Goal: Task Accomplishment & Management: Complete application form

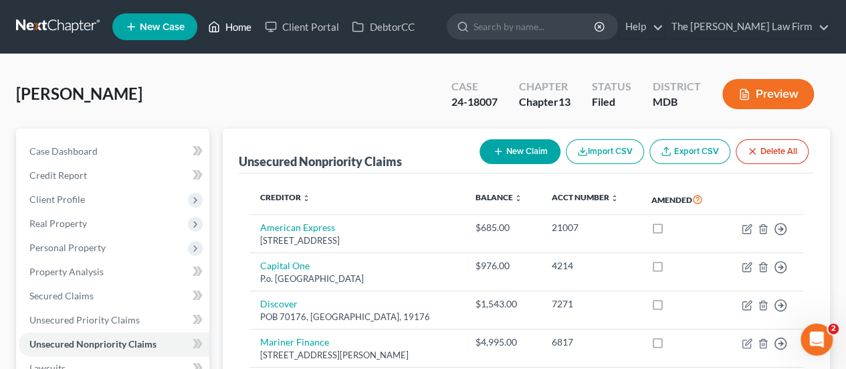
click at [240, 28] on link "Home" at bounding box center [229, 27] width 57 height 24
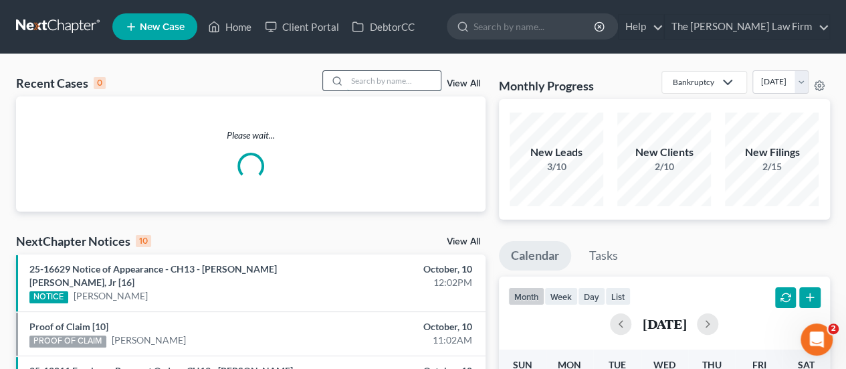
click at [384, 78] on input "search" at bounding box center [394, 80] width 94 height 19
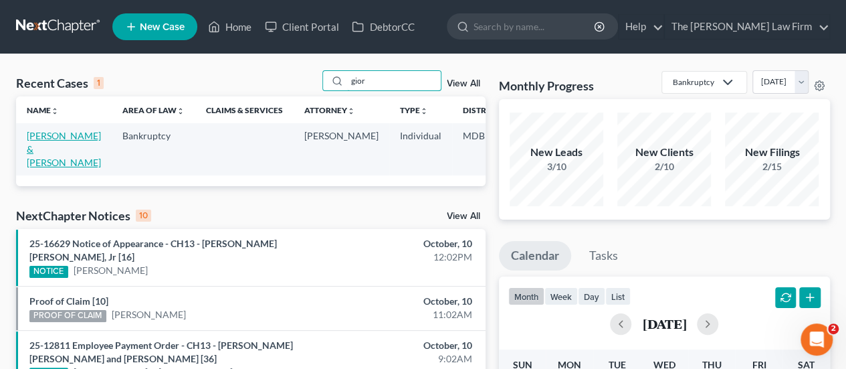
type input "gior"
click at [40, 140] on link "[PERSON_NAME] & [PERSON_NAME]" at bounding box center [64, 149] width 74 height 38
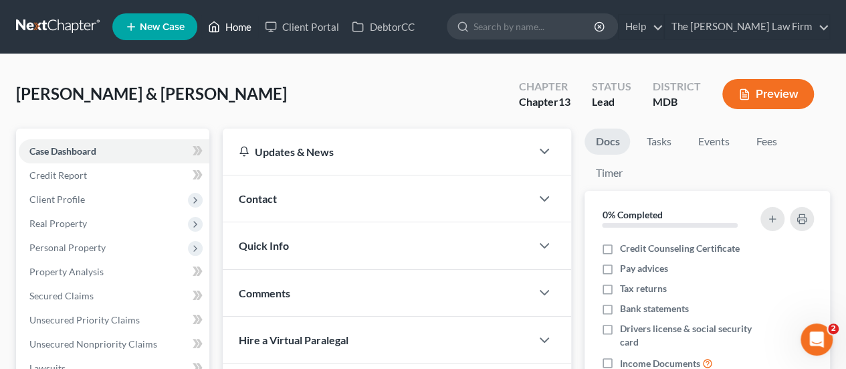
click at [236, 24] on link "Home" at bounding box center [229, 27] width 57 height 24
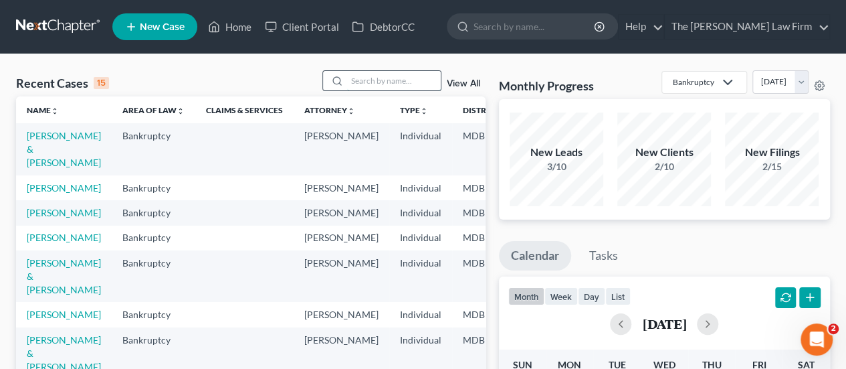
click at [399, 81] on input "search" at bounding box center [394, 80] width 94 height 19
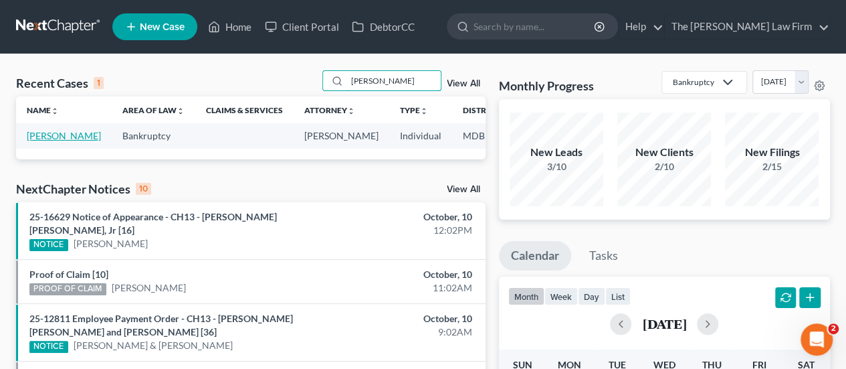
type input "[PERSON_NAME]"
click at [35, 137] on link "[PERSON_NAME]" at bounding box center [64, 135] width 74 height 11
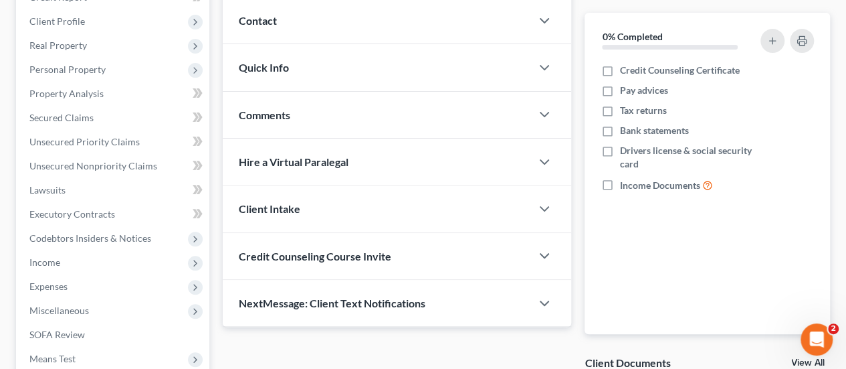
scroll to position [201, 0]
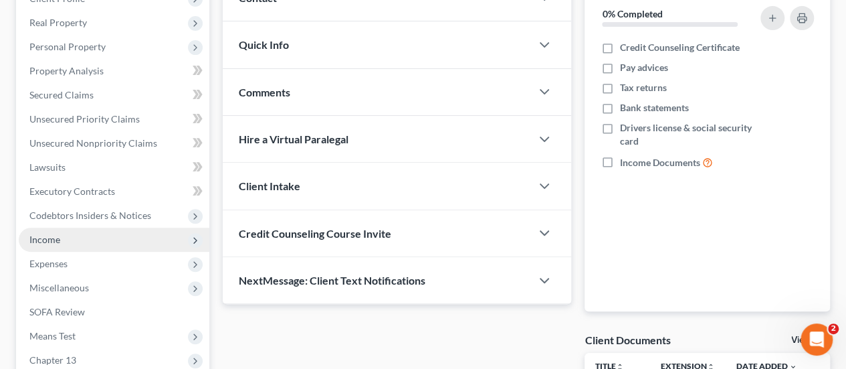
click at [44, 237] on span "Income" at bounding box center [44, 239] width 31 height 11
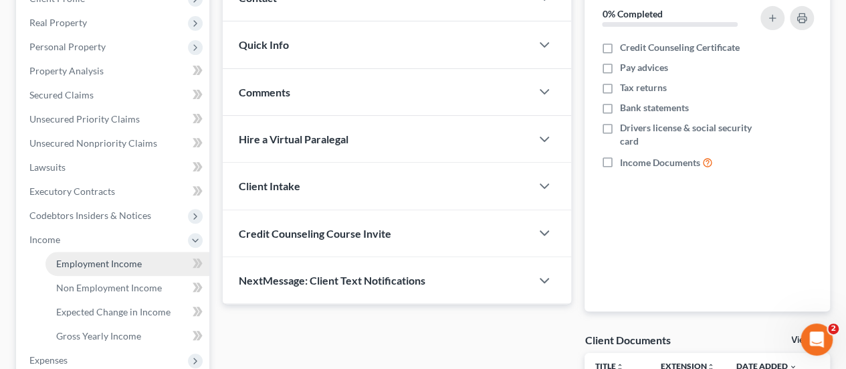
click at [96, 259] on span "Employment Income" at bounding box center [99, 263] width 86 height 11
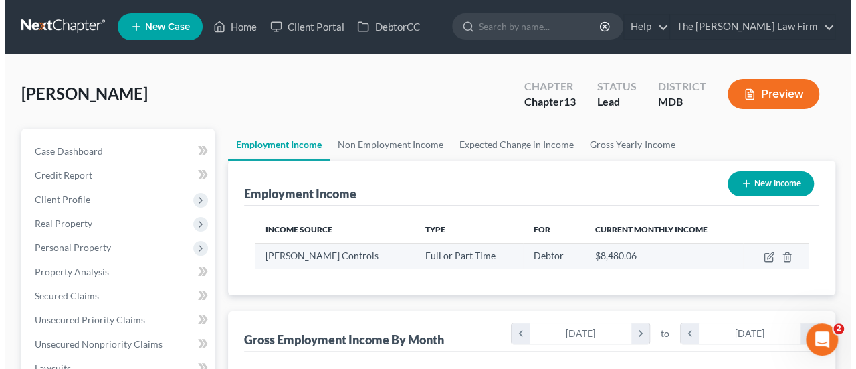
scroll to position [238, 339]
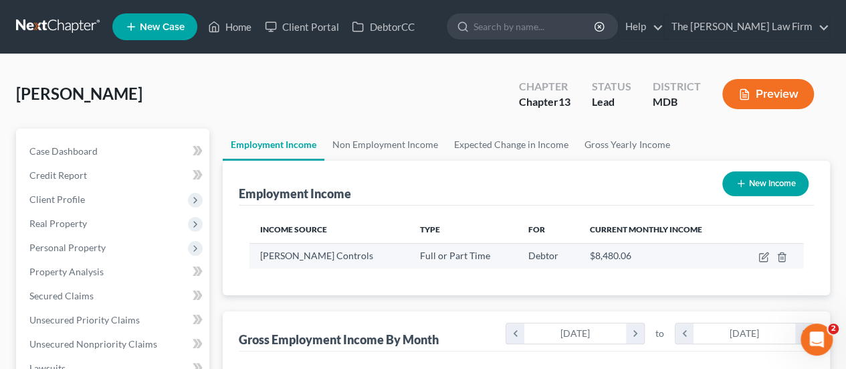
click at [755, 258] on td at bounding box center [771, 255] width 66 height 25
click at [759, 258] on icon "button" at bounding box center [763, 258] width 8 height 8
select select "0"
select select "1"
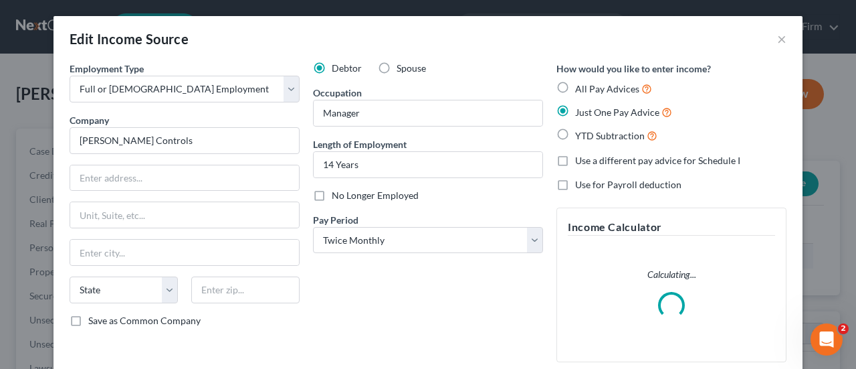
scroll to position [238, 343]
drag, startPoint x: 323, startPoint y: 165, endPoint x: 361, endPoint y: 176, distance: 39.6
click at [323, 165] on input "14 Years" at bounding box center [428, 164] width 229 height 25
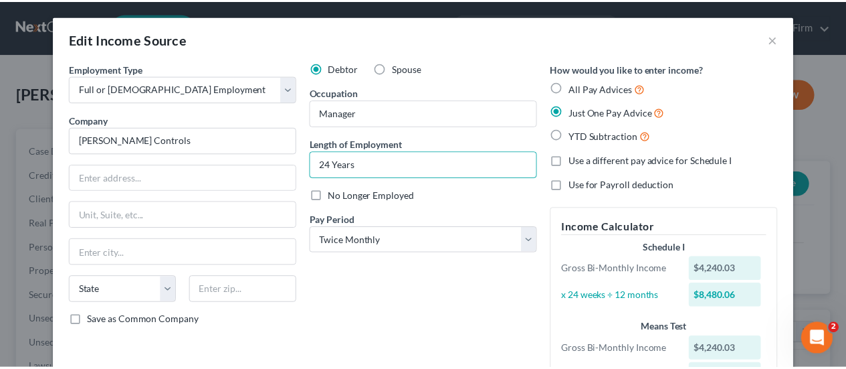
scroll to position [175, 0]
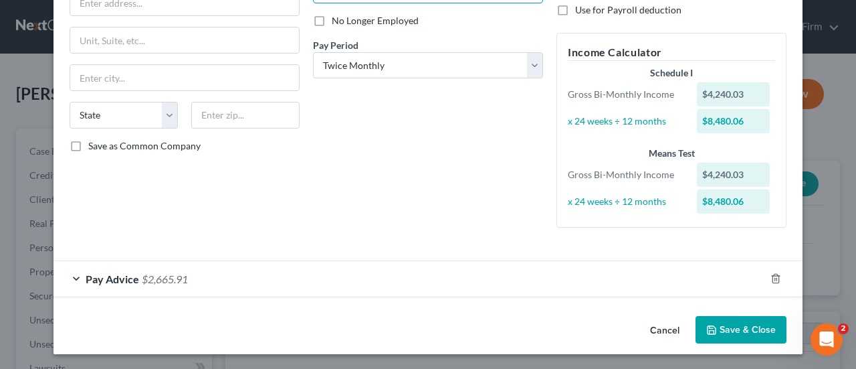
type input "24 Years"
click at [723, 331] on button "Save & Close" at bounding box center [741, 330] width 91 height 28
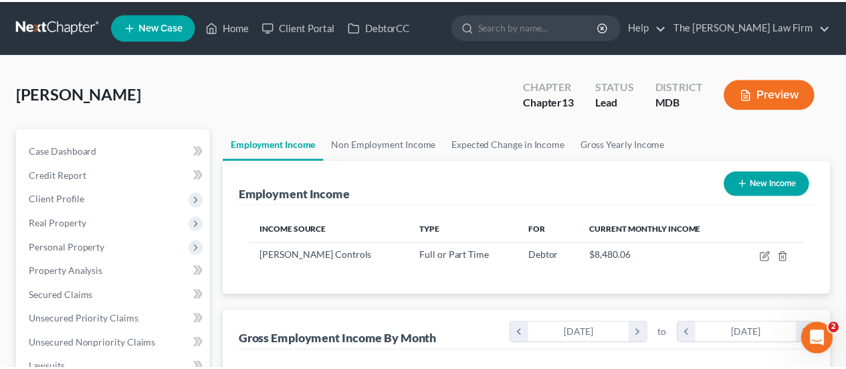
scroll to position [668894, 668794]
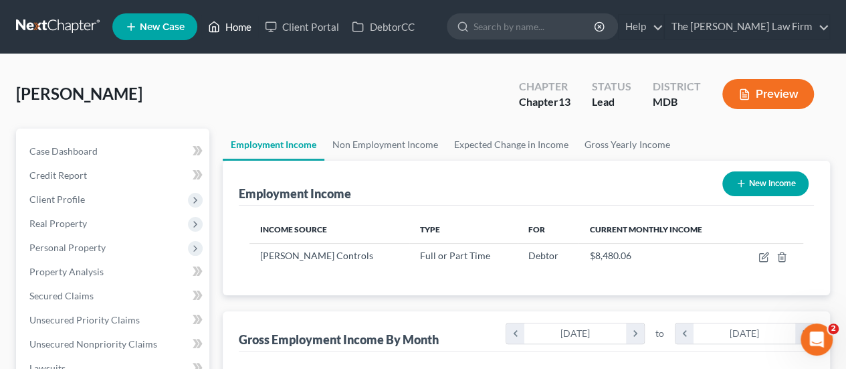
click at [238, 27] on link "Home" at bounding box center [229, 27] width 57 height 24
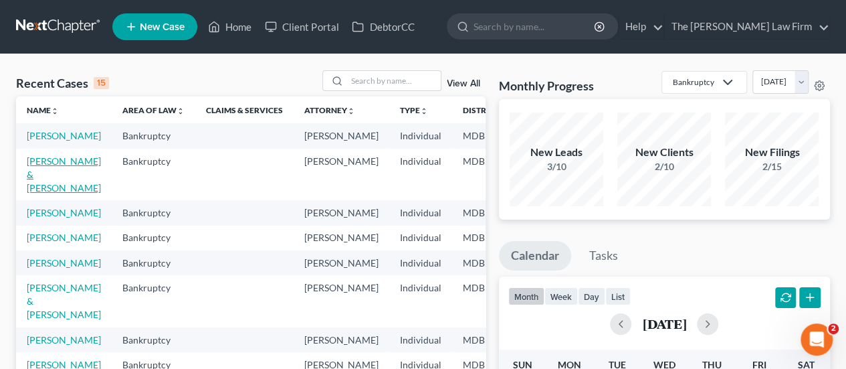
click at [49, 175] on link "[PERSON_NAME] & [PERSON_NAME]" at bounding box center [64, 174] width 74 height 38
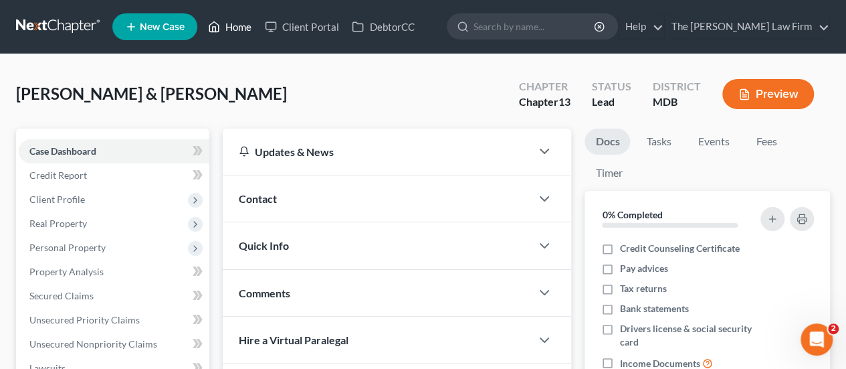
click at [244, 29] on link "Home" at bounding box center [229, 27] width 57 height 24
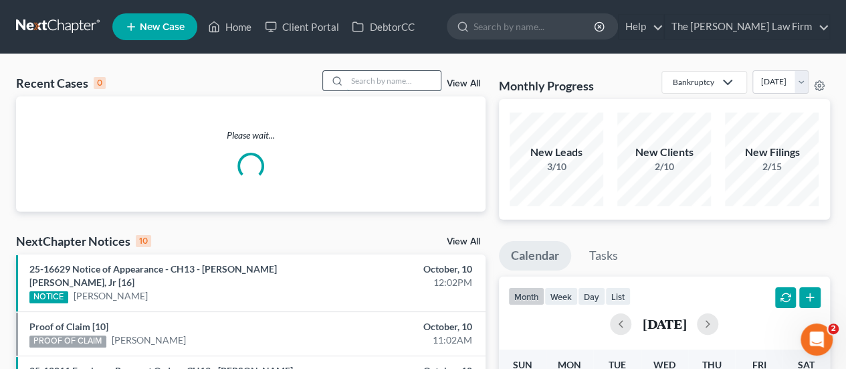
click at [395, 84] on input "search" at bounding box center [394, 80] width 94 height 19
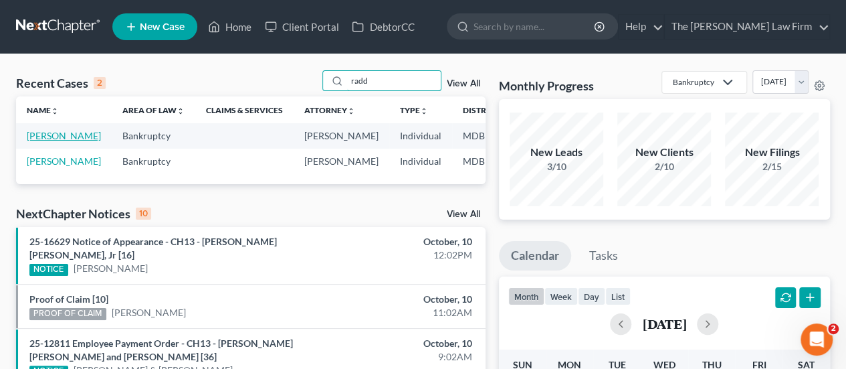
type input "radd"
click at [58, 136] on link "[PERSON_NAME]" at bounding box center [64, 135] width 74 height 11
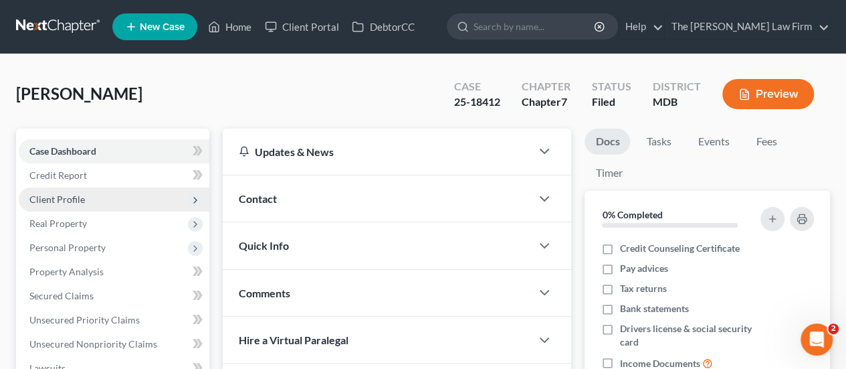
scroll to position [134, 0]
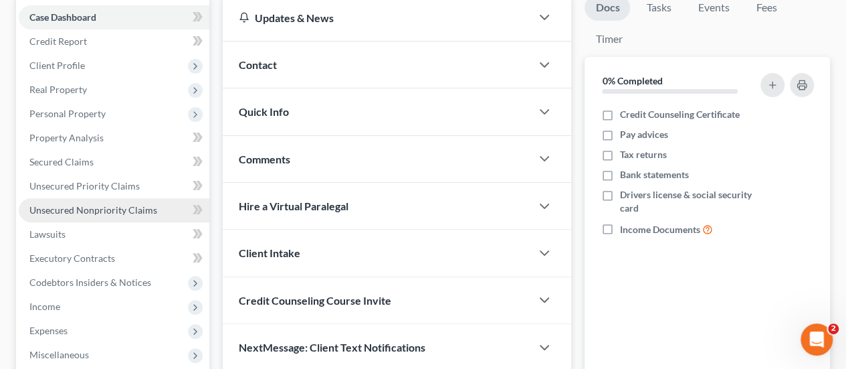
click at [95, 207] on span "Unsecured Nonpriority Claims" at bounding box center [93, 209] width 128 height 11
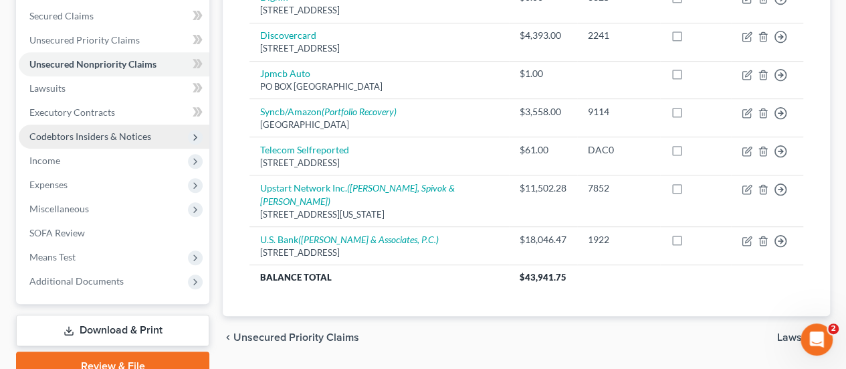
scroll to position [341, 0]
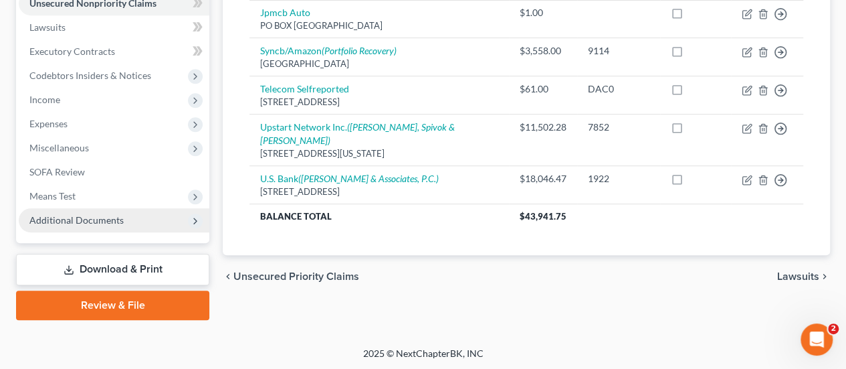
click at [74, 217] on span "Additional Documents" at bounding box center [76, 219] width 94 height 11
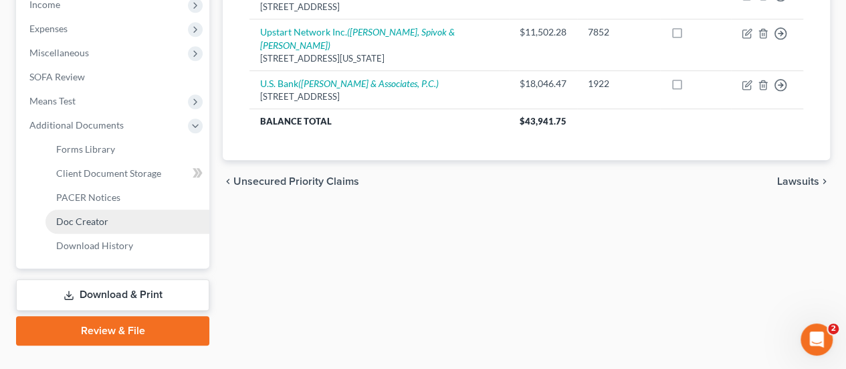
scroll to position [461, 0]
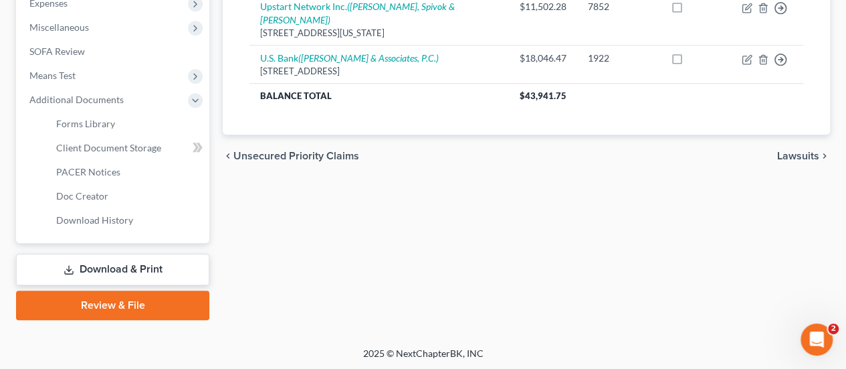
click at [106, 268] on link "Download & Print" at bounding box center [112, 269] width 193 height 31
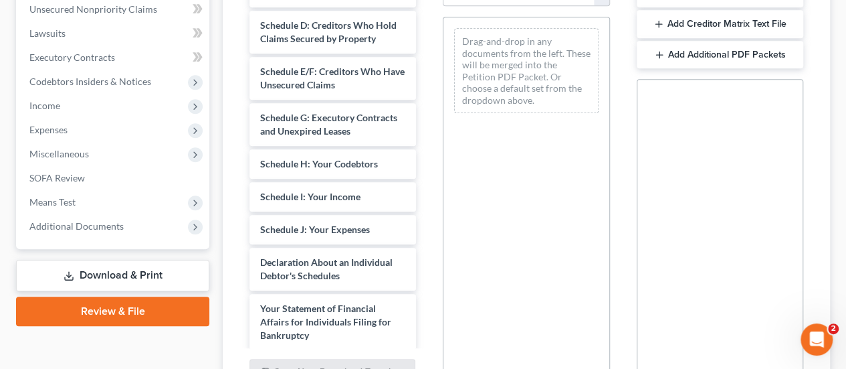
scroll to position [468, 0]
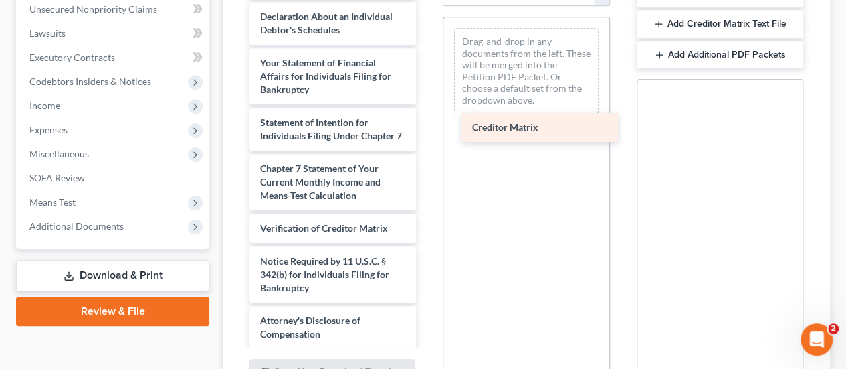
drag, startPoint x: 294, startPoint y: 268, endPoint x: 507, endPoint y: 128, distance: 254.1
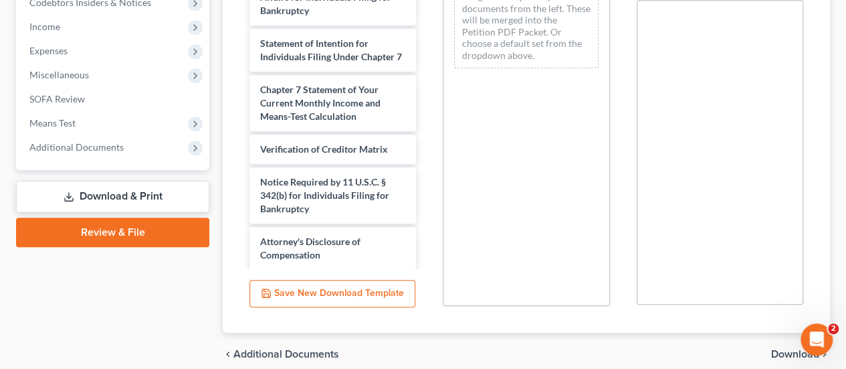
scroll to position [470, 0]
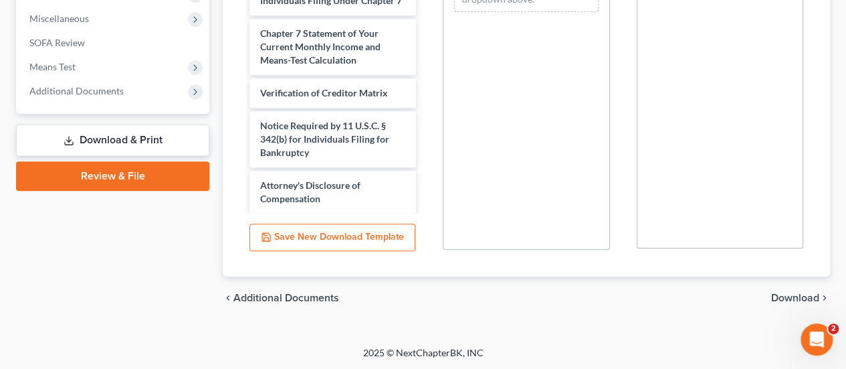
click at [795, 300] on span "Download" at bounding box center [796, 297] width 48 height 11
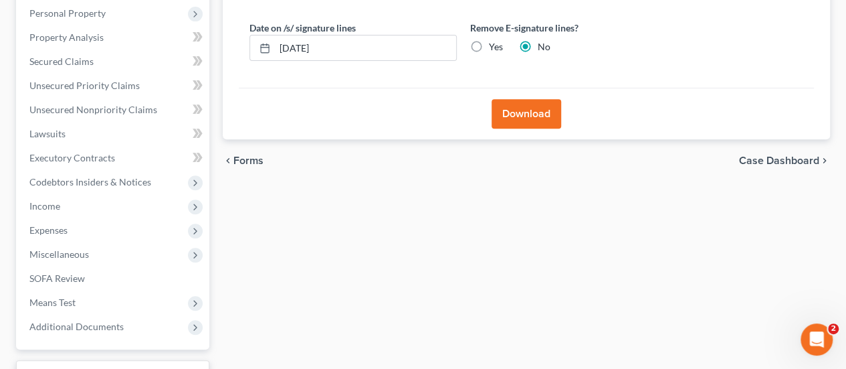
scroll to position [140, 0]
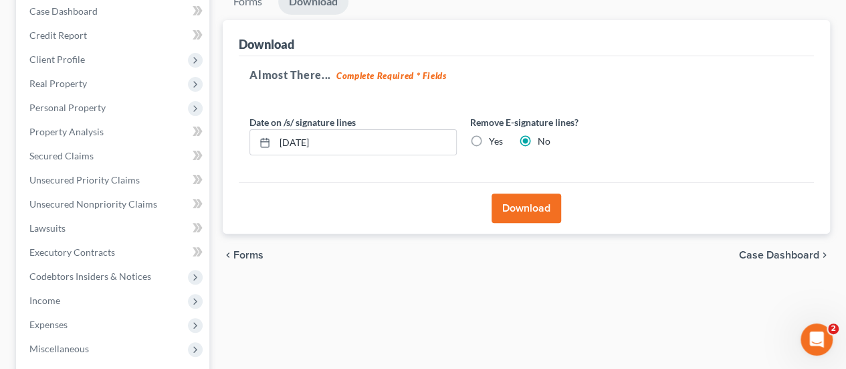
click at [523, 203] on button "Download" at bounding box center [527, 207] width 70 height 29
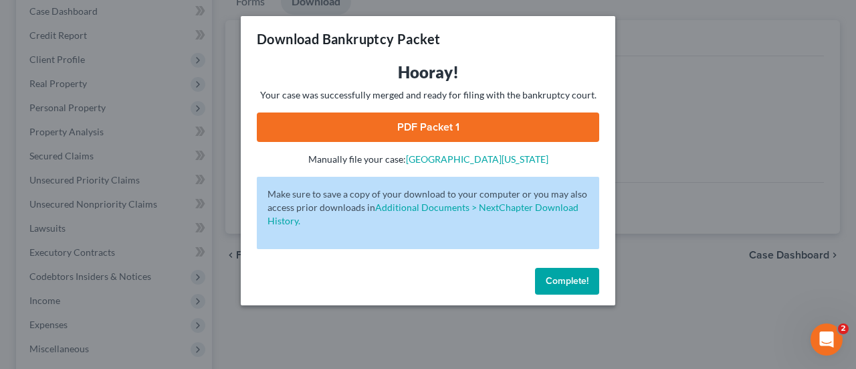
click at [452, 128] on link "PDF Packet 1" at bounding box center [428, 126] width 343 height 29
click at [571, 275] on span "Complete!" at bounding box center [567, 280] width 43 height 11
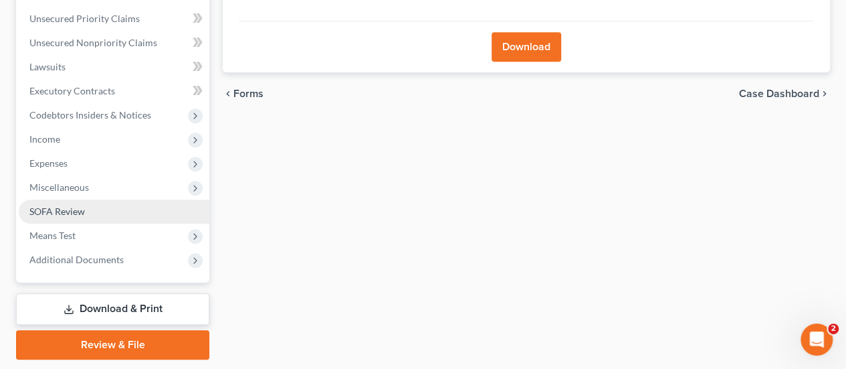
scroll to position [341, 0]
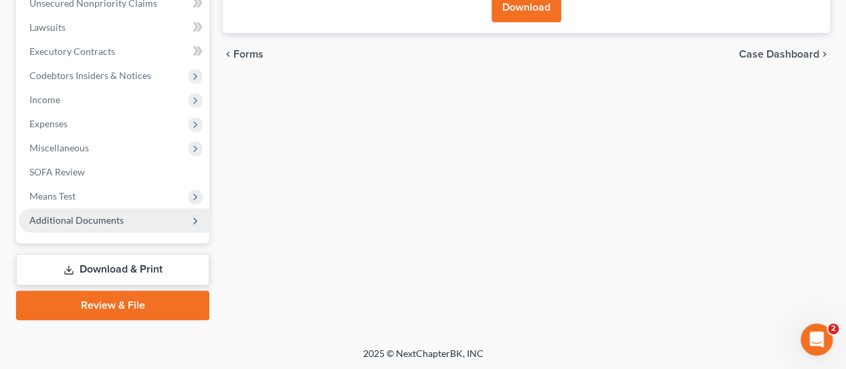
click at [88, 215] on span "Additional Documents" at bounding box center [76, 219] width 94 height 11
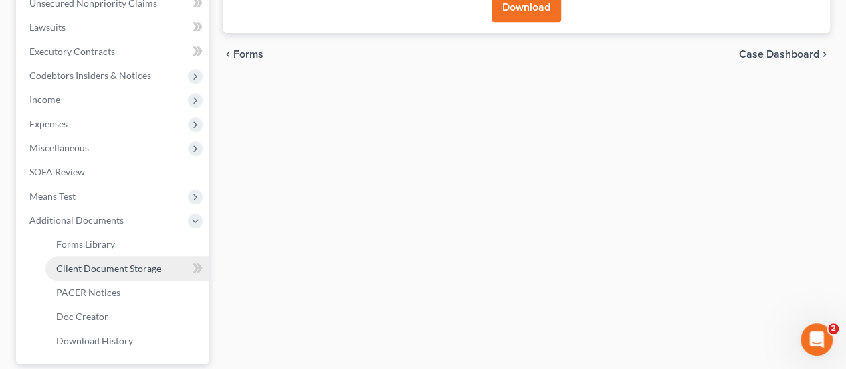
click at [83, 268] on span "Client Document Storage" at bounding box center [108, 267] width 105 height 11
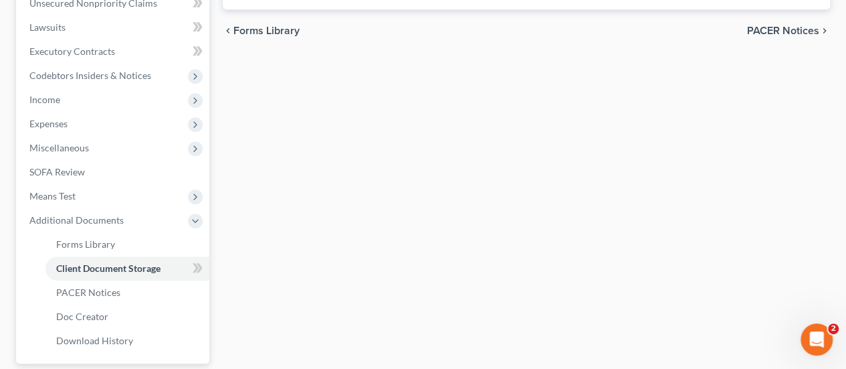
select select "14"
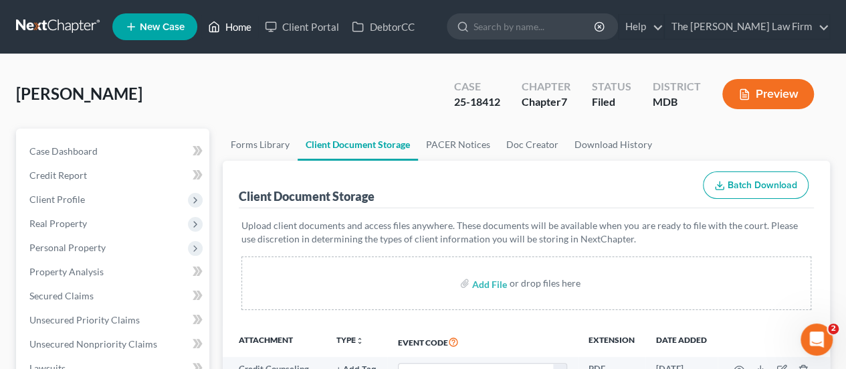
click at [237, 27] on link "Home" at bounding box center [229, 27] width 57 height 24
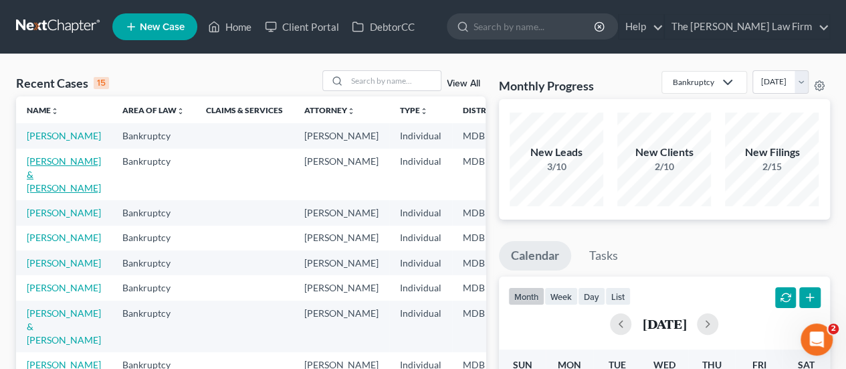
click at [46, 176] on link "[PERSON_NAME] & [PERSON_NAME]" at bounding box center [64, 174] width 74 height 38
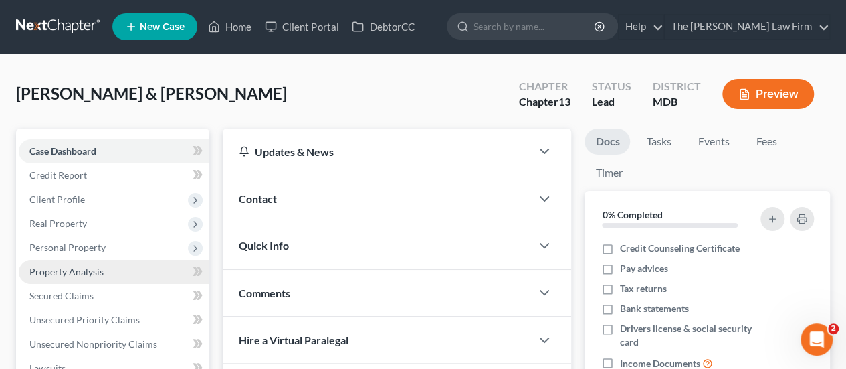
scroll to position [365, 0]
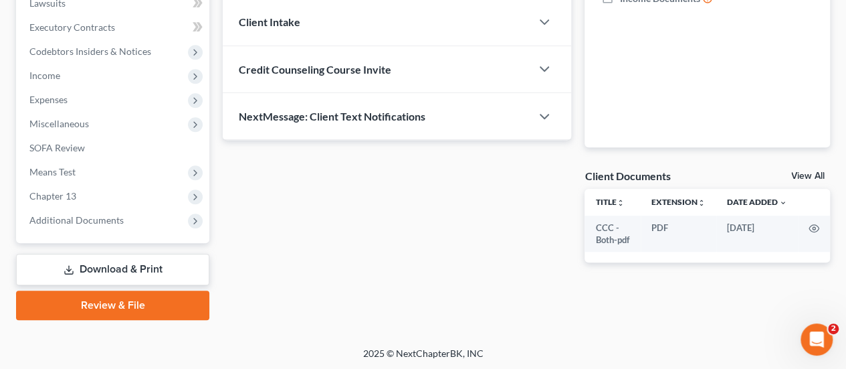
click at [92, 264] on link "Download & Print" at bounding box center [112, 269] width 193 height 31
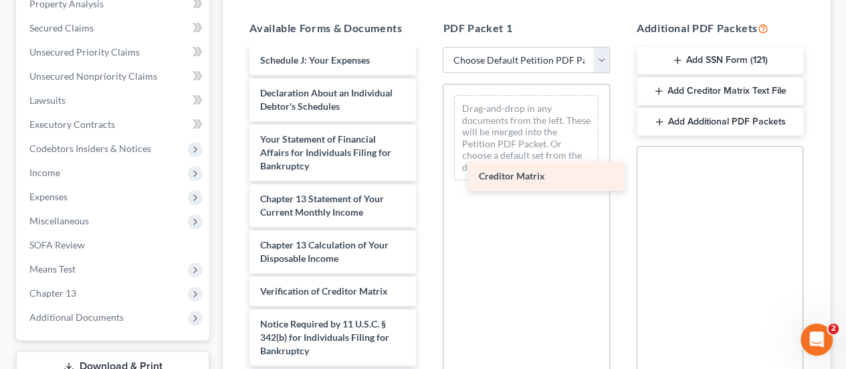
scroll to position [440, 0]
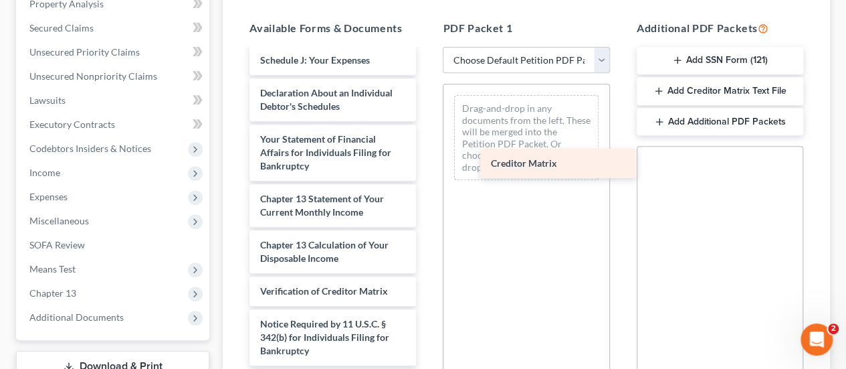
drag, startPoint x: 306, startPoint y: 267, endPoint x: 537, endPoint y: 169, distance: 250.7
click at [427, 169] on div "Creditor Matrix CCC - Both-pdf Voluntary Petition for Individuals Filing for Ba…" at bounding box center [333, 24] width 188 height 774
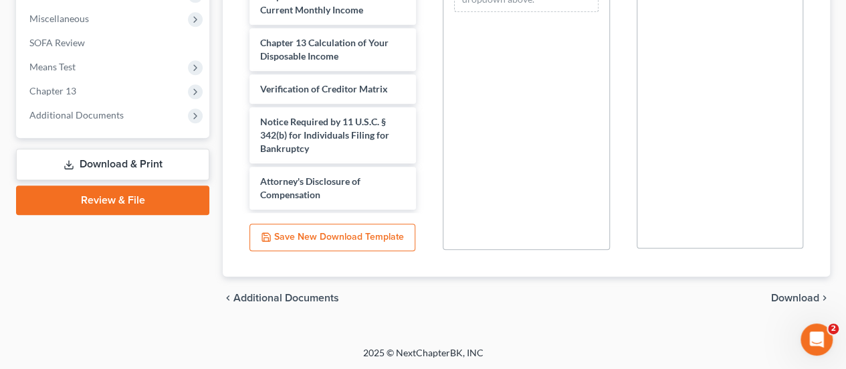
click at [796, 295] on span "Download" at bounding box center [796, 297] width 48 height 11
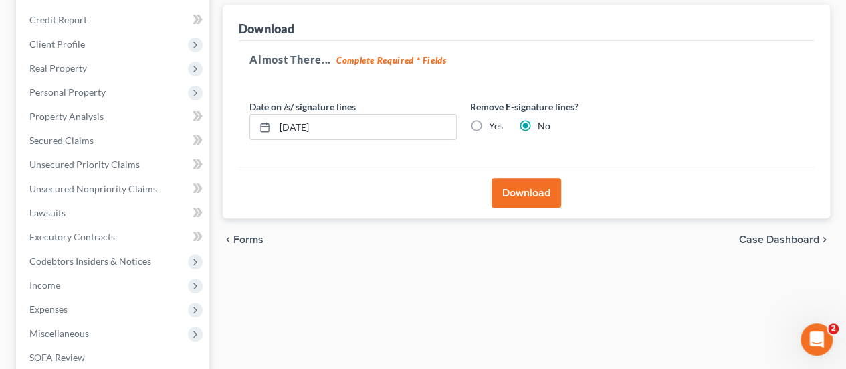
scroll to position [97, 0]
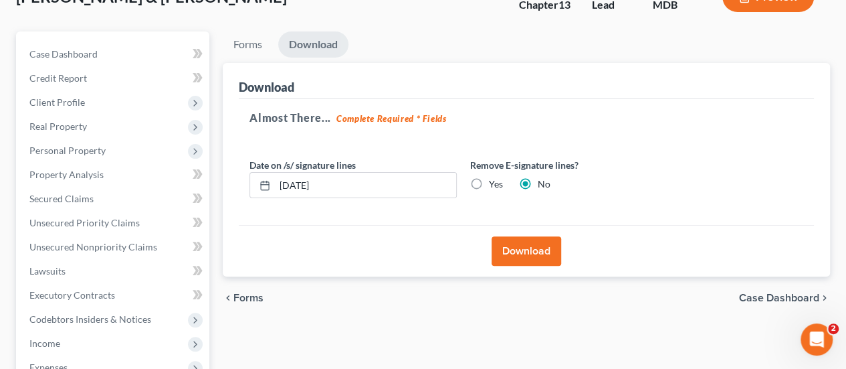
click at [524, 256] on button "Download" at bounding box center [527, 250] width 70 height 29
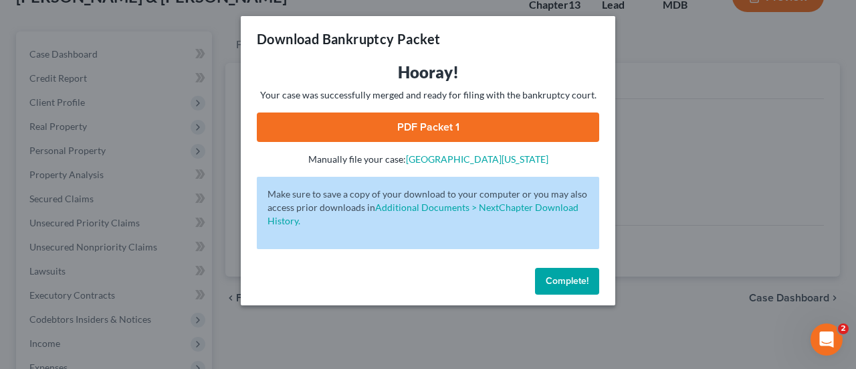
click at [415, 128] on link "PDF Packet 1" at bounding box center [428, 126] width 343 height 29
click at [570, 284] on span "Complete!" at bounding box center [567, 280] width 43 height 11
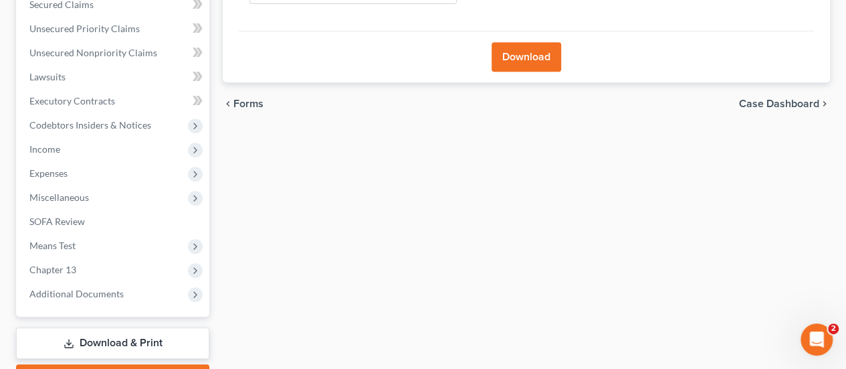
scroll to position [365, 0]
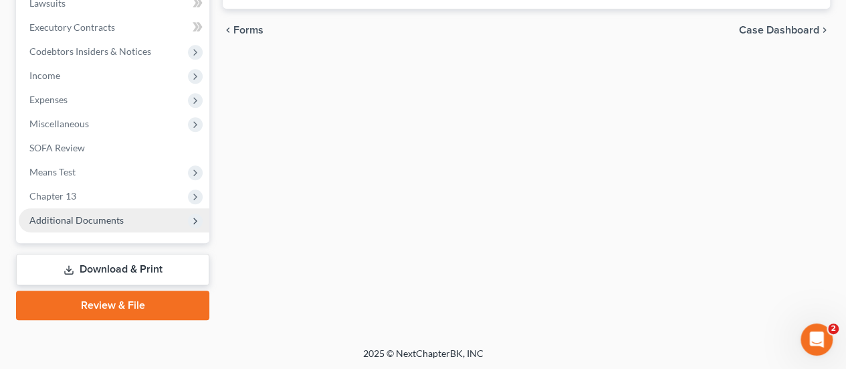
click at [96, 214] on span "Additional Documents" at bounding box center [76, 219] width 94 height 11
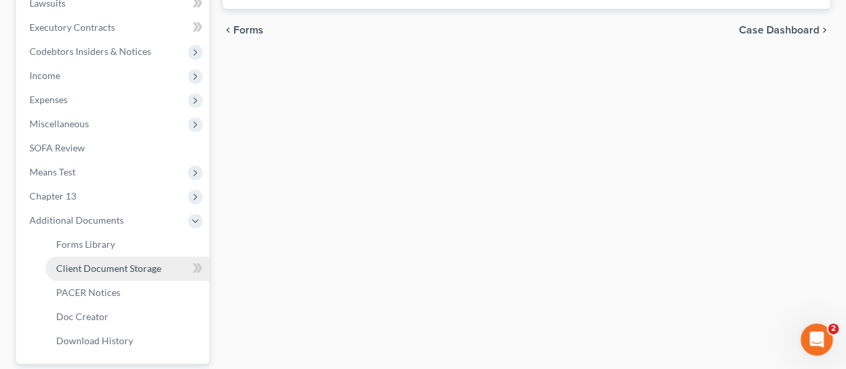
click at [118, 263] on span "Client Document Storage" at bounding box center [108, 267] width 105 height 11
select select "14"
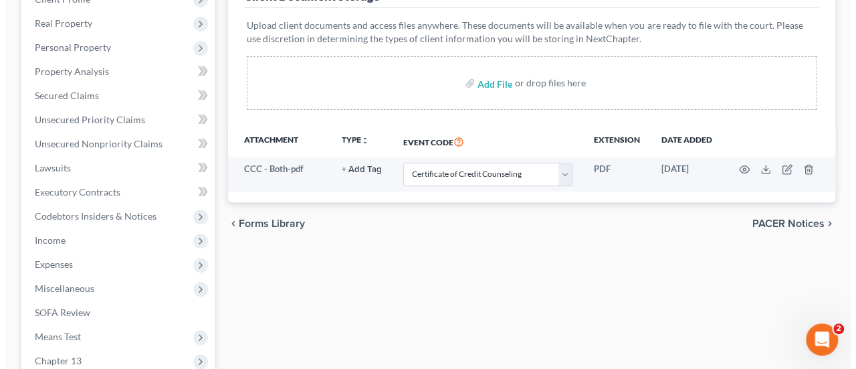
scroll to position [201, 0]
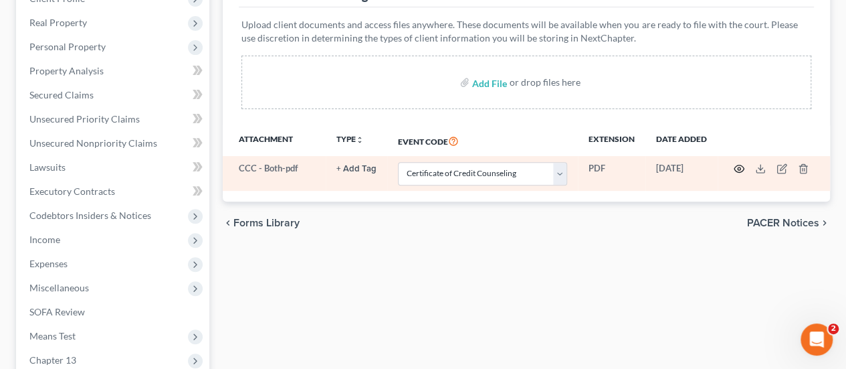
click at [737, 165] on icon "button" at bounding box center [740, 168] width 10 height 7
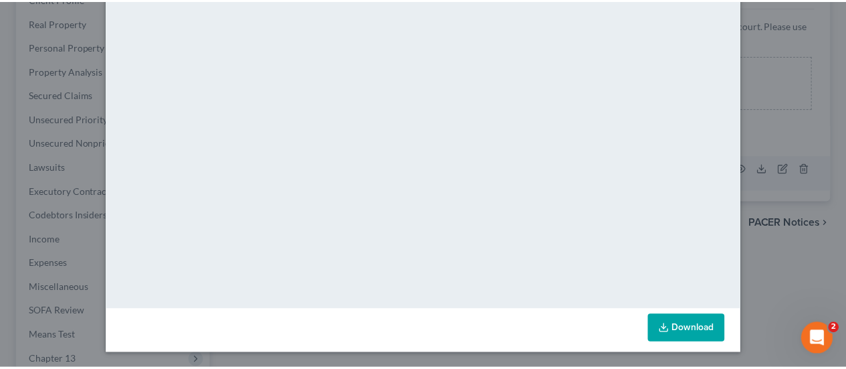
scroll to position [0, 0]
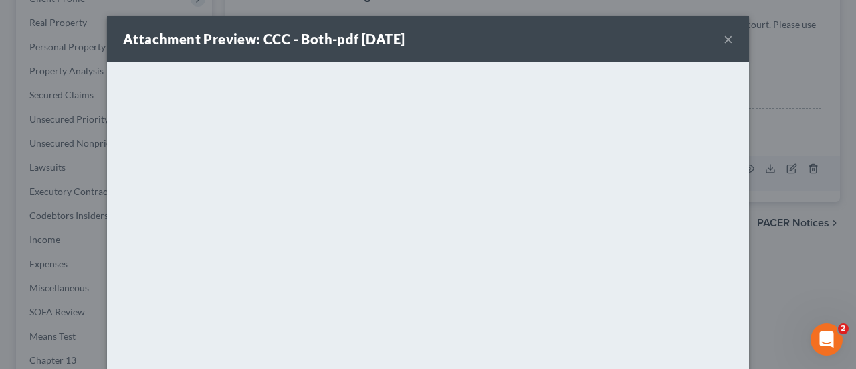
click at [724, 40] on button "×" at bounding box center [728, 39] width 9 height 16
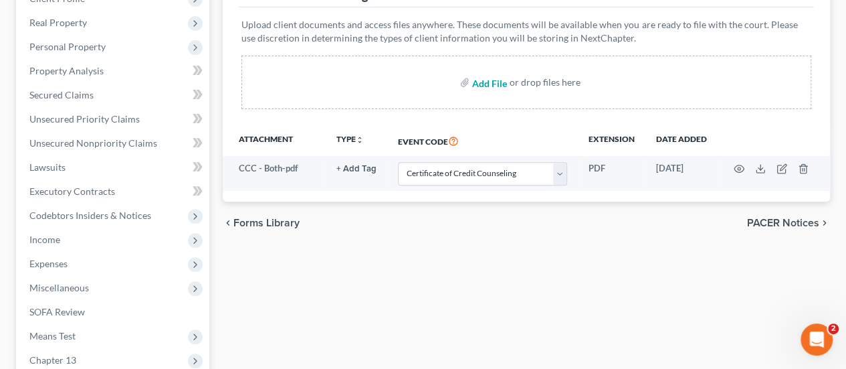
click at [490, 82] on input "file" at bounding box center [488, 82] width 32 height 24
type input "C:\fakepath\Original Plan.pdf"
select select "14"
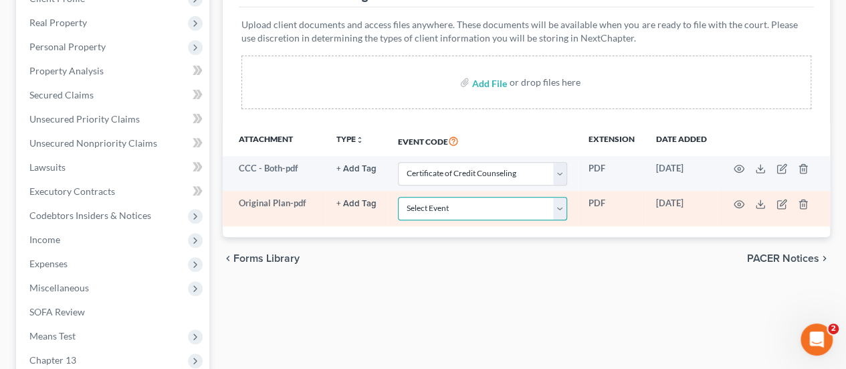
click at [428, 209] on select "Select Event Affidavit Affidavit of Adequate Protection and Lease Payments Affi…" at bounding box center [482, 208] width 169 height 23
select select "25"
click at [398, 197] on select "Select Event Affidavit Affidavit of Adequate Protection and Lease Payments Affi…" at bounding box center [482, 208] width 169 height 23
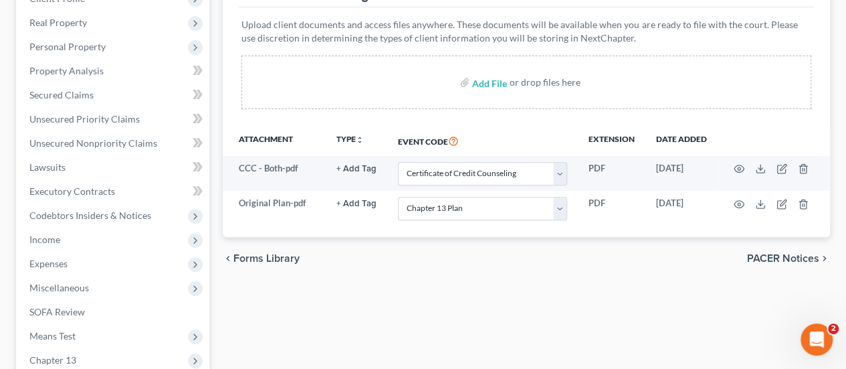
click at [418, 277] on div "chevron_left Forms Library PACER Notices chevron_right" at bounding box center [527, 258] width 608 height 43
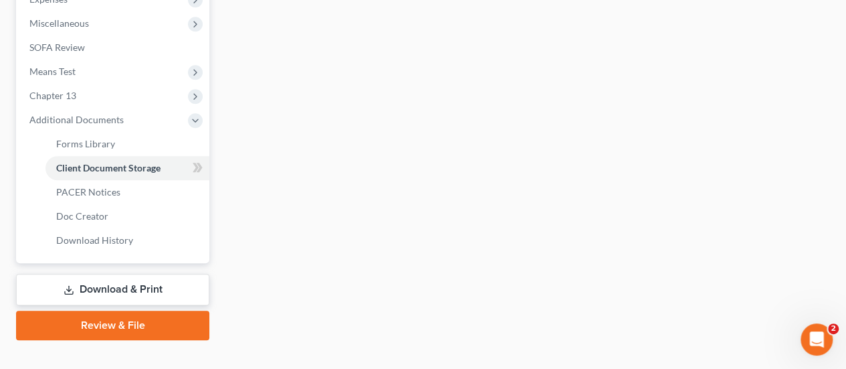
scroll to position [485, 0]
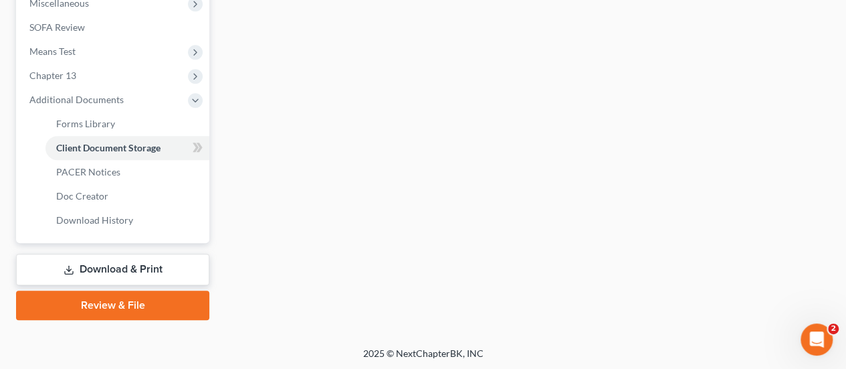
click at [135, 304] on link "Review & File" at bounding box center [112, 304] width 193 height 29
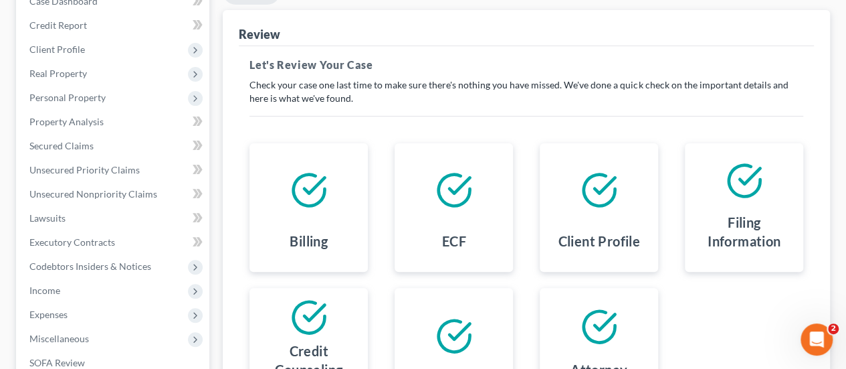
scroll to position [335, 0]
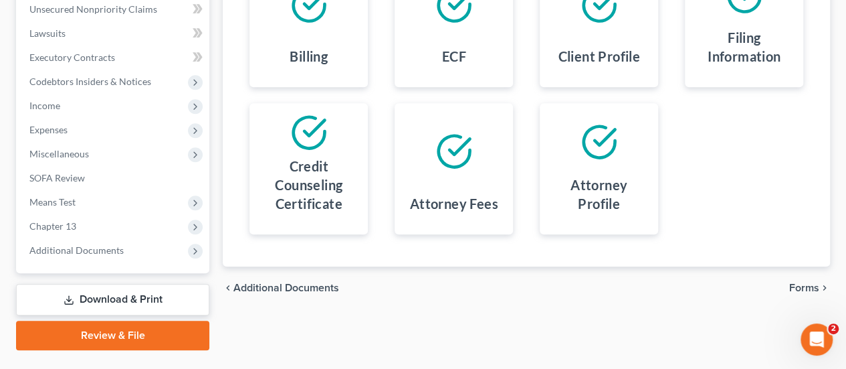
click at [804, 285] on span "Forms" at bounding box center [805, 287] width 30 height 11
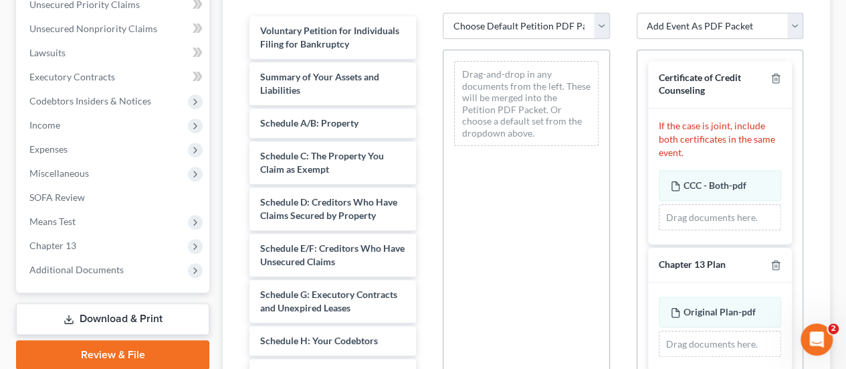
scroll to position [268, 0]
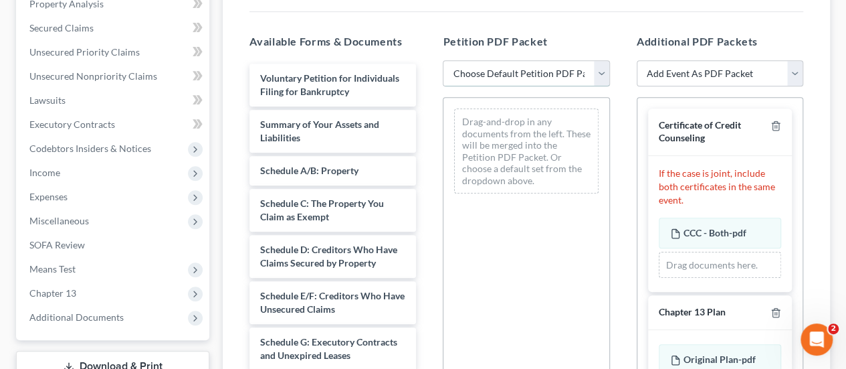
click at [511, 68] on select "Choose Default Petition PDF Packet Emergency Filing (Voluntary Petition and Cre…" at bounding box center [526, 73] width 167 height 27
select select "1"
click at [443, 60] on select "Choose Default Petition PDF Packet Emergency Filing (Voluntary Petition and Cre…" at bounding box center [526, 73] width 167 height 27
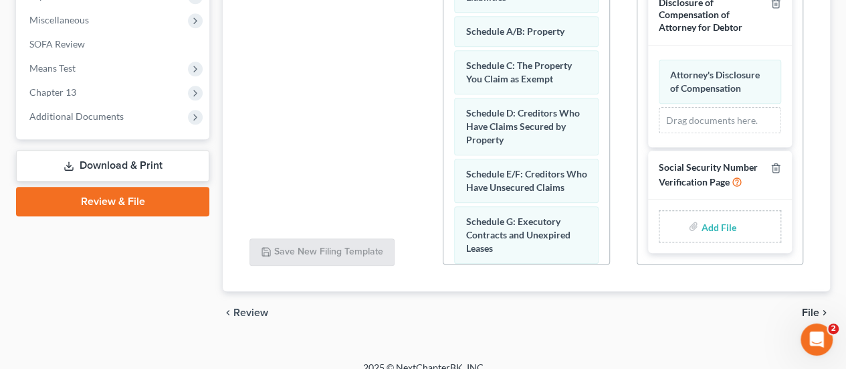
scroll to position [625, 0]
click at [705, 227] on input "file" at bounding box center [717, 226] width 32 height 24
type input "C:\fakepath\SSN Stmt.pdf"
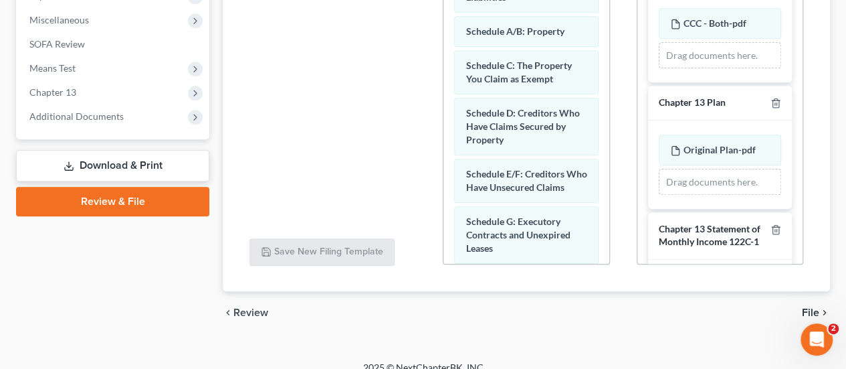
scroll to position [4, 0]
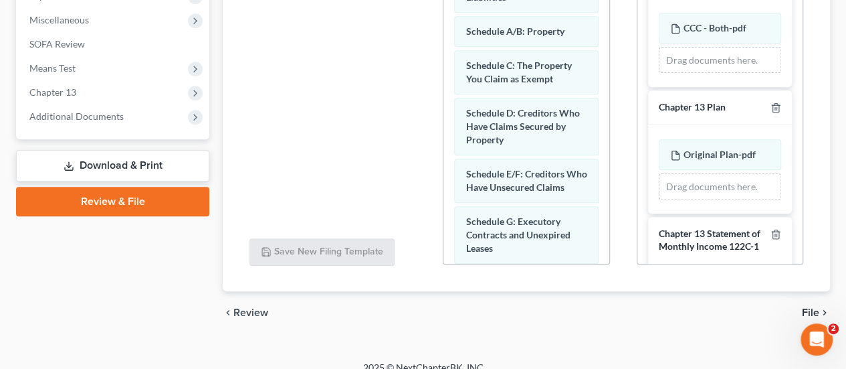
click at [808, 311] on span "File" at bounding box center [810, 312] width 17 height 11
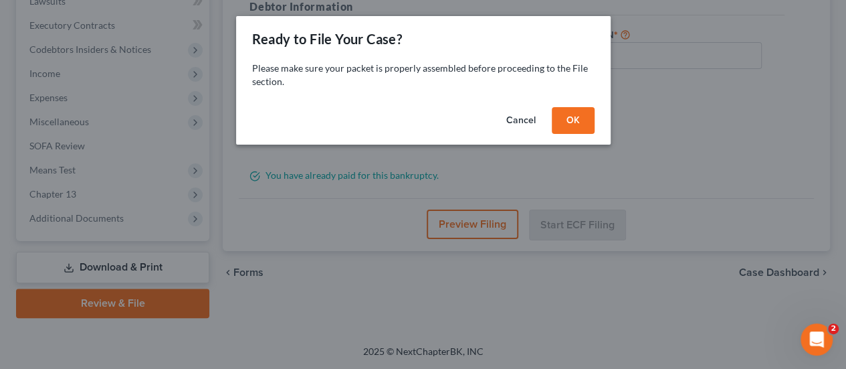
scroll to position [365, 0]
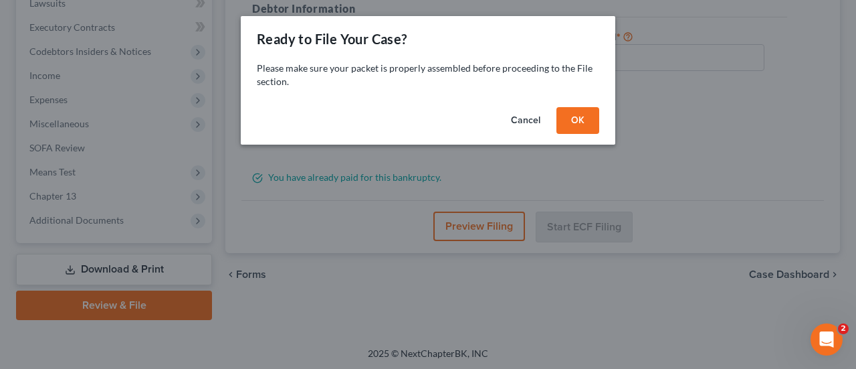
click at [573, 121] on button "OK" at bounding box center [578, 120] width 43 height 27
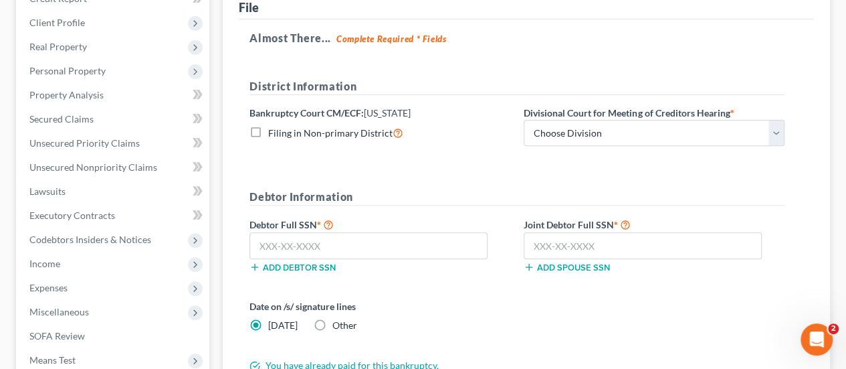
scroll to position [164, 0]
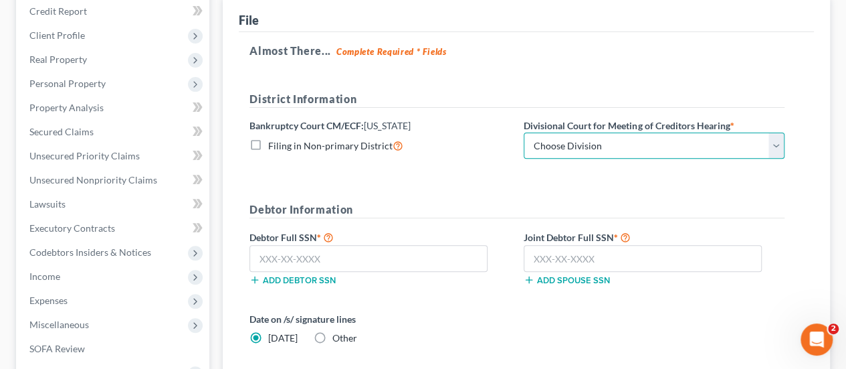
click at [550, 148] on select "Choose Division Baltimore Greenbelt" at bounding box center [654, 145] width 261 height 27
select select "1"
click at [524, 132] on select "Choose Division Baltimore Greenbelt" at bounding box center [654, 145] width 261 height 27
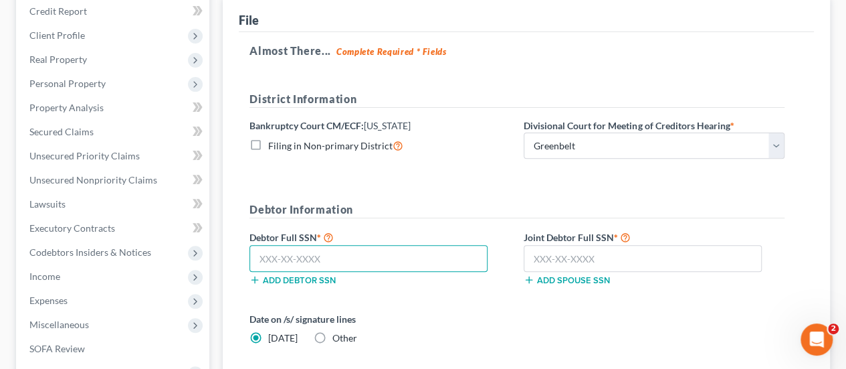
click at [286, 265] on input "text" at bounding box center [369, 258] width 238 height 27
type input "219-76-7583"
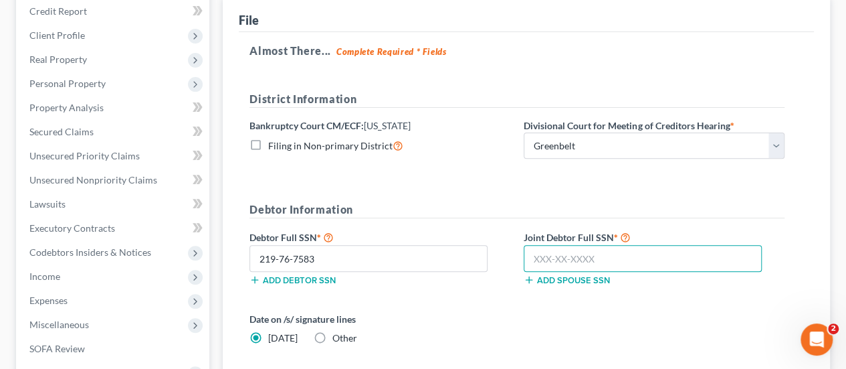
click at [573, 254] on input "text" at bounding box center [643, 258] width 238 height 27
type input "220-90-9692"
click at [472, 314] on label "Date on /s/ signature lines" at bounding box center [380, 319] width 261 height 14
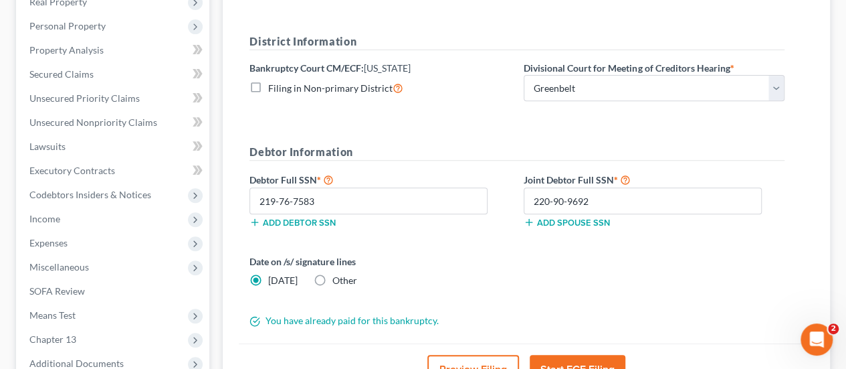
scroll to position [365, 0]
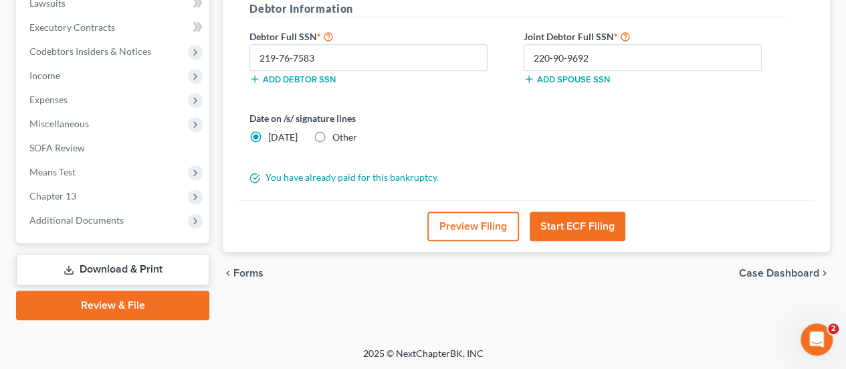
click at [570, 224] on button "Start ECF Filing" at bounding box center [578, 225] width 96 height 29
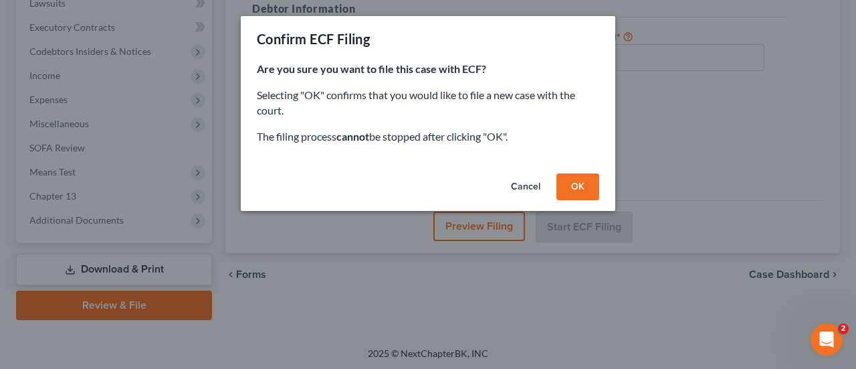
click at [578, 173] on div "Cancel OK" at bounding box center [428, 189] width 375 height 43
click at [574, 188] on button "OK" at bounding box center [578, 186] width 43 height 27
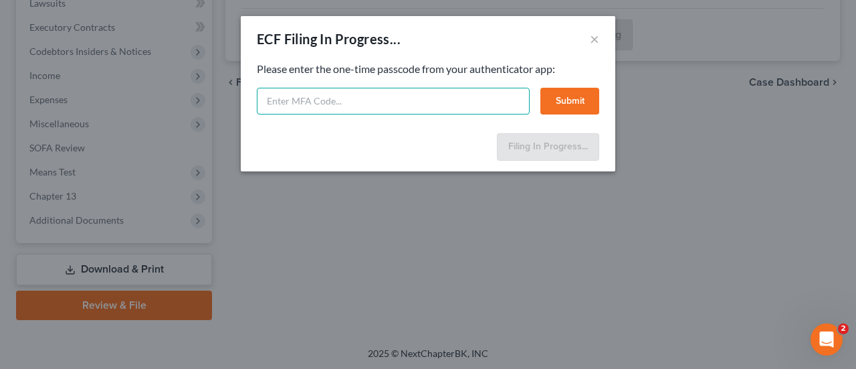
click at [359, 103] on input "text" at bounding box center [393, 101] width 273 height 27
type input "004118"
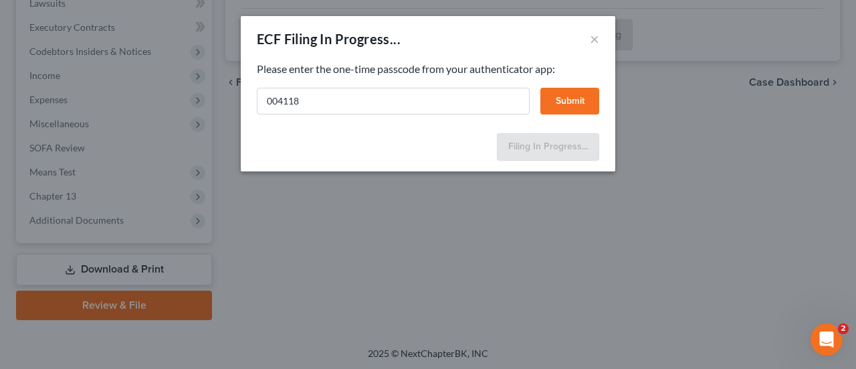
click at [581, 106] on button "Submit" at bounding box center [570, 101] width 59 height 27
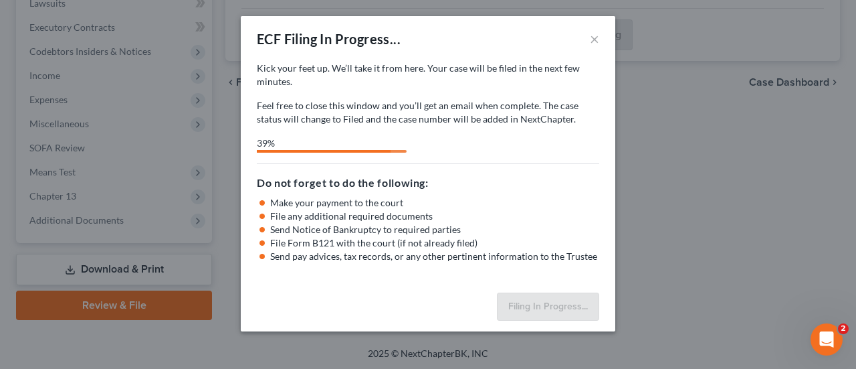
select select "1"
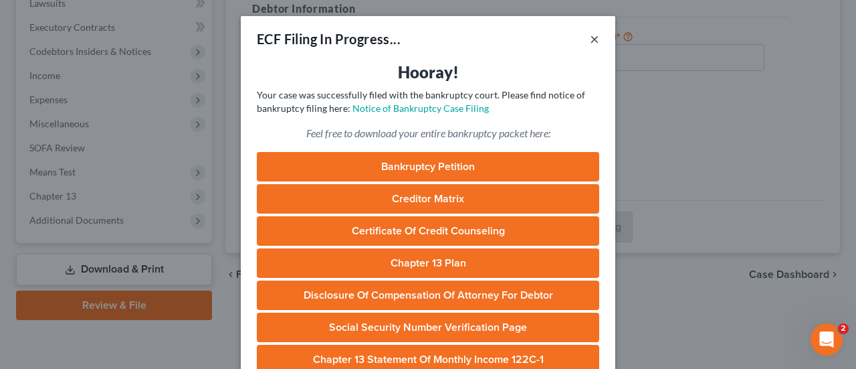
drag, startPoint x: 590, startPoint y: 42, endPoint x: 551, endPoint y: 23, distance: 43.1
click at [590, 42] on button "×" at bounding box center [594, 39] width 9 height 16
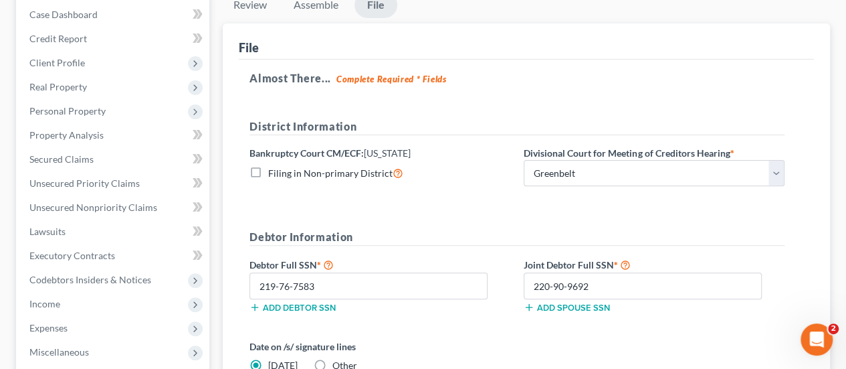
scroll to position [0, 0]
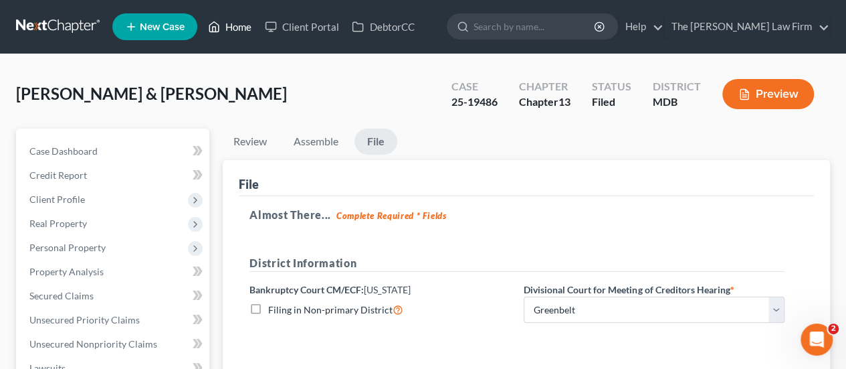
click at [236, 27] on link "Home" at bounding box center [229, 27] width 57 height 24
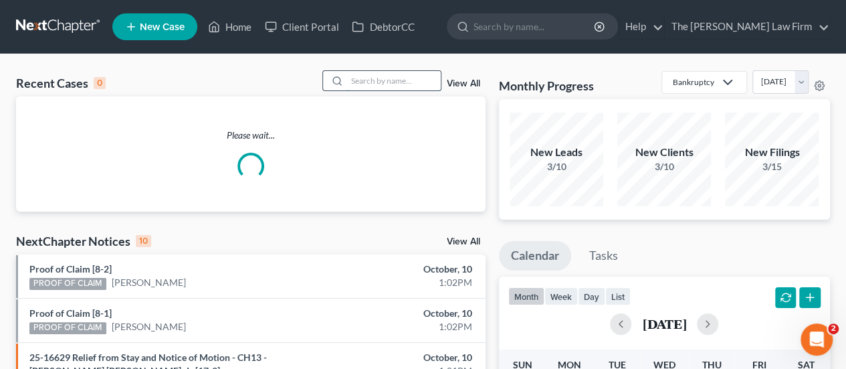
click at [368, 78] on input "search" at bounding box center [394, 80] width 94 height 19
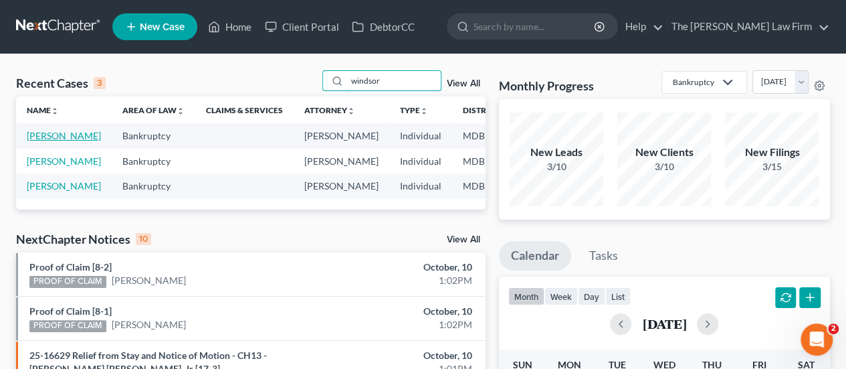
type input "windsor"
click at [39, 137] on link "[PERSON_NAME]" at bounding box center [64, 135] width 74 height 11
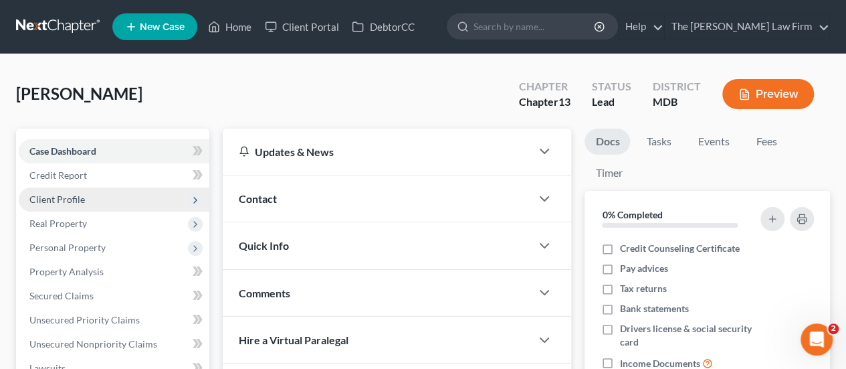
click at [88, 196] on span "Client Profile" at bounding box center [114, 199] width 191 height 24
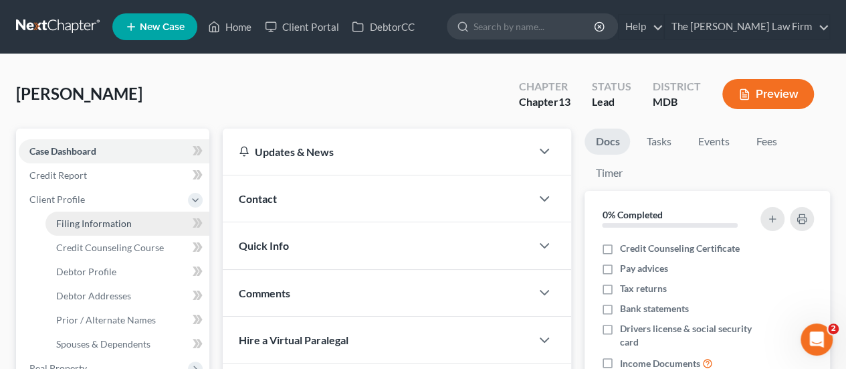
click at [87, 224] on span "Filing Information" at bounding box center [94, 222] width 76 height 11
select select "1"
select select "0"
select select "3"
select select "21"
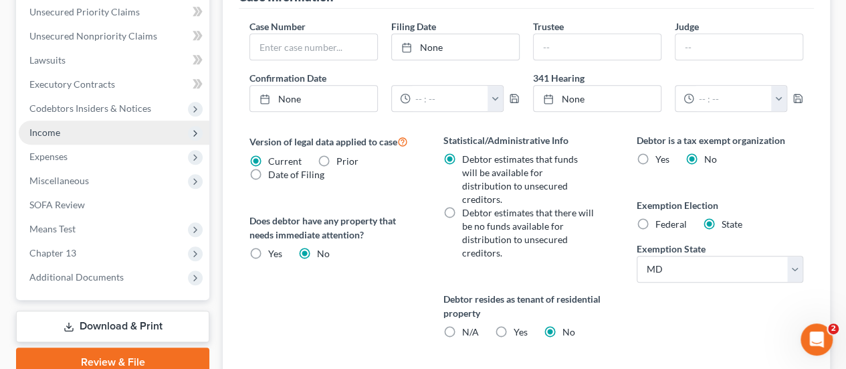
scroll to position [535, 0]
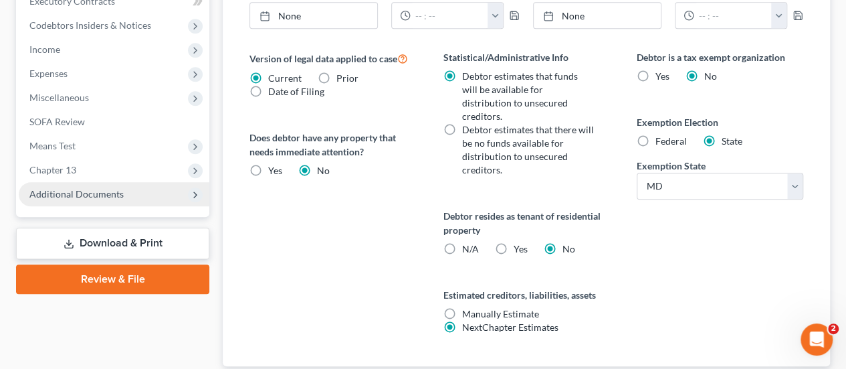
click at [82, 196] on span "Additional Documents" at bounding box center [76, 193] width 94 height 11
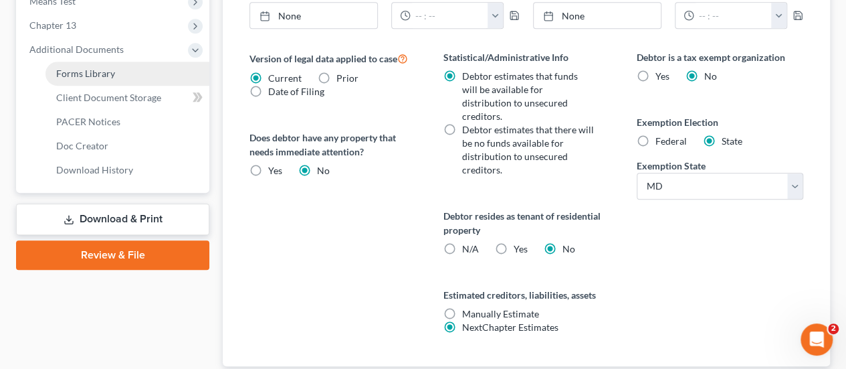
scroll to position [391, 0]
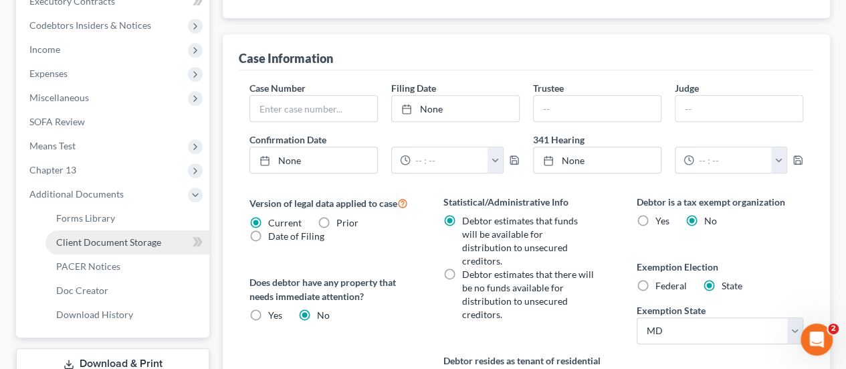
click at [101, 243] on span "Client Document Storage" at bounding box center [108, 241] width 105 height 11
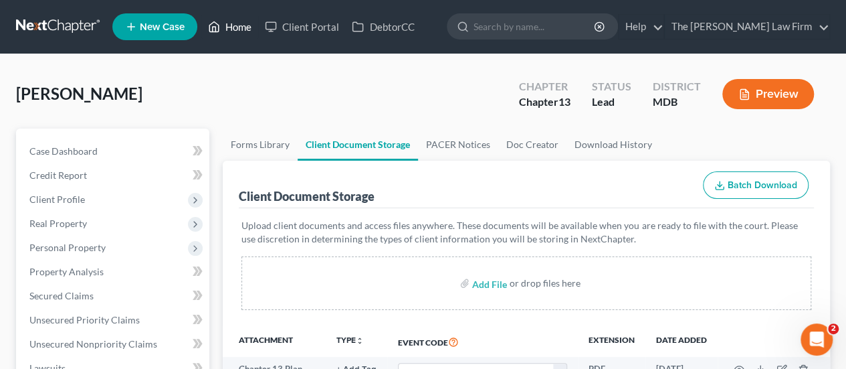
drag, startPoint x: 236, startPoint y: 32, endPoint x: 257, endPoint y: 62, distance: 36.9
click at [236, 32] on link "Home" at bounding box center [229, 27] width 57 height 24
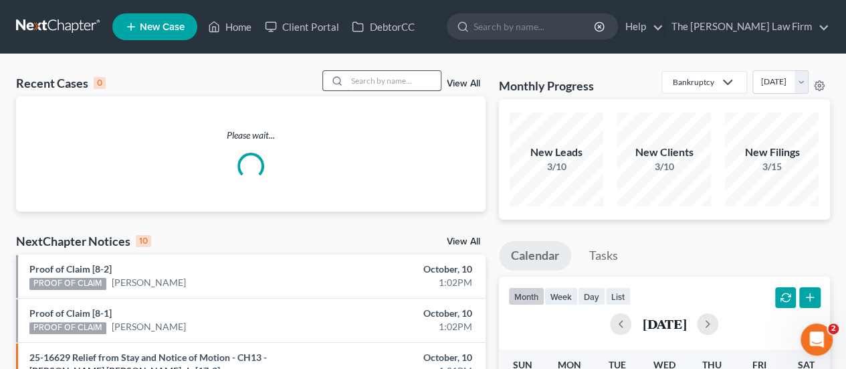
click at [375, 87] on input "search" at bounding box center [394, 80] width 94 height 19
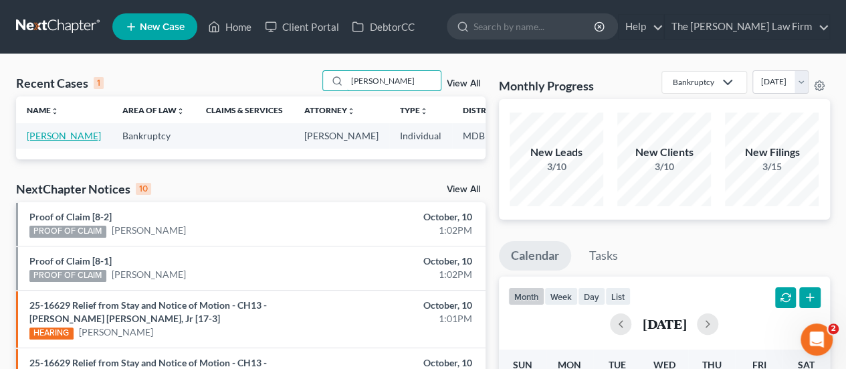
type input "[PERSON_NAME]"
click at [46, 139] on link "[PERSON_NAME]" at bounding box center [64, 135] width 74 height 11
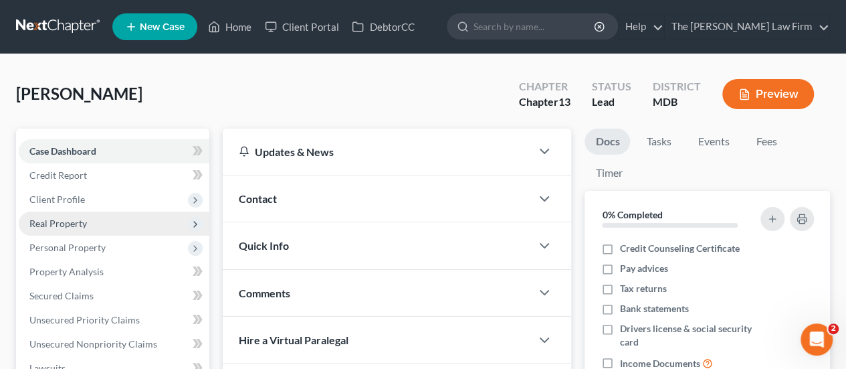
click at [68, 193] on span "Client Profile" at bounding box center [57, 198] width 56 height 11
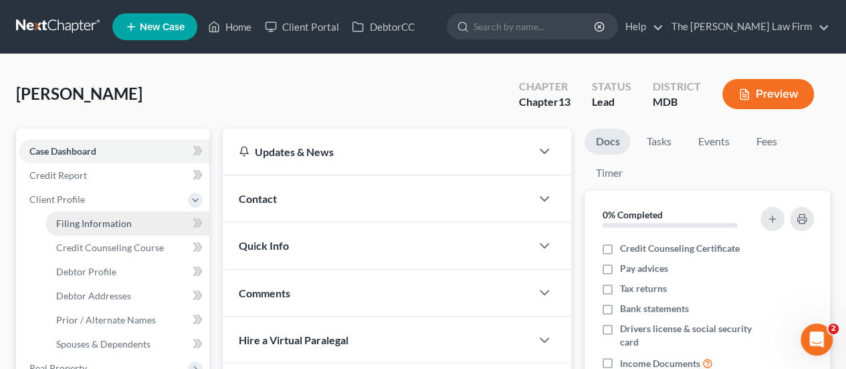
click at [90, 216] on link "Filing Information" at bounding box center [128, 223] width 164 height 24
select select "1"
select select "0"
select select "3"
select select "38"
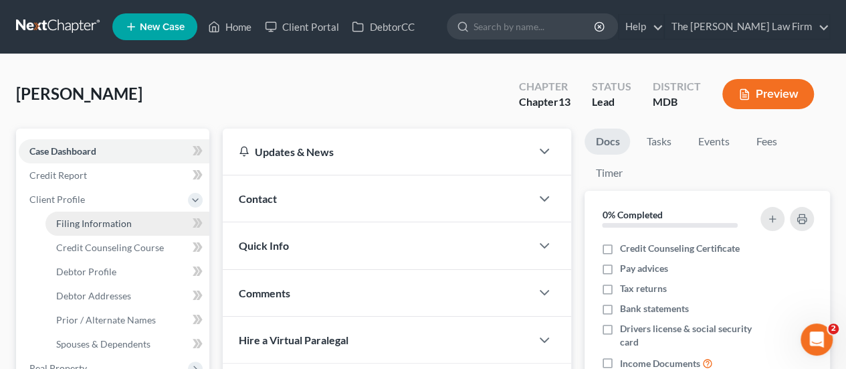
select select "0"
select select "21"
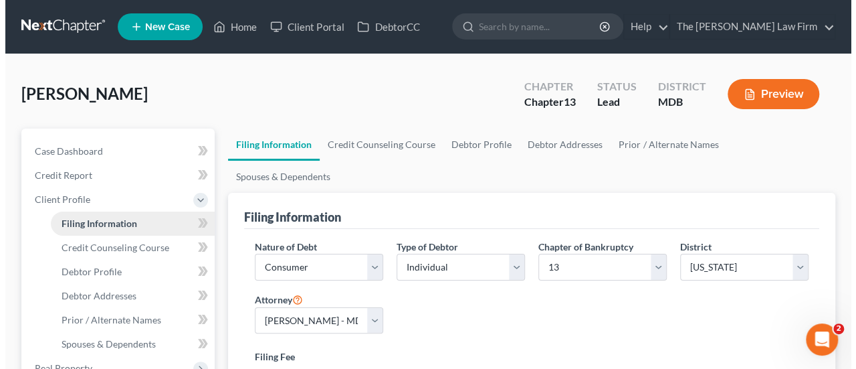
scroll to position [67, 0]
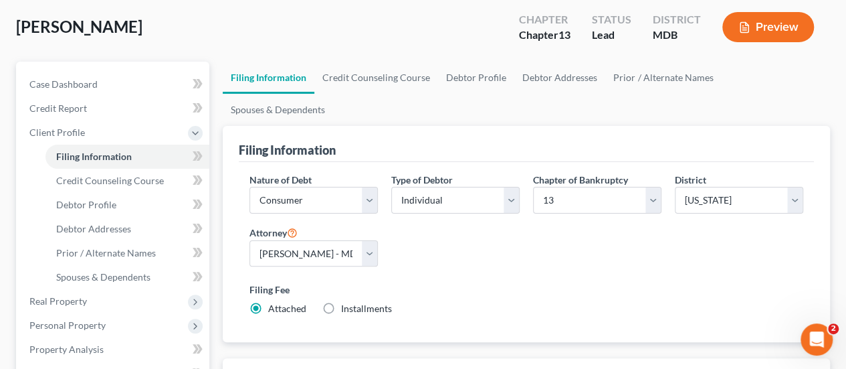
click at [341, 302] on label "Installments Installments" at bounding box center [366, 308] width 51 height 13
click at [347, 302] on input "Installments Installments" at bounding box center [351, 306] width 9 height 9
radio input "true"
radio input "false"
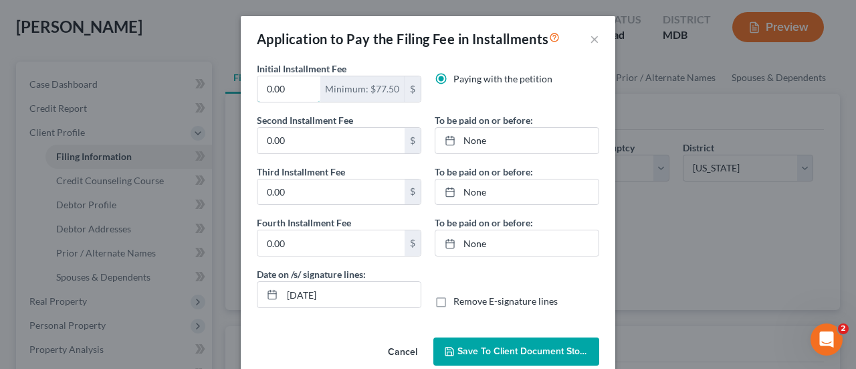
drag, startPoint x: 289, startPoint y: 94, endPoint x: 234, endPoint y: 88, distance: 55.3
click at [234, 88] on div "Application to Pay the Filing Fee in Installments × Initial Installment Fee 0.0…" at bounding box center [428, 184] width 856 height 369
type input "100"
type input "71"
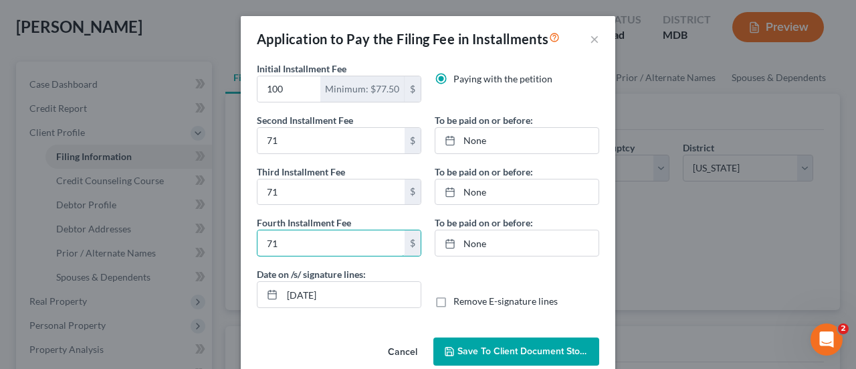
type input "71"
type input "[DATE]"
click at [499, 140] on link "[DATE]" at bounding box center [517, 140] width 163 height 25
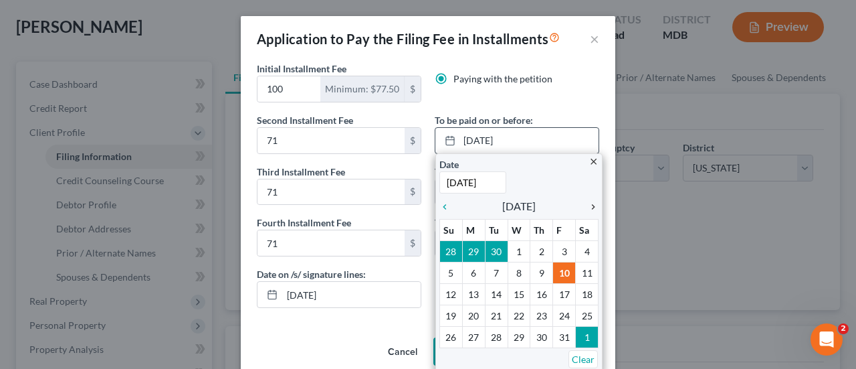
click at [590, 204] on icon "chevron_right" at bounding box center [589, 206] width 17 height 11
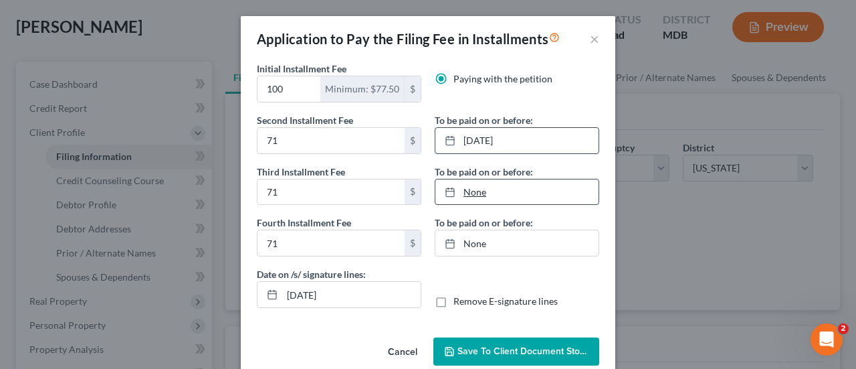
type input "[DATE]"
click at [474, 191] on link "None" at bounding box center [517, 191] width 163 height 25
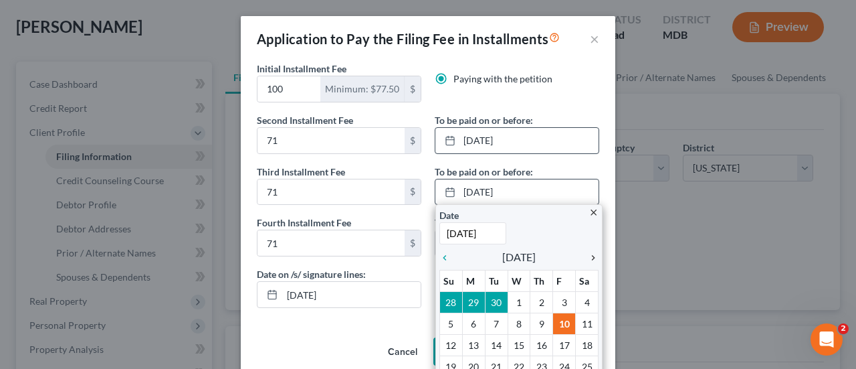
click at [590, 256] on icon "chevron_right" at bounding box center [589, 257] width 17 height 11
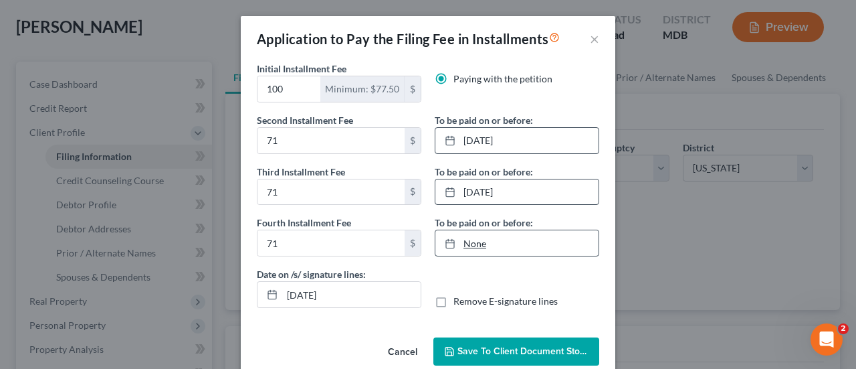
click at [471, 244] on link "None" at bounding box center [517, 242] width 163 height 25
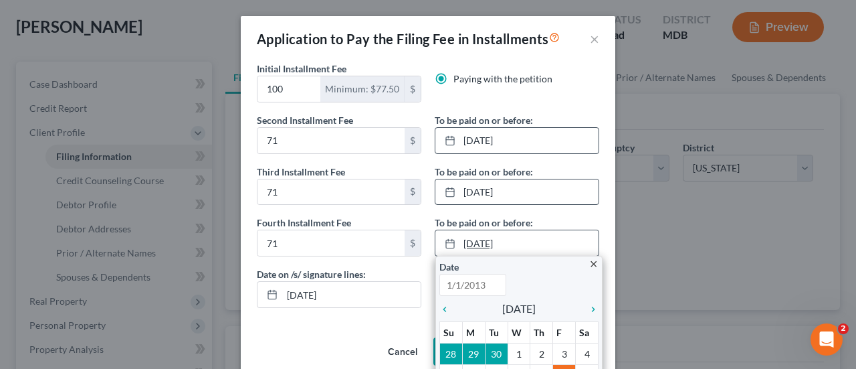
type input "[DATE]"
click at [588, 308] on icon "chevron_right" at bounding box center [589, 309] width 17 height 11
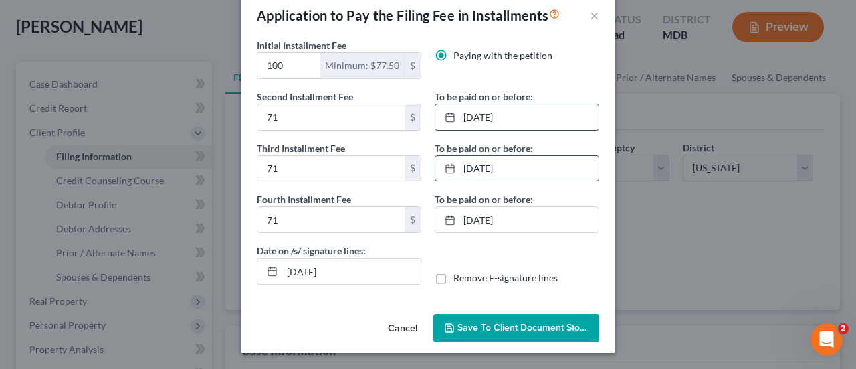
scroll to position [20, 0]
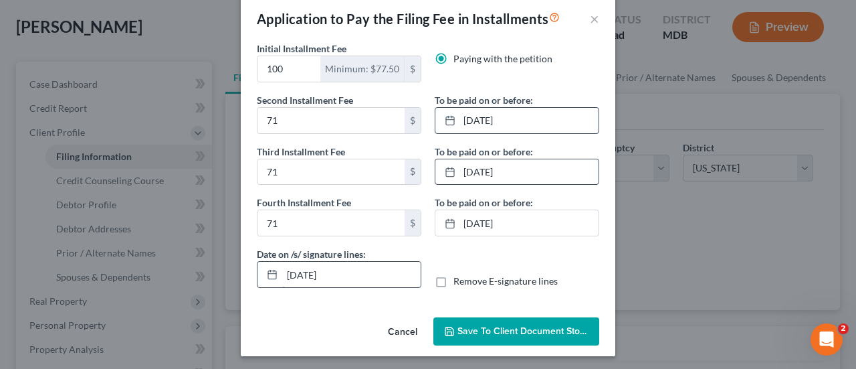
drag, startPoint x: 521, startPoint y: 321, endPoint x: 329, endPoint y: 271, distance: 199.0
click at [521, 321] on button "Save to Client Document Storage" at bounding box center [517, 331] width 166 height 28
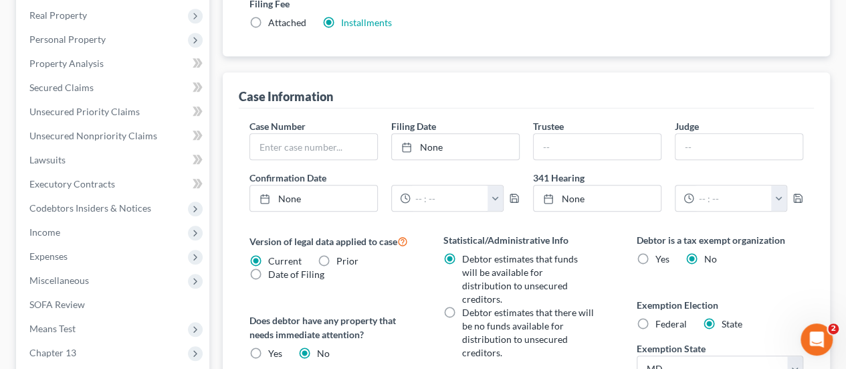
scroll to position [268, 0]
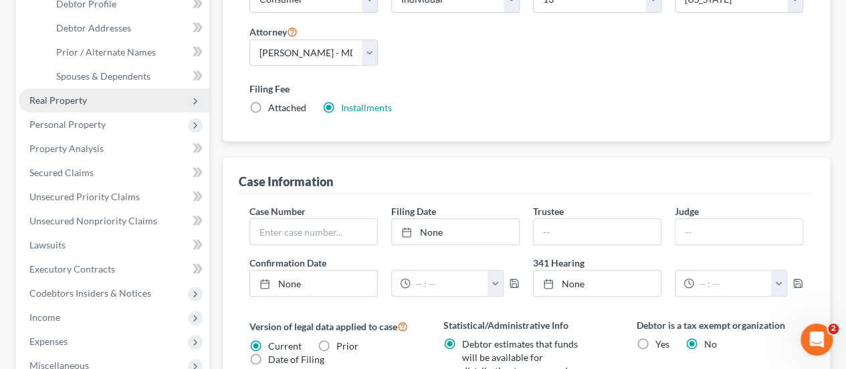
click at [60, 100] on span "Real Property" at bounding box center [58, 99] width 58 height 11
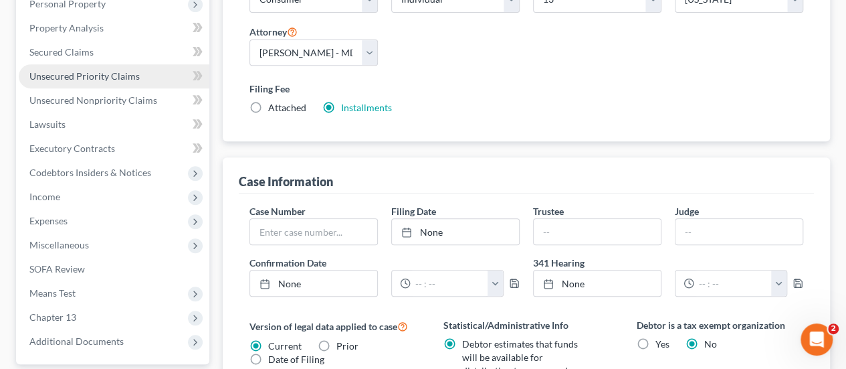
scroll to position [67, 0]
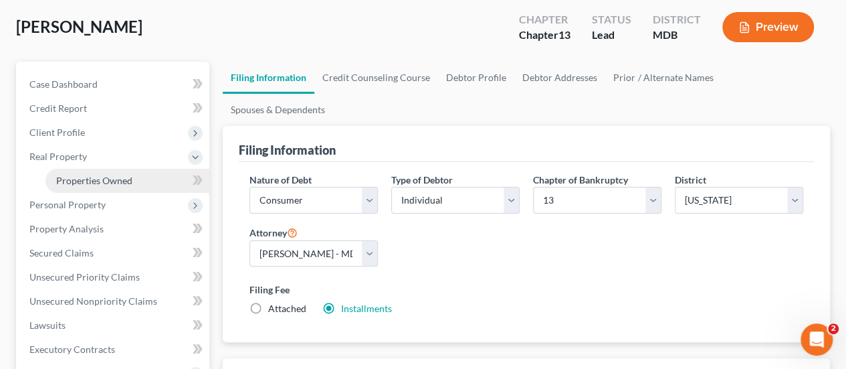
click at [95, 176] on span "Properties Owned" at bounding box center [94, 180] width 76 height 11
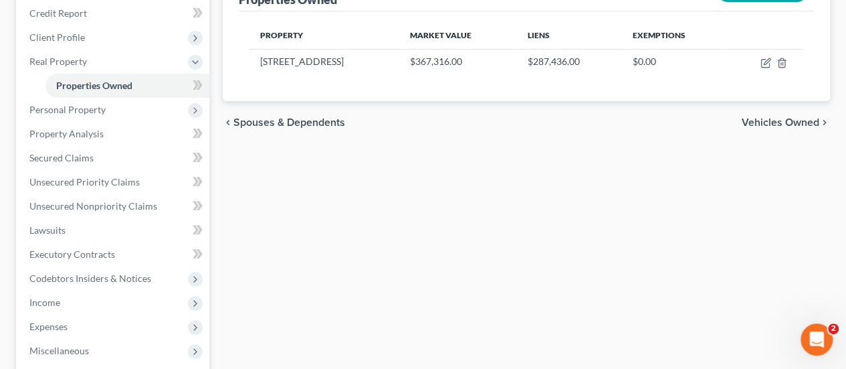
scroll to position [121, 0]
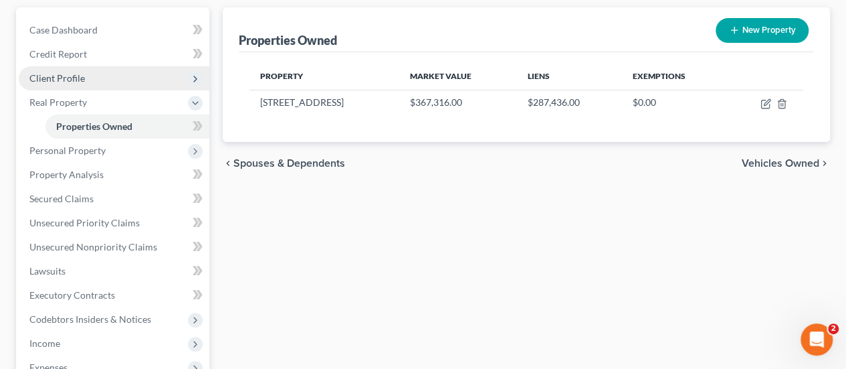
click at [55, 81] on span "Client Profile" at bounding box center [57, 77] width 56 height 11
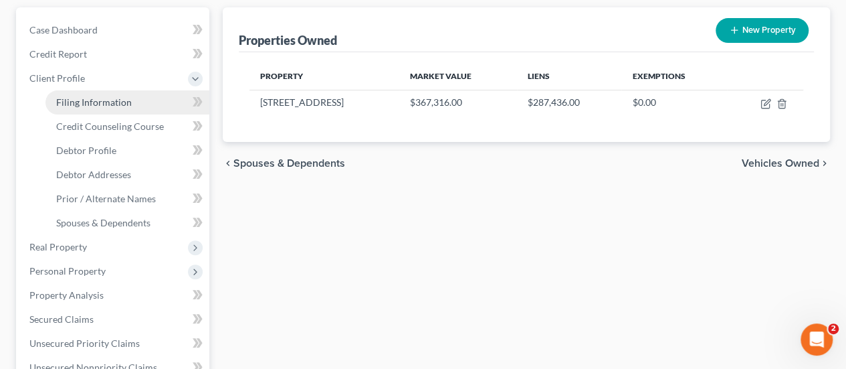
click at [95, 101] on span "Filing Information" at bounding box center [94, 101] width 76 height 11
select select "1"
select select "0"
select select "3"
select select "38"
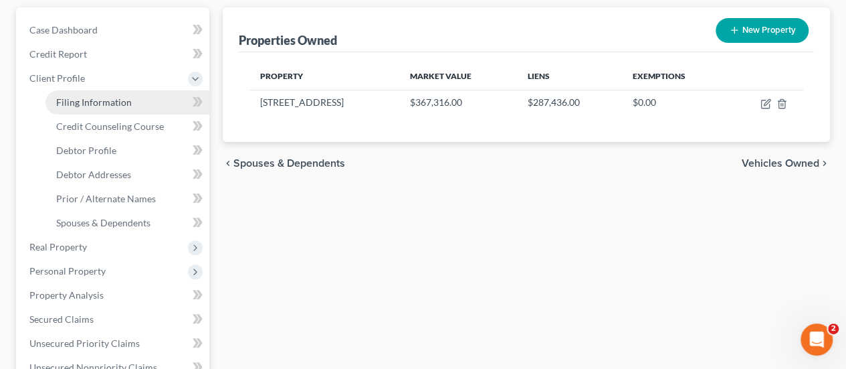
select select "0"
select select "21"
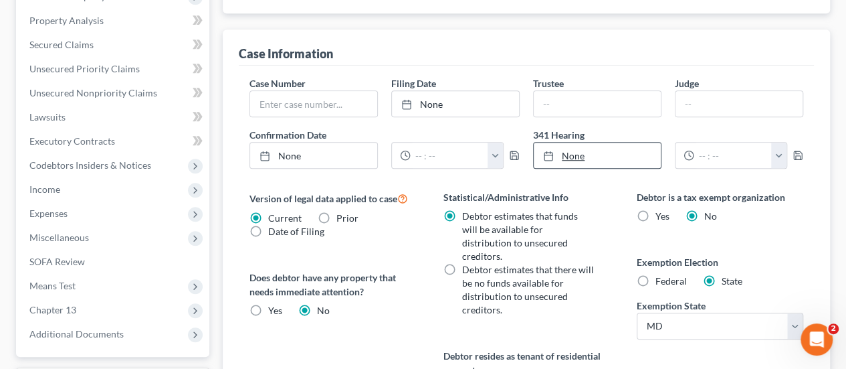
scroll to position [401, 0]
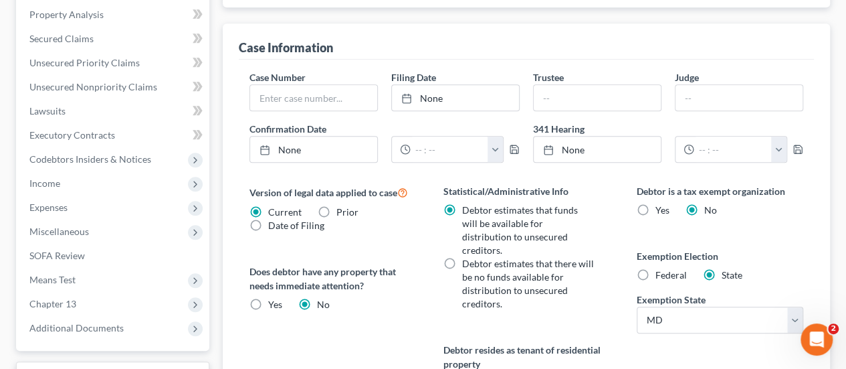
radio input "true"
radio input "false"
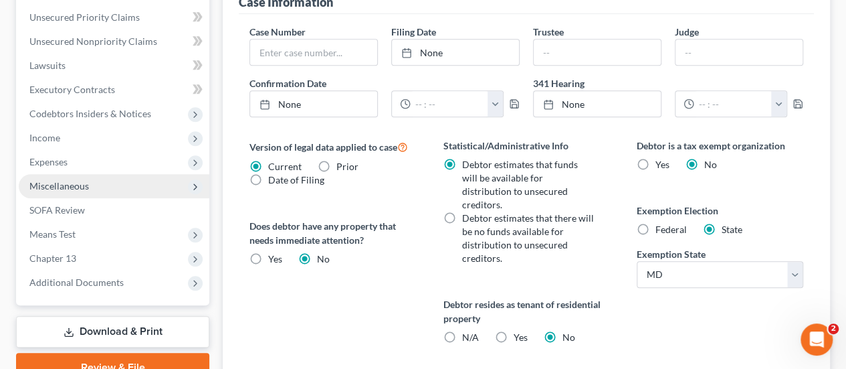
scroll to position [468, 0]
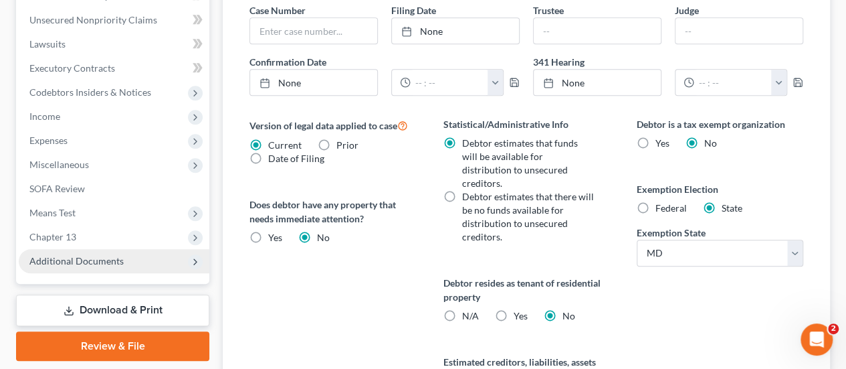
click at [91, 256] on span "Additional Documents" at bounding box center [76, 260] width 94 height 11
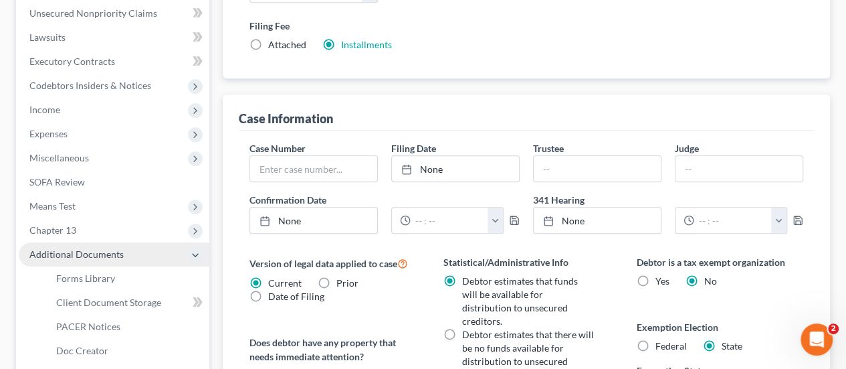
scroll to position [324, 0]
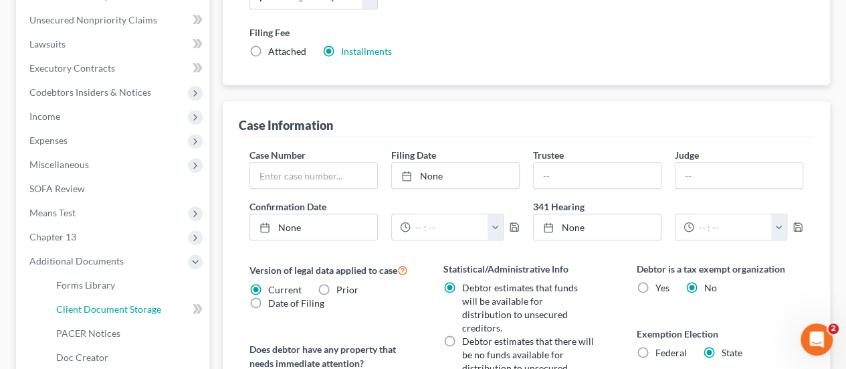
drag, startPoint x: 101, startPoint y: 311, endPoint x: 268, endPoint y: 271, distance: 171.4
click at [101, 311] on span "Client Document Storage" at bounding box center [108, 308] width 105 height 11
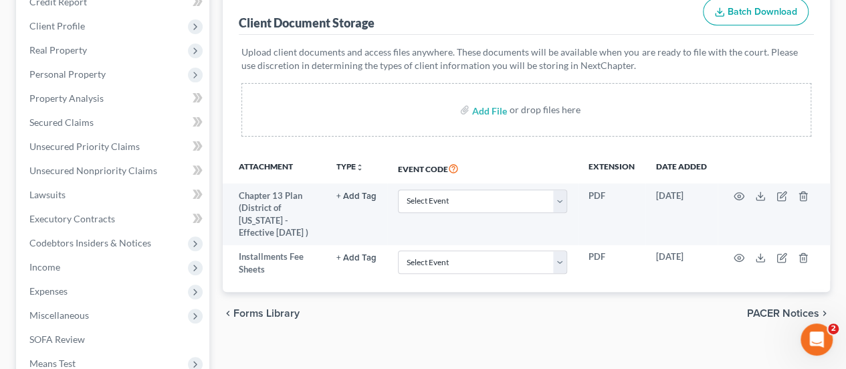
scroll to position [201, 0]
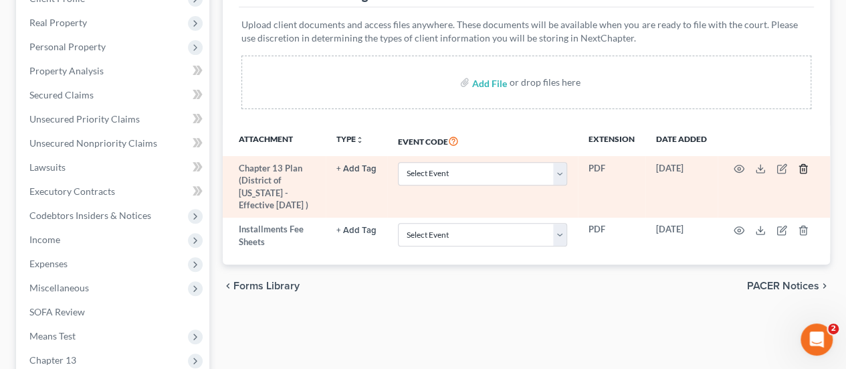
click at [804, 169] on line "button" at bounding box center [804, 170] width 0 height 3
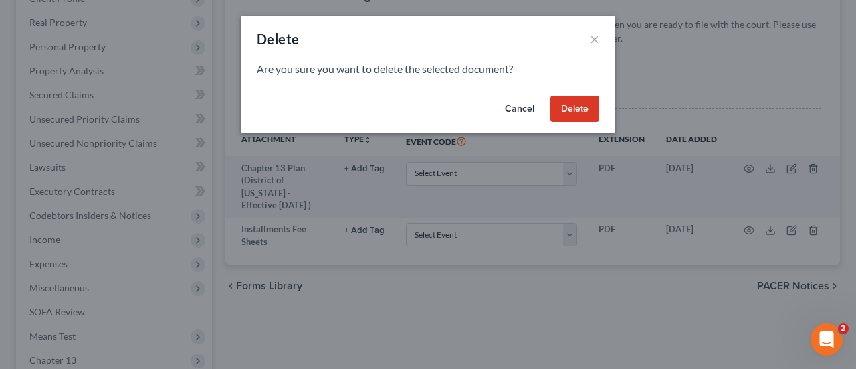
click at [569, 114] on button "Delete" at bounding box center [575, 109] width 49 height 27
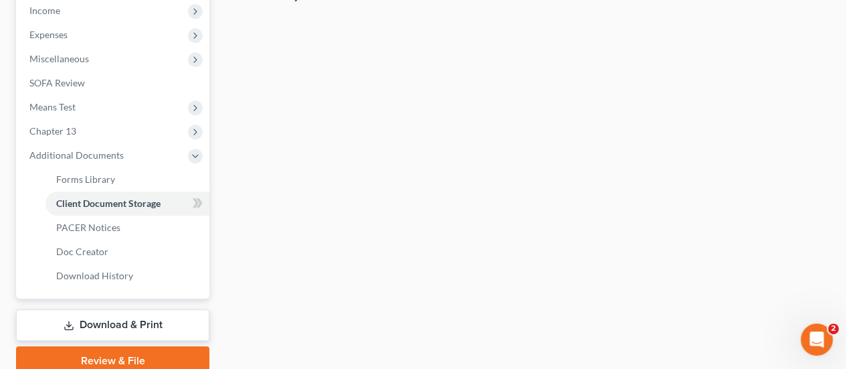
scroll to position [485, 0]
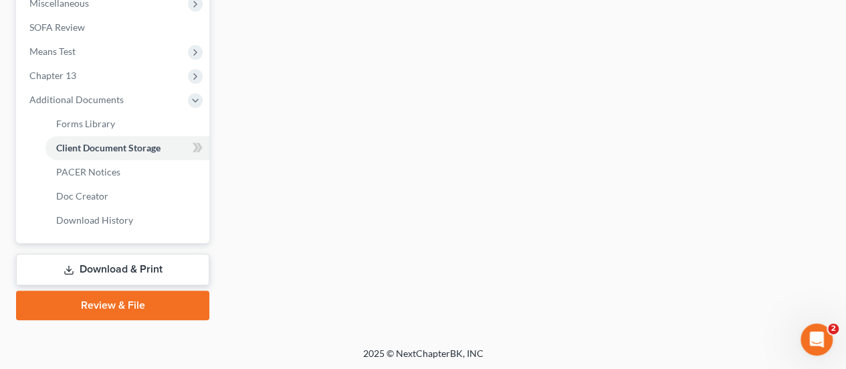
click at [94, 272] on link "Download & Print" at bounding box center [112, 269] width 193 height 31
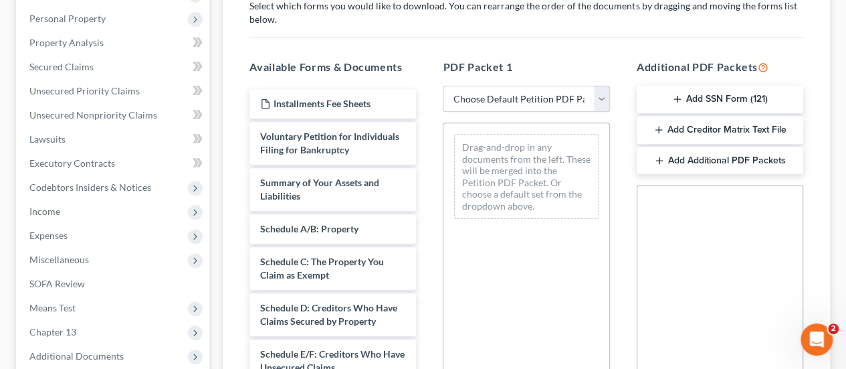
scroll to position [268, 0]
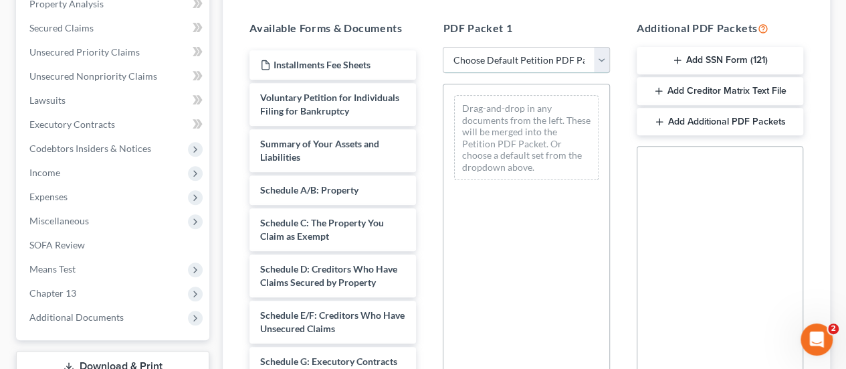
click at [512, 67] on select "Choose Default Petition PDF Packet Complete Bankruptcy Petition (all forms and …" at bounding box center [526, 60] width 167 height 27
click at [583, 9] on div "PDF Packet 1 Choose Default Petition PDF Packet Complete Bankruptcy Petition (a…" at bounding box center [526, 236] width 193 height 454
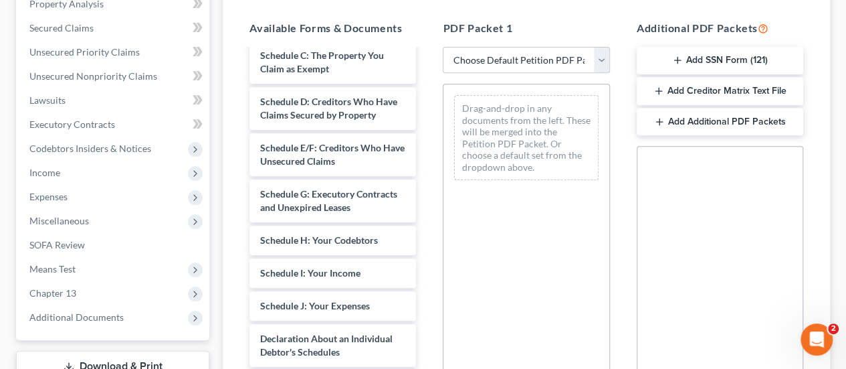
scroll to position [401, 0]
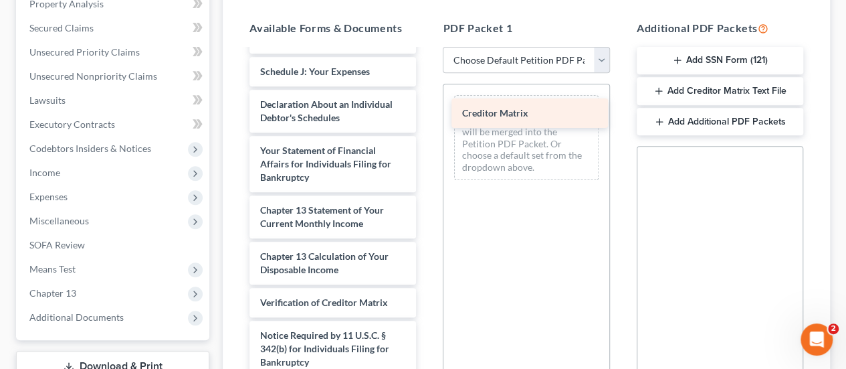
drag, startPoint x: 301, startPoint y: 327, endPoint x: 505, endPoint y: 110, distance: 296.8
click at [427, 110] on div "Creditor Matrix Installments Fee Sheets Voluntary Petition for Individuals Fili…" at bounding box center [333, 36] width 188 height 774
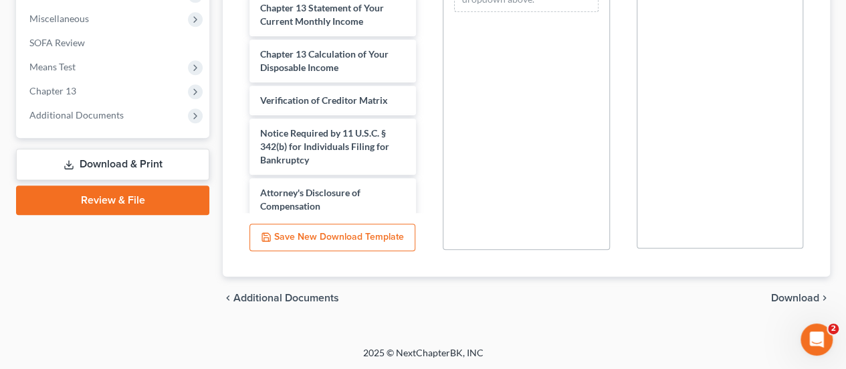
click at [792, 296] on span "Download" at bounding box center [796, 297] width 48 height 11
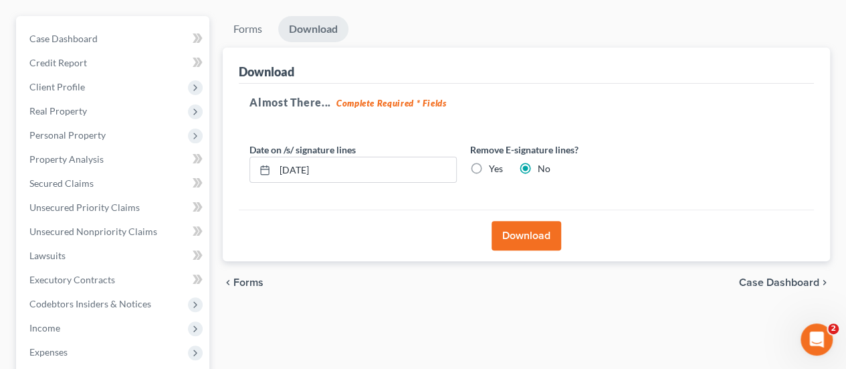
scroll to position [97, 0]
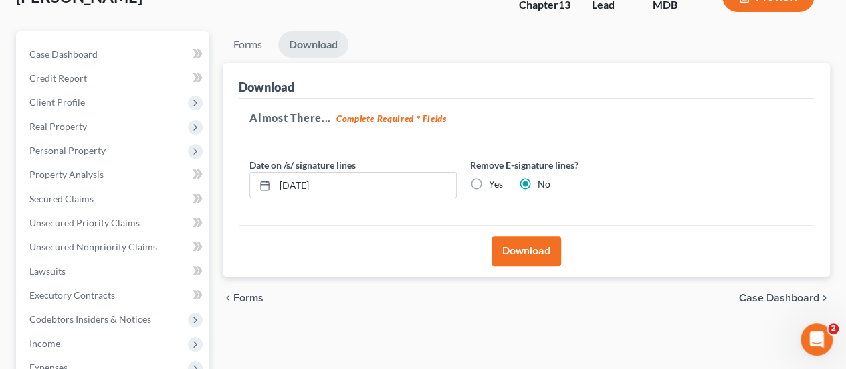
click at [539, 248] on button "Download" at bounding box center [527, 250] width 70 height 29
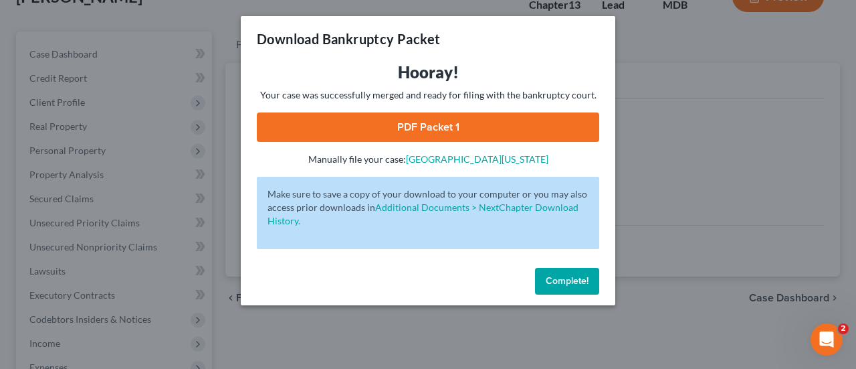
click at [423, 133] on link "PDF Packet 1" at bounding box center [428, 126] width 343 height 29
click at [576, 288] on button "Complete!" at bounding box center [567, 281] width 64 height 27
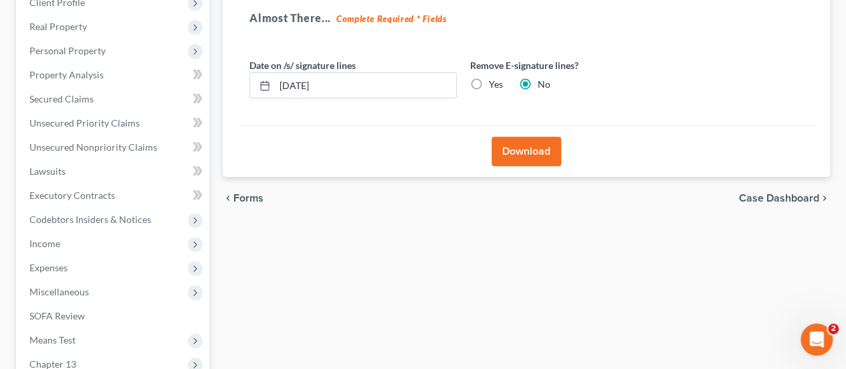
scroll to position [365, 0]
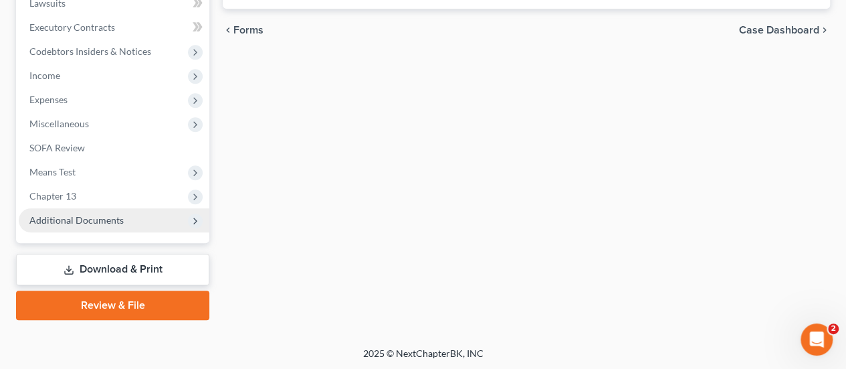
click at [80, 219] on span "Additional Documents" at bounding box center [76, 219] width 94 height 11
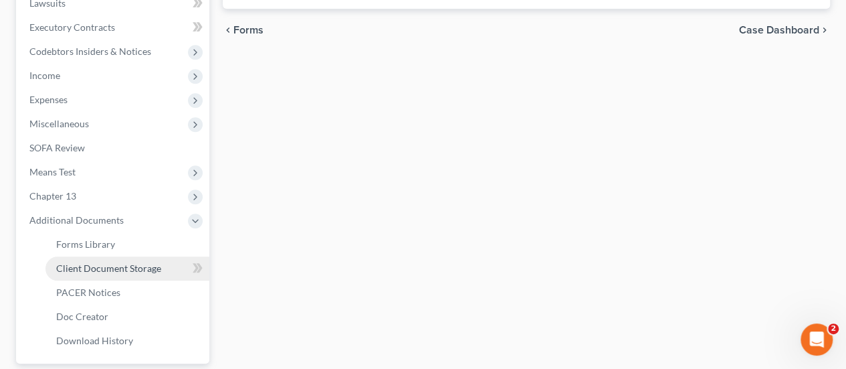
click at [103, 267] on span "Client Document Storage" at bounding box center [108, 267] width 105 height 11
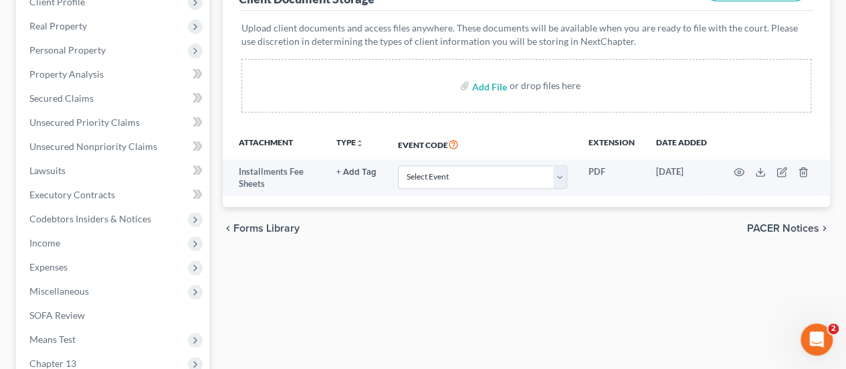
scroll to position [201, 0]
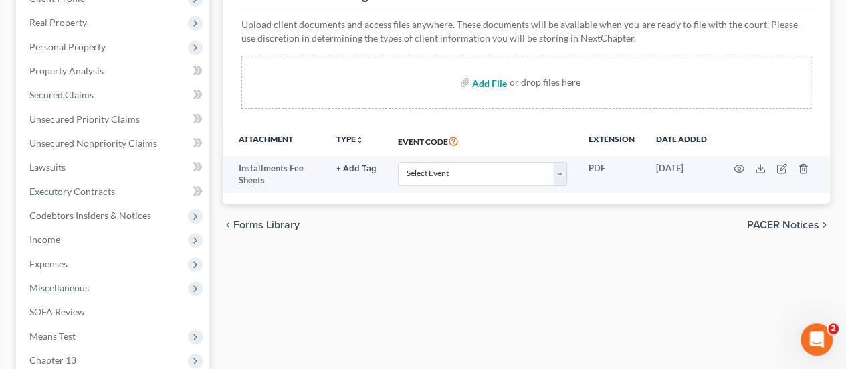
click at [495, 85] on input "file" at bounding box center [488, 82] width 32 height 24
type input "C:\fakepath\Original Plan.pdf"
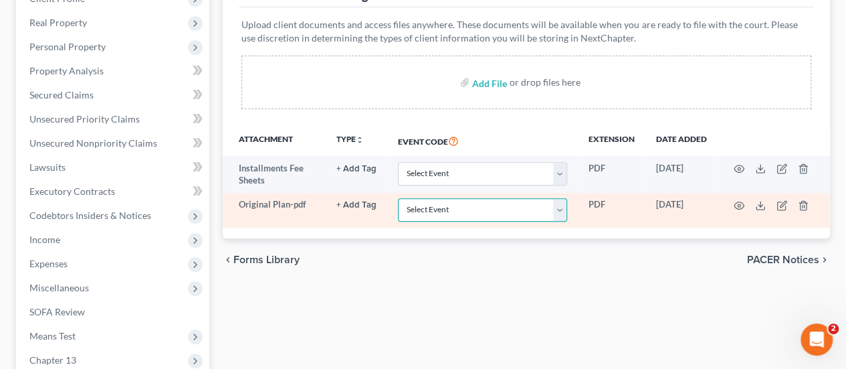
click at [434, 205] on select "Select Event Affidavit Affidavit of Adequate Protection and Lease Payments Affi…" at bounding box center [482, 209] width 169 height 23
select select "25"
click at [398, 198] on select "Select Event Affidavit Affidavit of Adequate Protection and Lease Payments Affi…" at bounding box center [482, 209] width 169 height 23
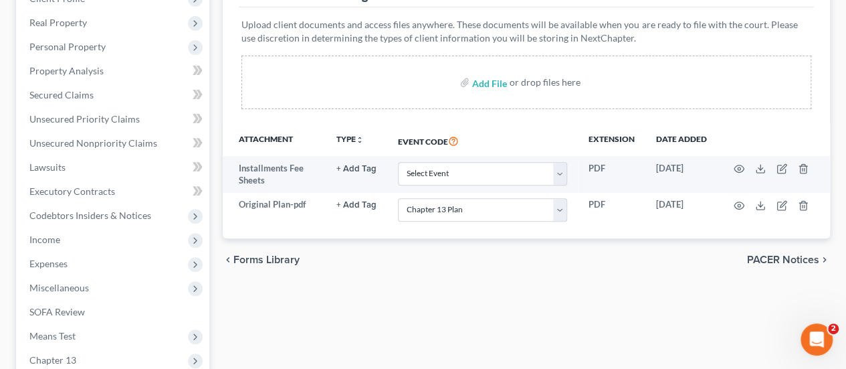
click at [385, 292] on div "Forms Library Client Document Storage PACER Notices Doc Creator Download Histor…" at bounding box center [526, 266] width 621 height 676
click at [377, 262] on div "chevron_left Forms Library PACER Notices chevron_right" at bounding box center [527, 259] width 608 height 43
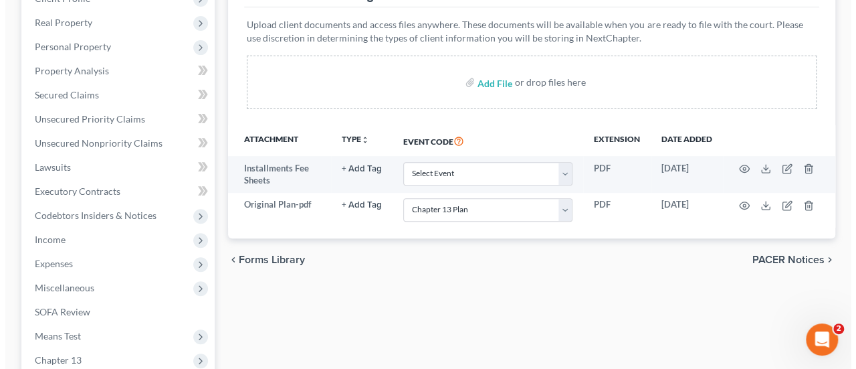
scroll to position [0, 0]
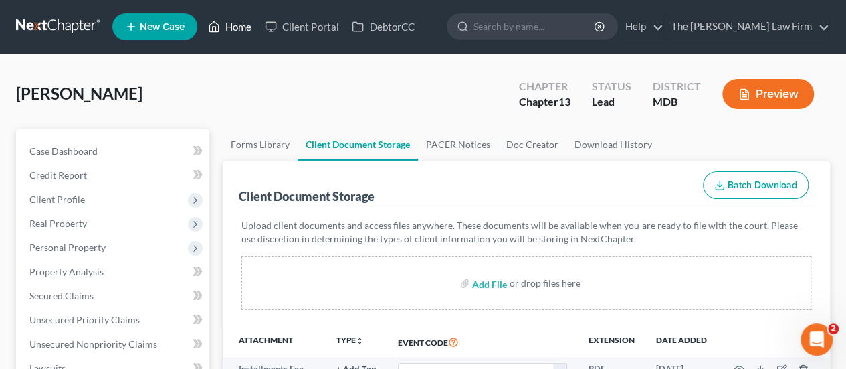
drag, startPoint x: 240, startPoint y: 27, endPoint x: 312, endPoint y: 98, distance: 101.3
click at [240, 27] on link "Home" at bounding box center [229, 27] width 57 height 24
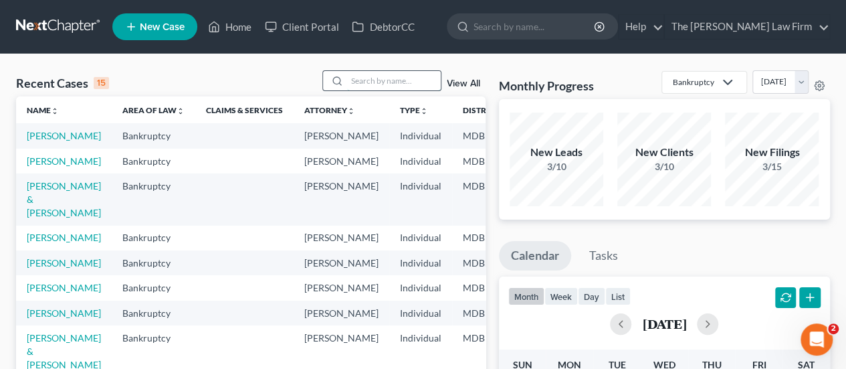
click at [424, 84] on input "search" at bounding box center [394, 80] width 94 height 19
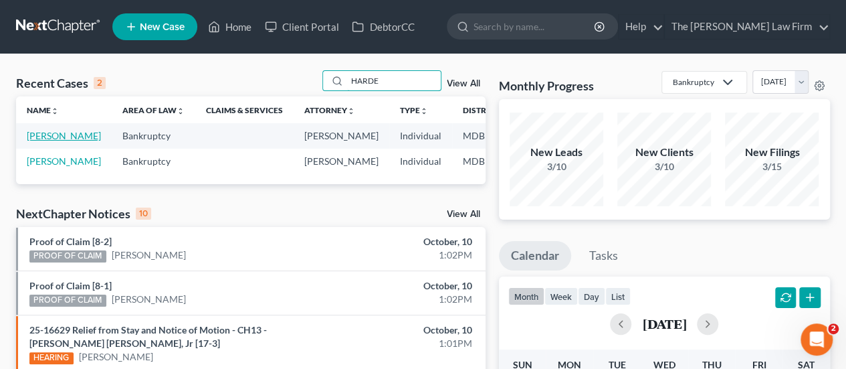
type input "HARDE"
click at [55, 137] on link "[PERSON_NAME]" at bounding box center [64, 135] width 74 height 11
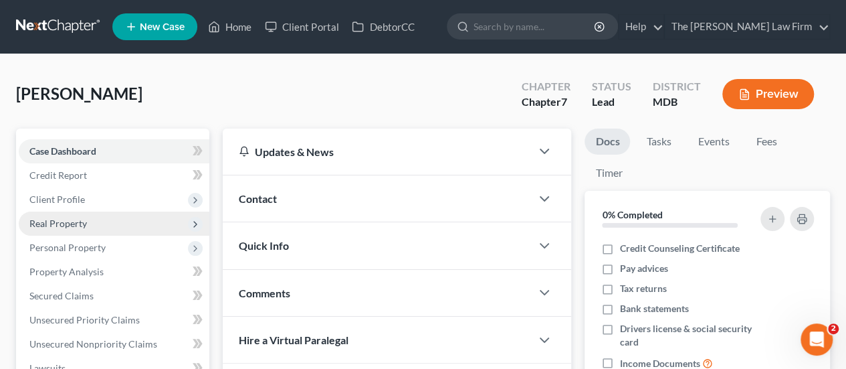
click at [71, 230] on span "Real Property" at bounding box center [114, 223] width 191 height 24
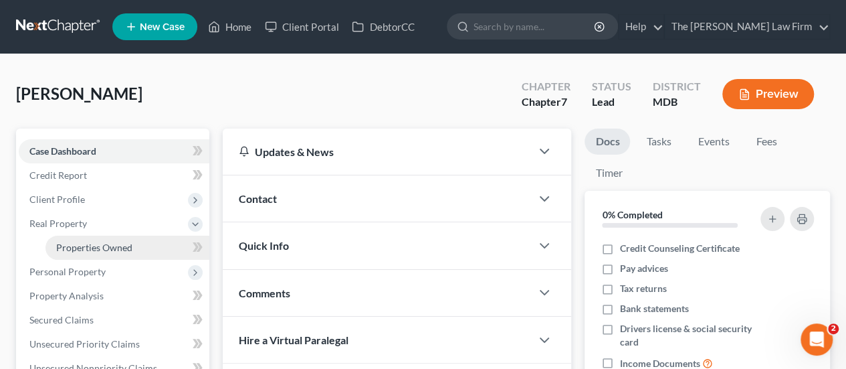
click at [84, 239] on link "Properties Owned" at bounding box center [128, 248] width 164 height 24
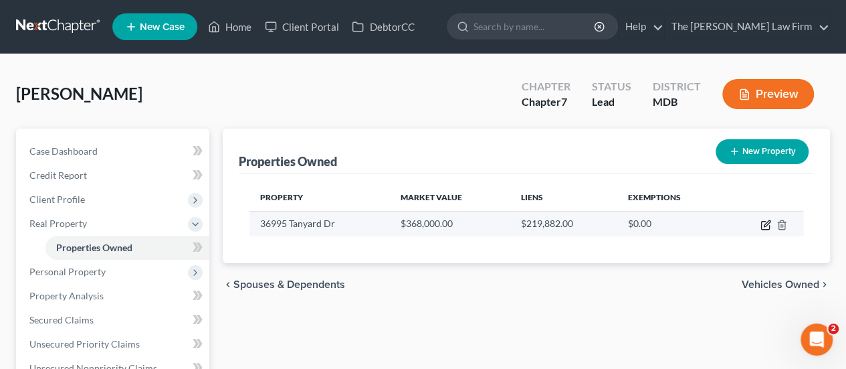
click at [763, 227] on icon "button" at bounding box center [766, 224] width 11 height 11
select select "21"
select select "19"
select select "0"
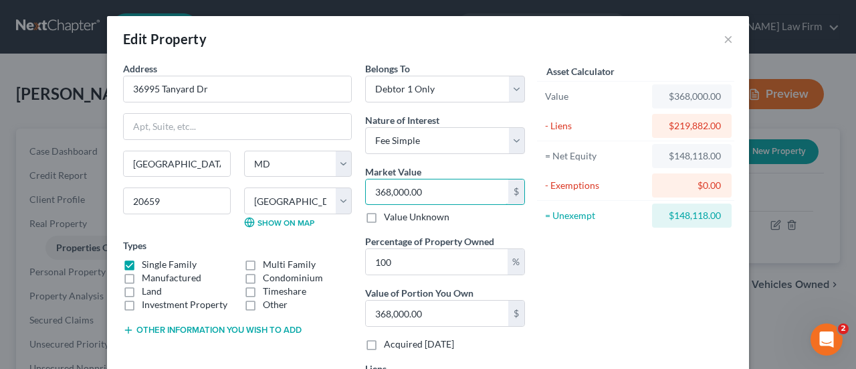
type input "1"
type input "1.00"
type input "19"
type input "19.00"
type input "193"
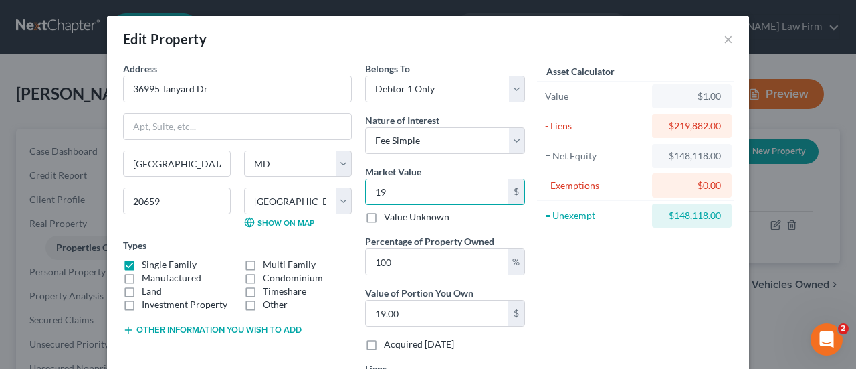
type input "193.00"
type input "1930"
type input "1,930.00"
type input "1,9300"
type input "19,300.00"
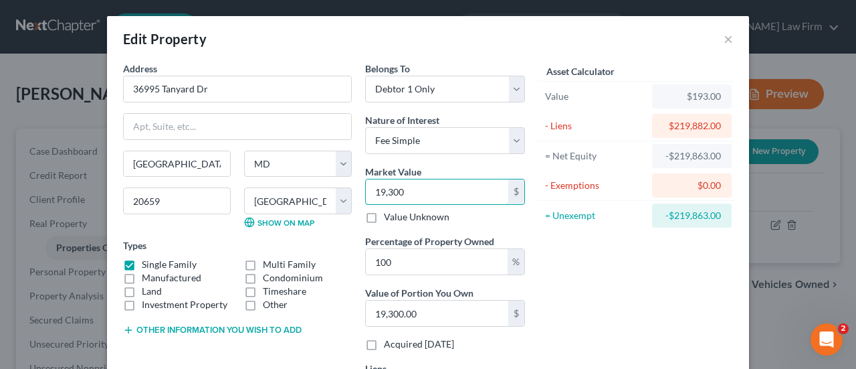
type input "19,3000"
type input "193,000.00"
type input "193,000"
click at [604, 283] on div "Asset Calculator Value $193,000.00 - Liens $219,882.00 = Net Equity -$219,689.0…" at bounding box center [636, 237] width 208 height 351
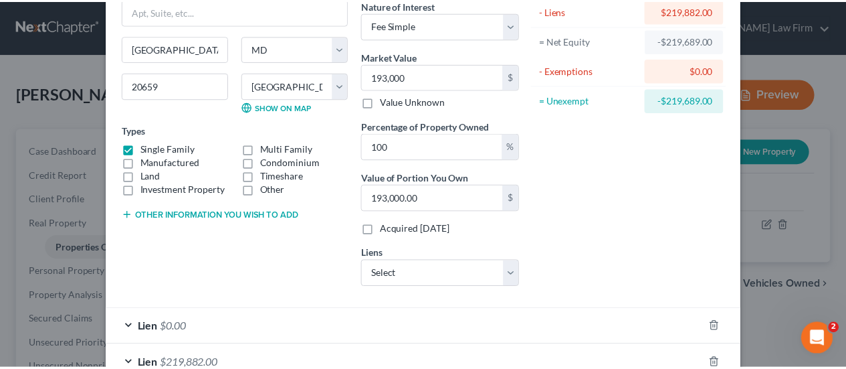
scroll to position [198, 0]
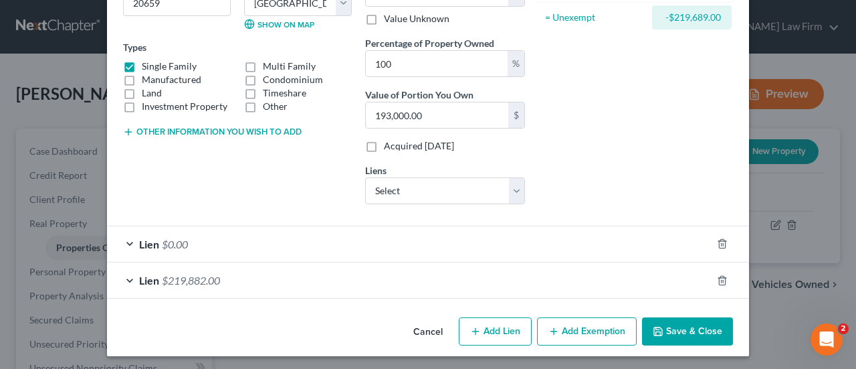
click at [688, 317] on button "Save & Close" at bounding box center [687, 331] width 91 height 28
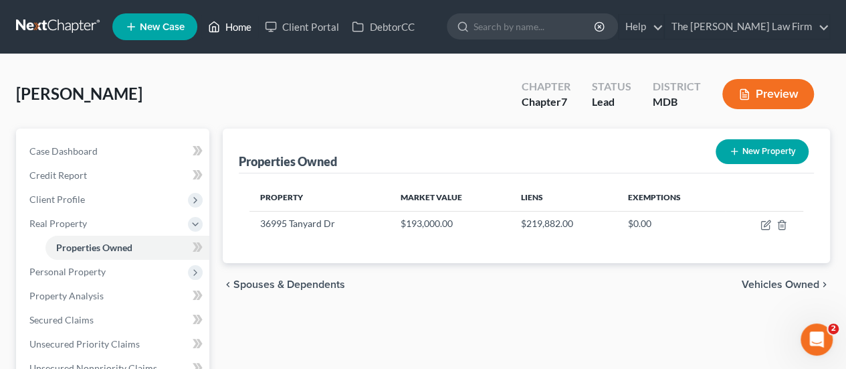
click at [234, 30] on link "Home" at bounding box center [229, 27] width 57 height 24
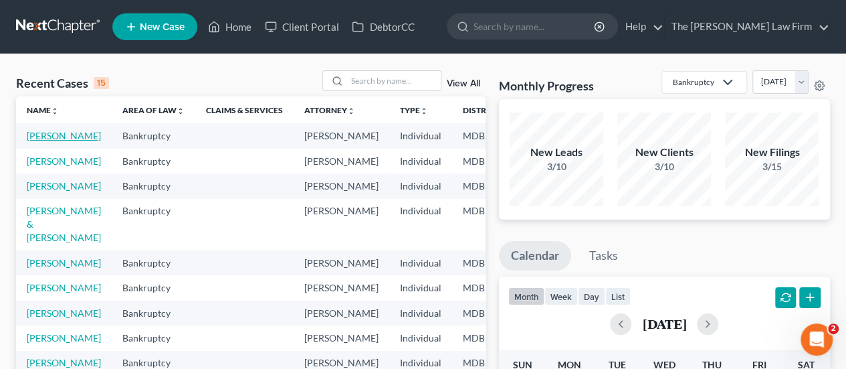
click at [43, 138] on link "[PERSON_NAME]" at bounding box center [64, 135] width 74 height 11
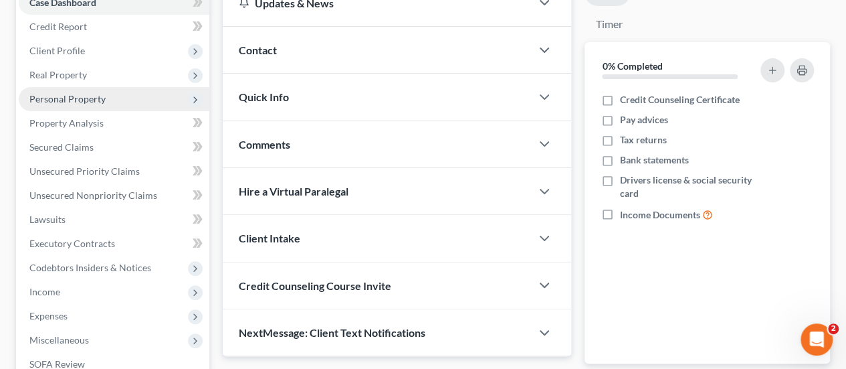
scroll to position [268, 0]
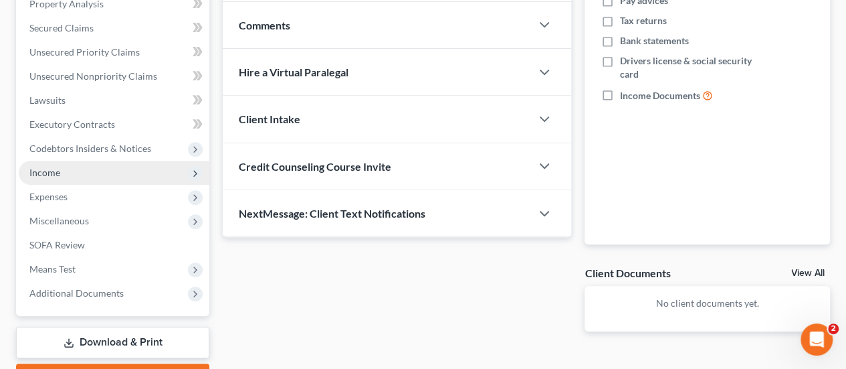
click at [47, 171] on span "Income" at bounding box center [44, 172] width 31 height 11
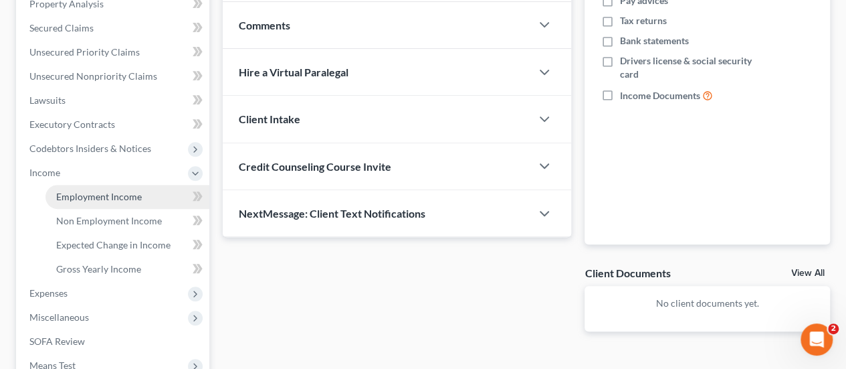
click at [75, 195] on span "Employment Income" at bounding box center [99, 196] width 86 height 11
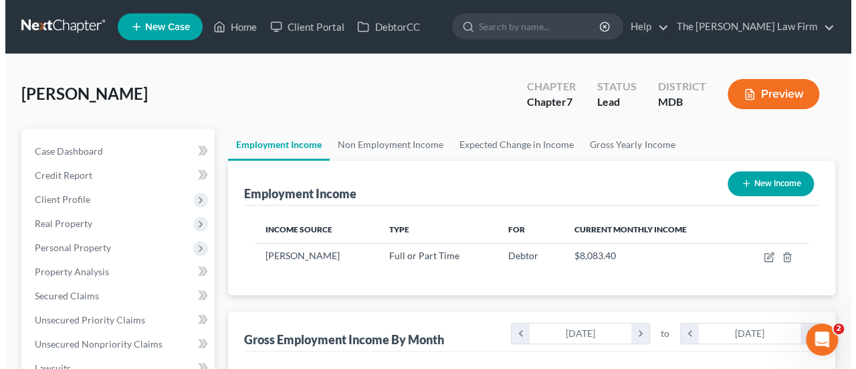
scroll to position [238, 339]
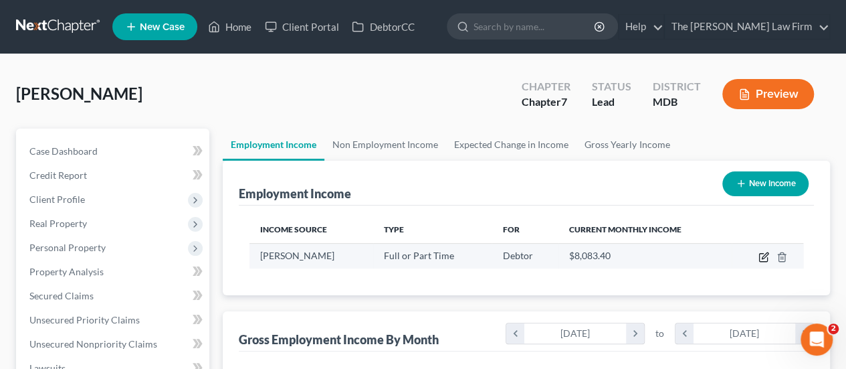
click at [766, 254] on icon "button" at bounding box center [764, 257] width 11 height 11
select select "0"
select select "3"
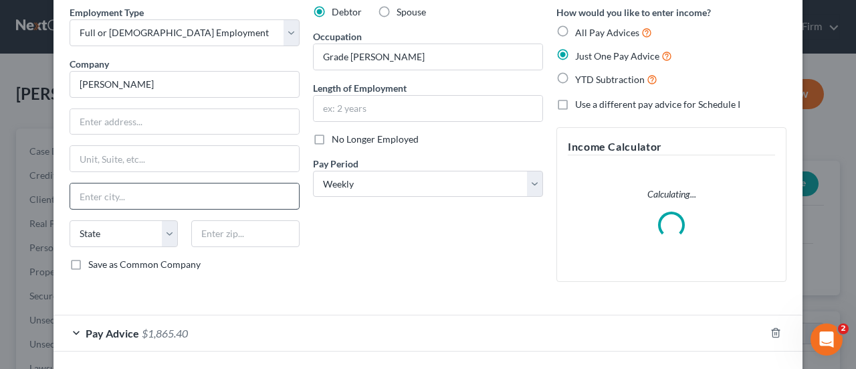
scroll to position [110, 0]
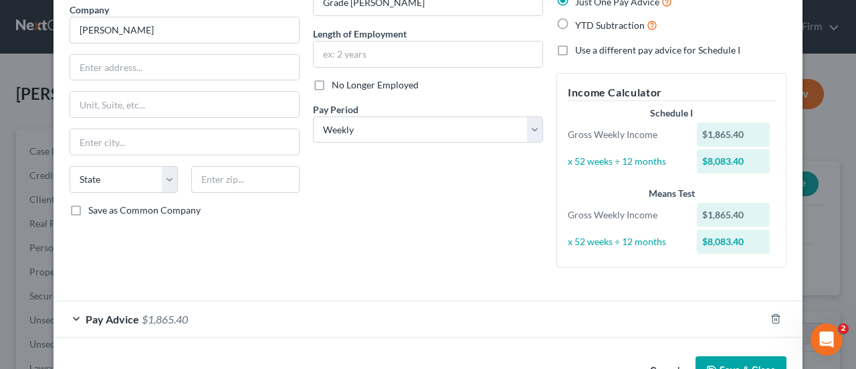
click at [118, 315] on span "Pay Advice" at bounding box center [113, 318] width 54 height 13
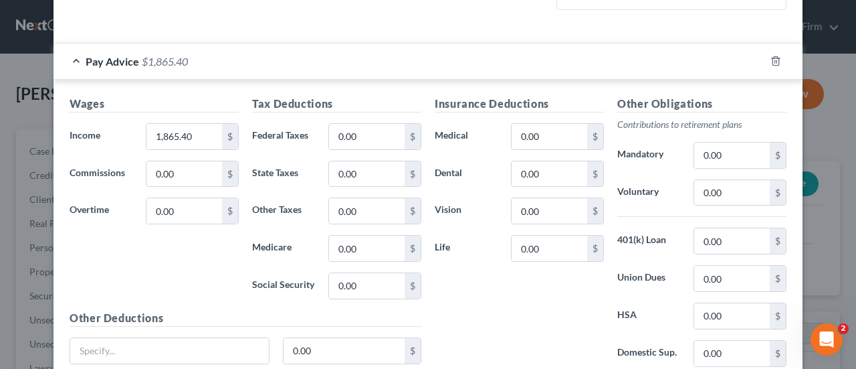
scroll to position [378, 0]
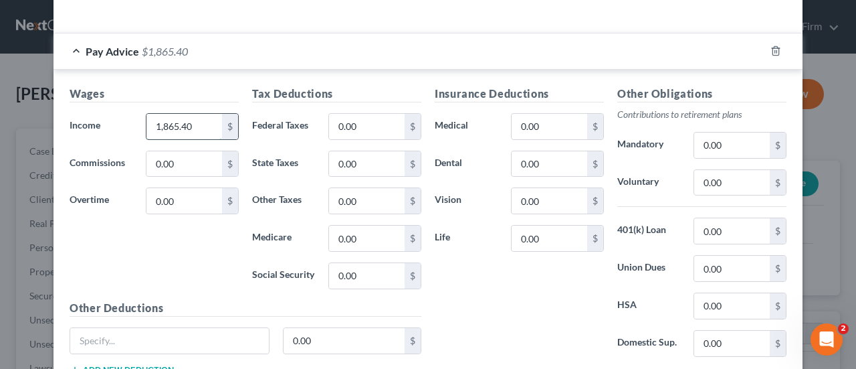
click at [197, 132] on input "1,865.40" at bounding box center [185, 126] width 76 height 25
type input "2,041"
type input "146.12"
type input "134.68"
type input "28.61"
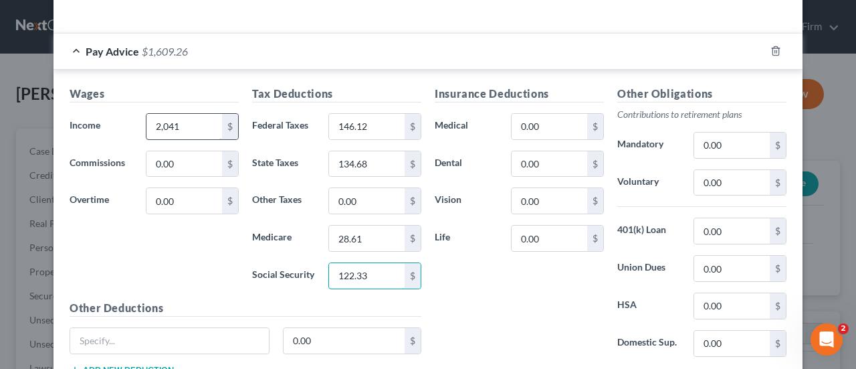
type input "122.33"
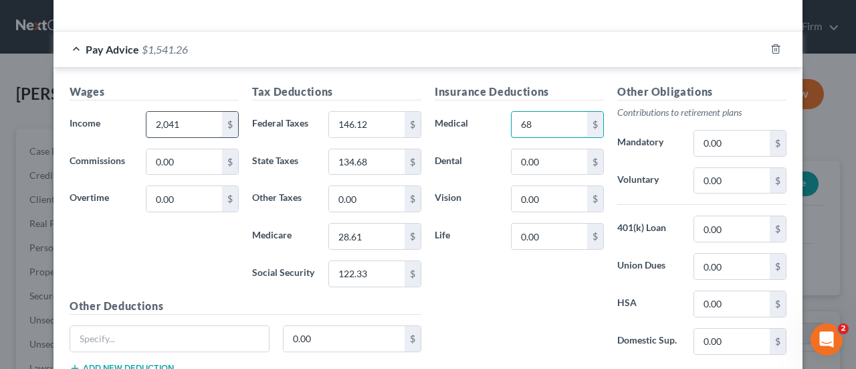
type input "68"
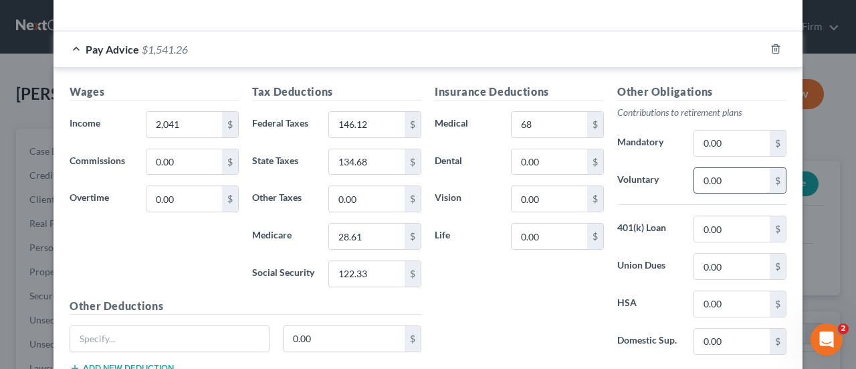
click at [729, 183] on input "0.00" at bounding box center [733, 180] width 76 height 25
type input "102.05"
click at [728, 228] on input "0.00" at bounding box center [733, 228] width 76 height 25
type input "149.7"
click at [553, 235] on input "0.00" at bounding box center [550, 235] width 76 height 25
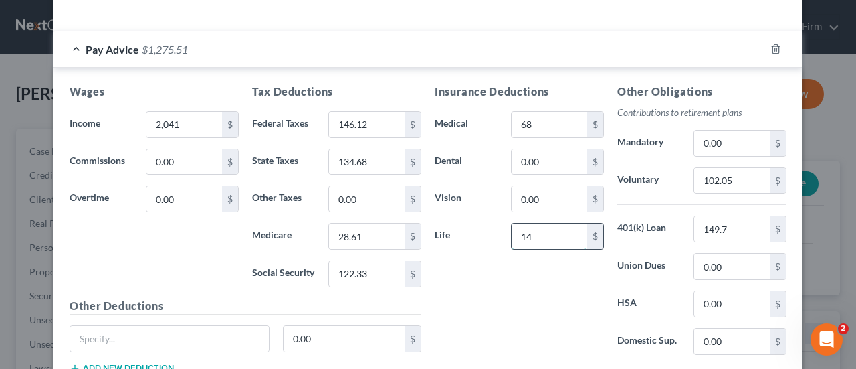
type input "14"
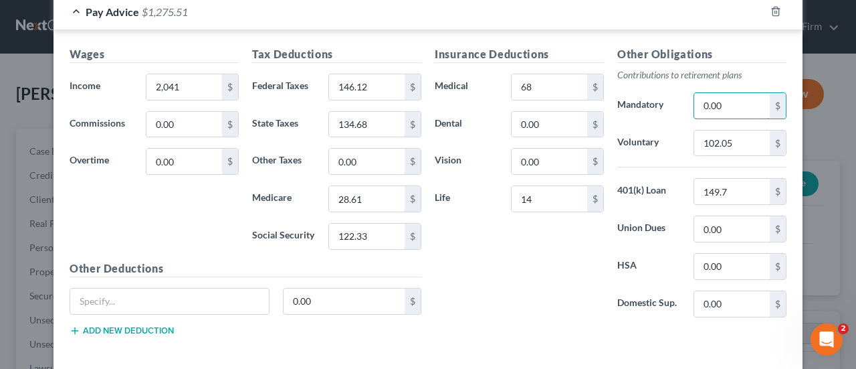
scroll to position [447, 0]
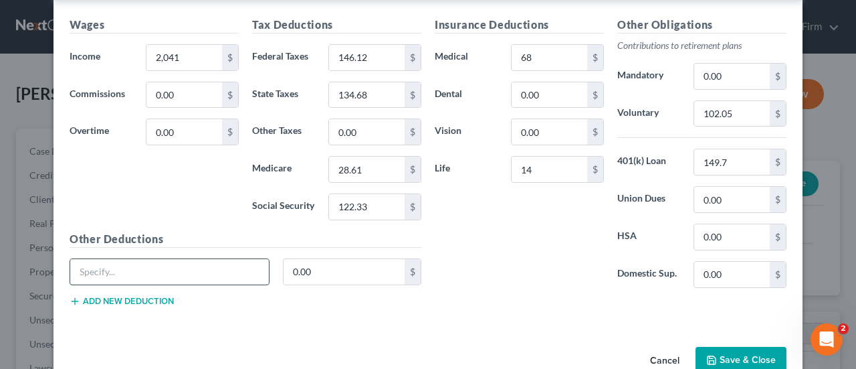
click at [101, 272] on input "text" at bounding box center [169, 271] width 199 height 25
type input "Tobacco"
type input "30"
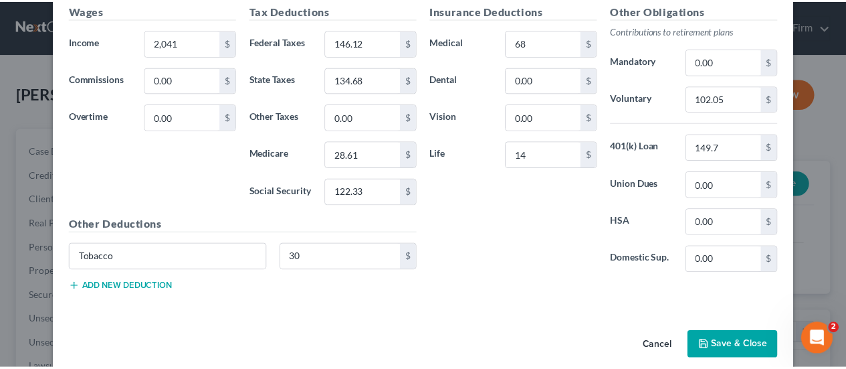
scroll to position [474, 0]
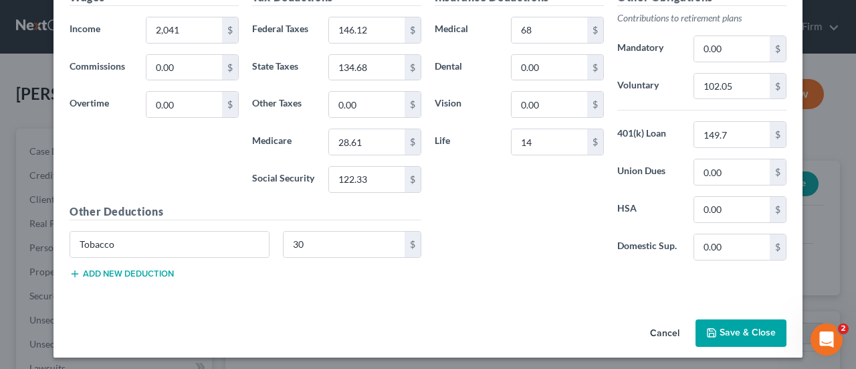
click at [744, 333] on button "Save & Close" at bounding box center [741, 333] width 91 height 28
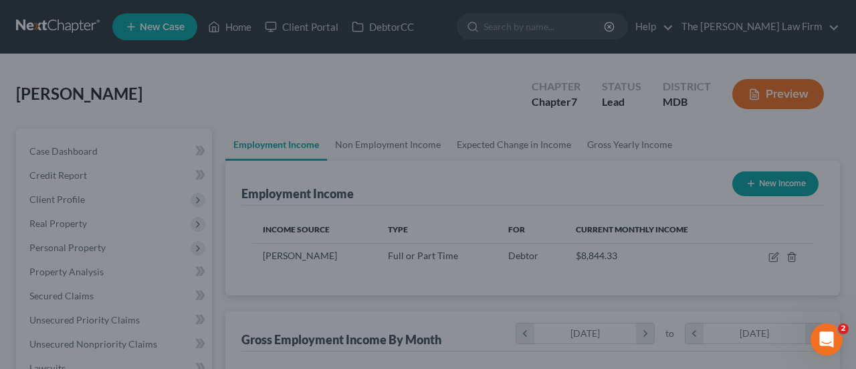
scroll to position [668894, 668794]
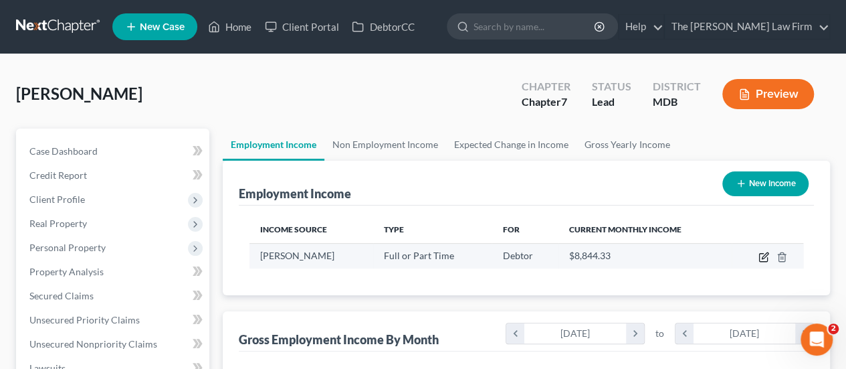
click at [764, 258] on icon "button" at bounding box center [764, 257] width 11 height 11
select select "0"
select select "3"
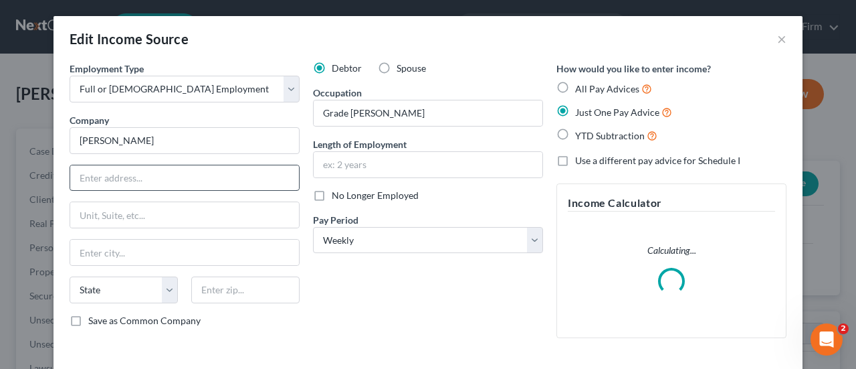
scroll to position [238, 343]
click at [126, 179] on input "text" at bounding box center [184, 177] width 229 height 25
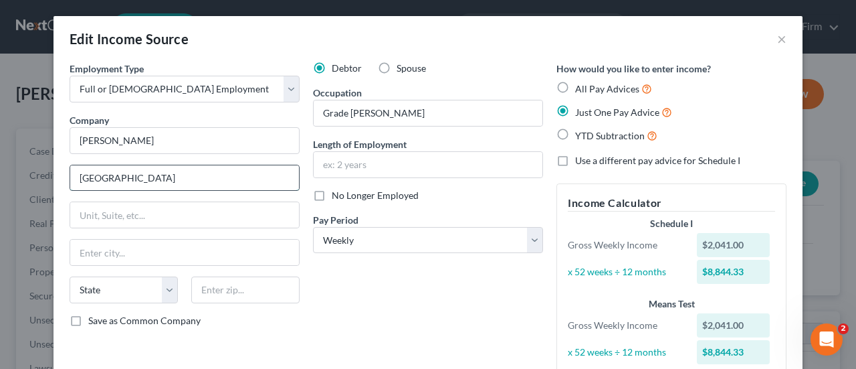
type input "[GEOGRAPHIC_DATA]"
type input "19490"
type input "[GEOGRAPHIC_DATA]"
select select "39"
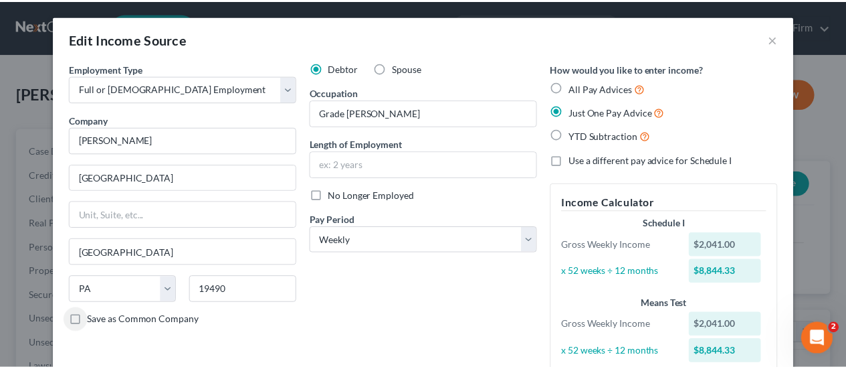
scroll to position [151, 0]
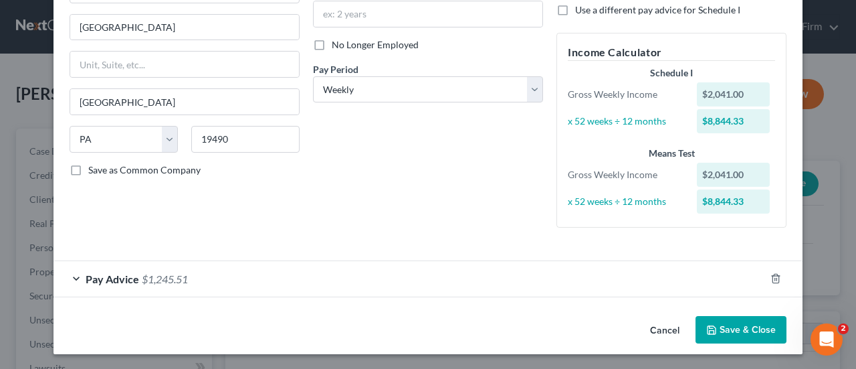
click at [728, 331] on button "Save & Close" at bounding box center [741, 330] width 91 height 28
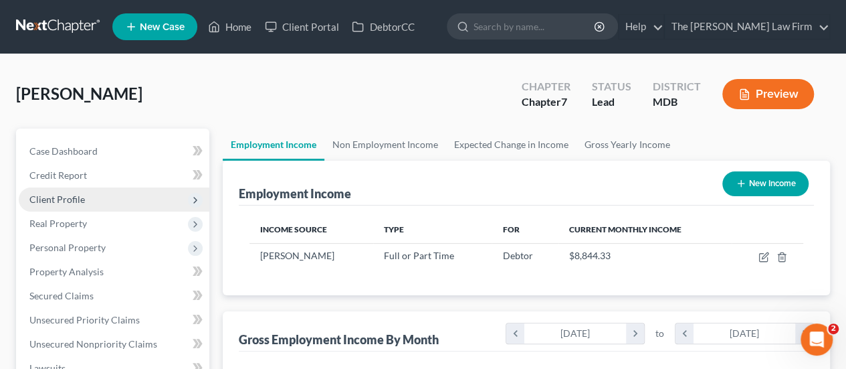
scroll to position [668894, 668794]
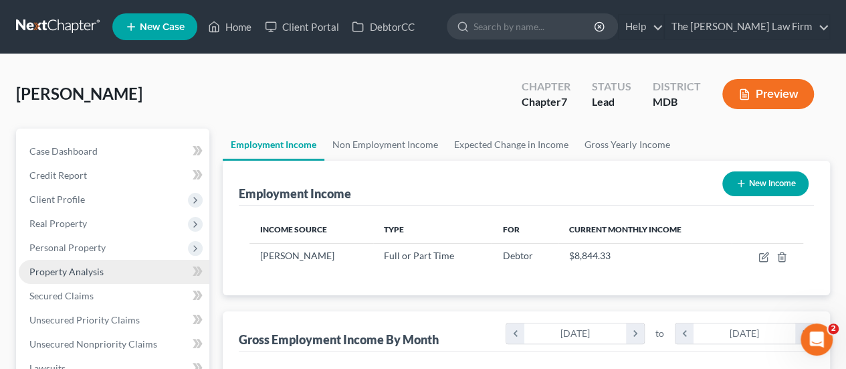
click at [92, 267] on span "Property Analysis" at bounding box center [66, 271] width 74 height 11
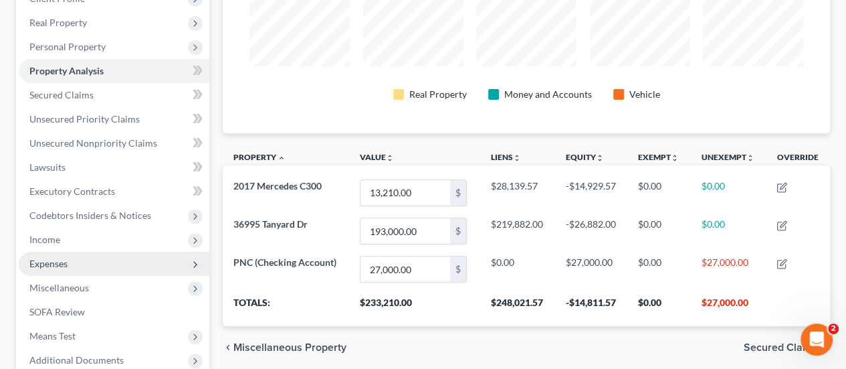
click at [68, 268] on span "Expenses" at bounding box center [114, 264] width 191 height 24
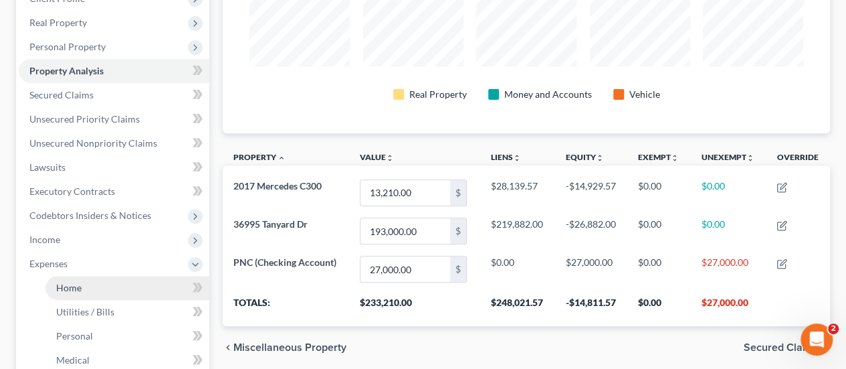
click at [65, 283] on span "Home" at bounding box center [68, 287] width 25 height 11
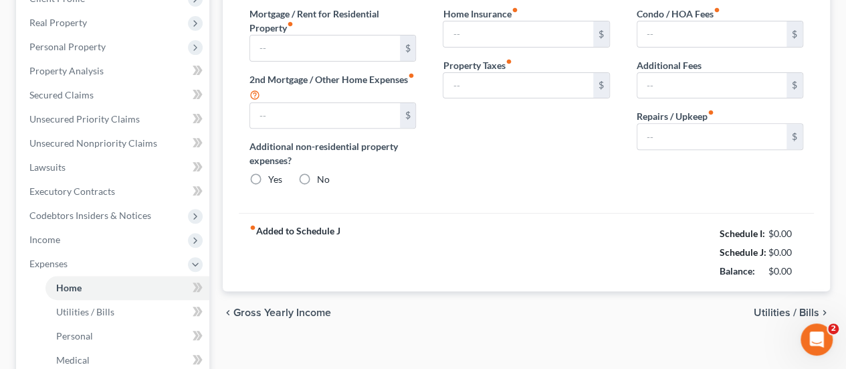
type input "1,590.09"
type input "0.00"
radio input "true"
type input "0.00"
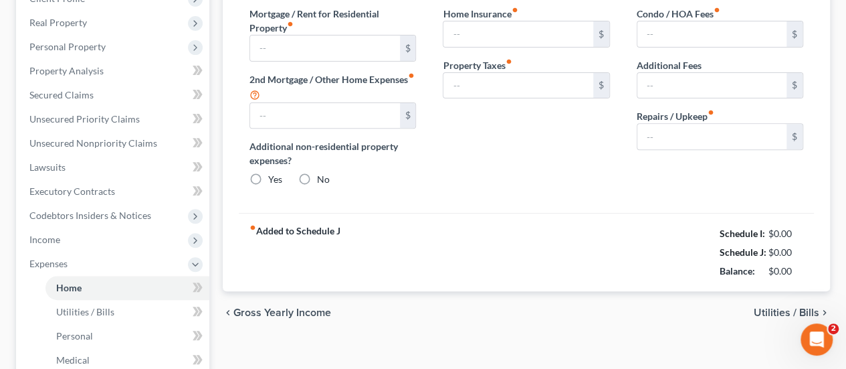
type input "6.00"
type input "0.00"
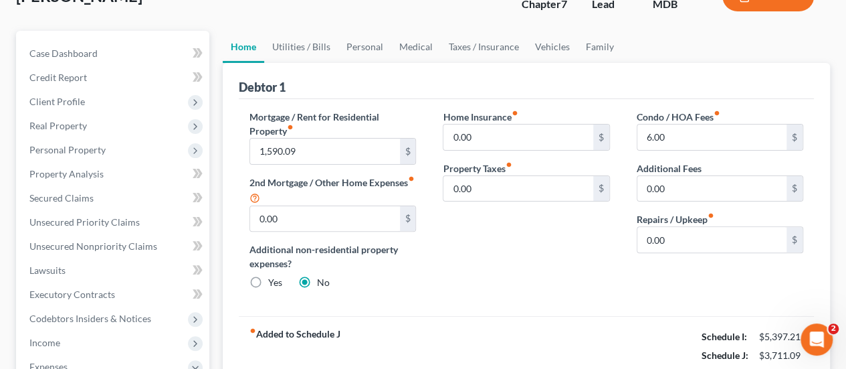
scroll to position [67, 0]
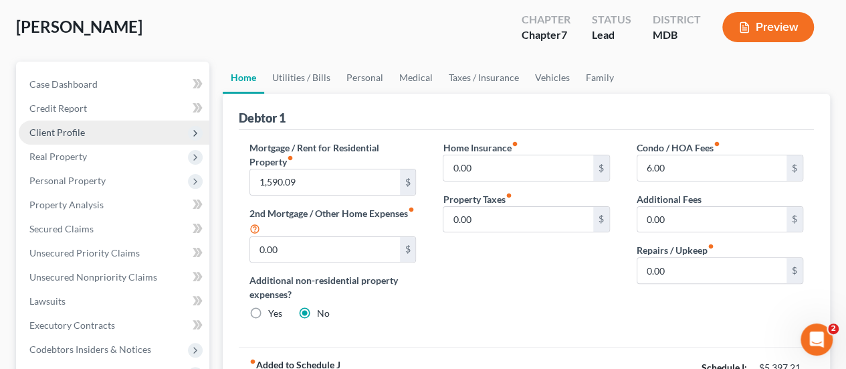
click at [65, 132] on span "Client Profile" at bounding box center [57, 131] width 56 height 11
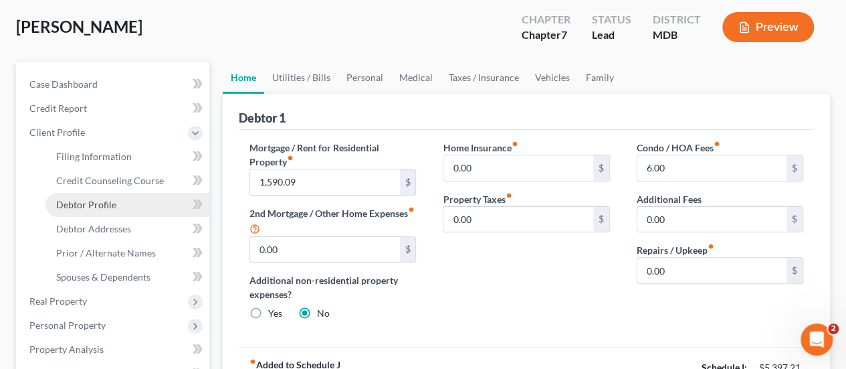
click at [88, 212] on link "Debtor Profile" at bounding box center [128, 205] width 164 height 24
select select "1"
select select "5"
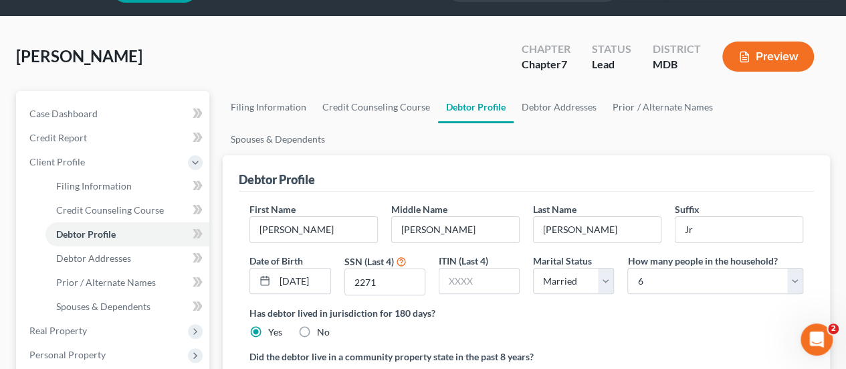
scroll to position [67, 0]
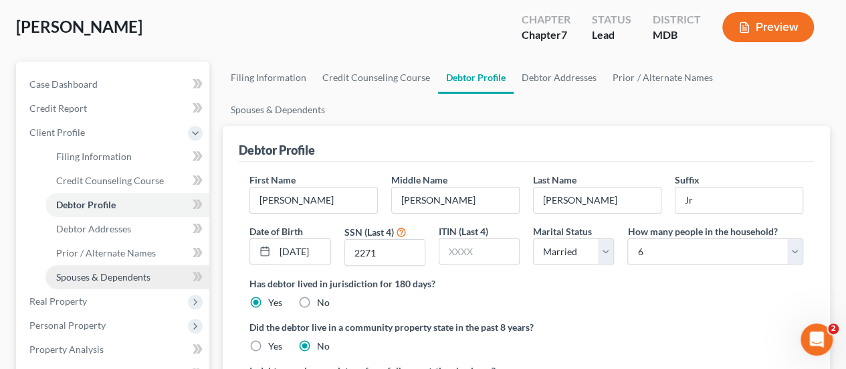
click at [137, 284] on link "Spouses & Dependents" at bounding box center [128, 277] width 164 height 24
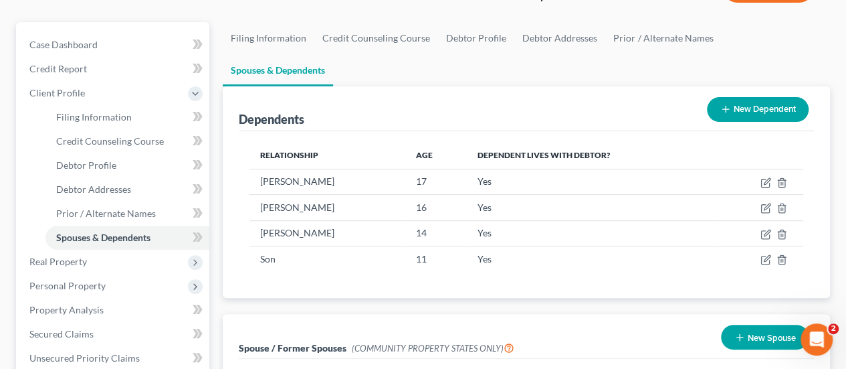
scroll to position [134, 0]
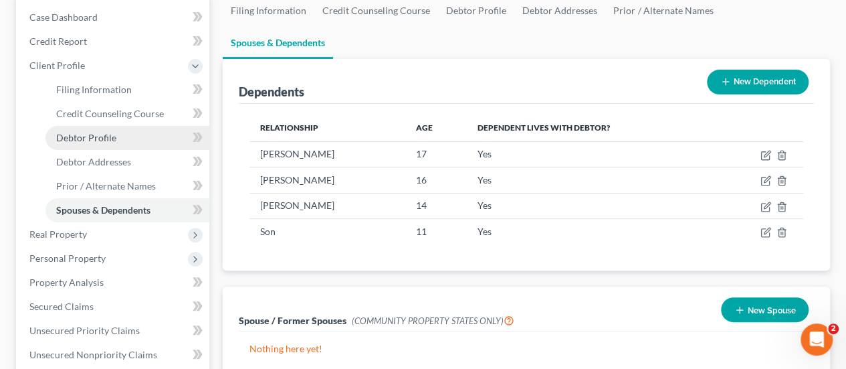
click at [86, 130] on link "Debtor Profile" at bounding box center [128, 138] width 164 height 24
select select "1"
select select "5"
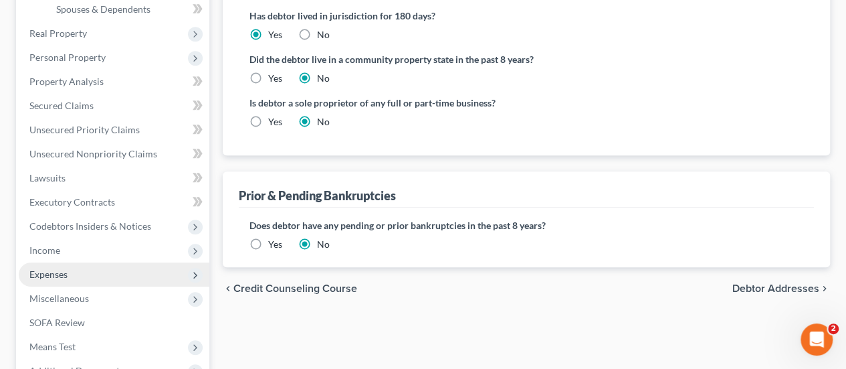
click at [58, 274] on span "Expenses" at bounding box center [48, 273] width 38 height 11
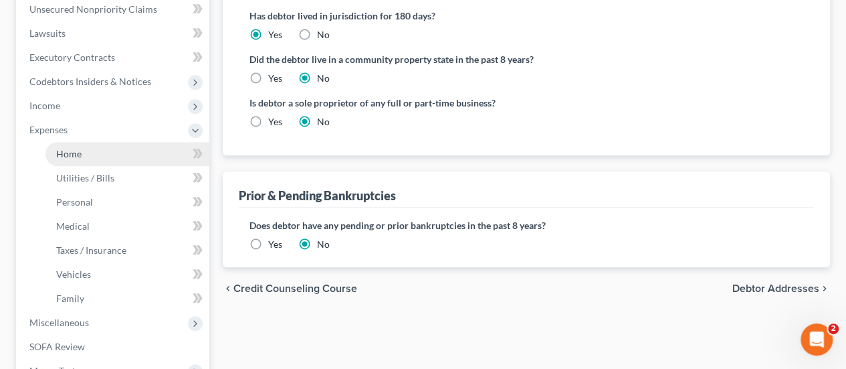
click at [82, 159] on link "Home" at bounding box center [128, 154] width 164 height 24
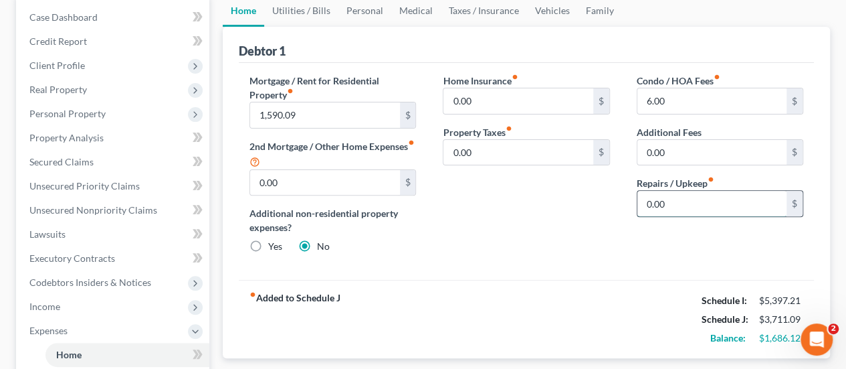
click at [680, 200] on input "0.00" at bounding box center [712, 203] width 149 height 25
type input "200"
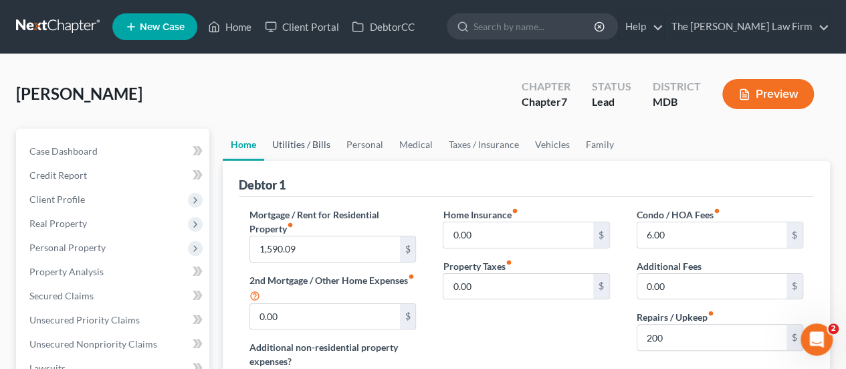
click at [312, 147] on link "Utilities / Bills" at bounding box center [301, 144] width 74 height 32
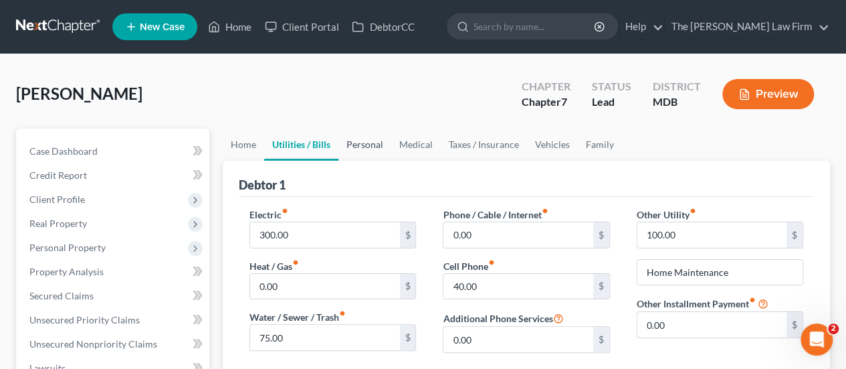
click at [365, 140] on link "Personal" at bounding box center [365, 144] width 53 height 32
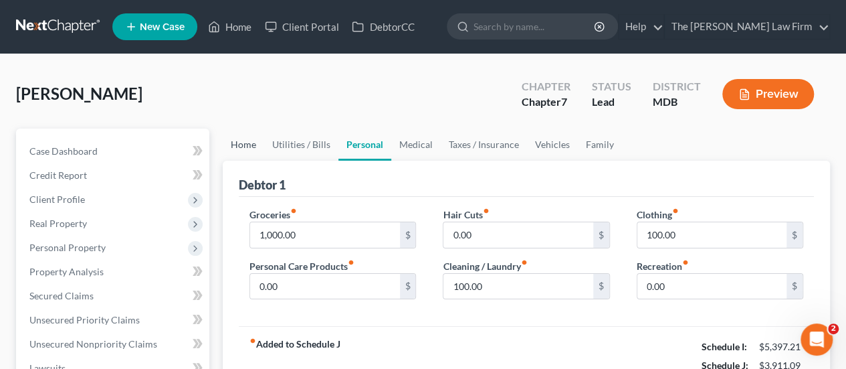
click at [240, 144] on link "Home" at bounding box center [243, 144] width 41 height 32
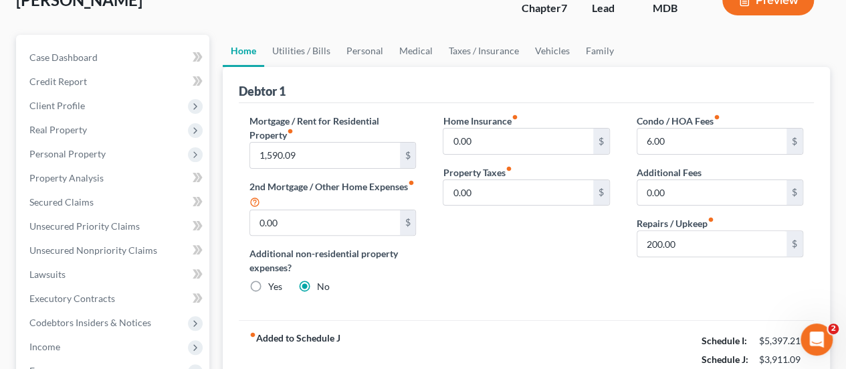
scroll to position [67, 0]
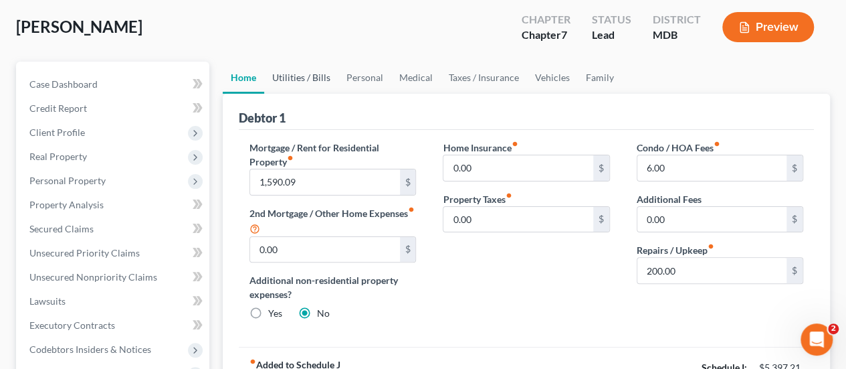
click at [316, 78] on link "Utilities / Bills" at bounding box center [301, 78] width 74 height 32
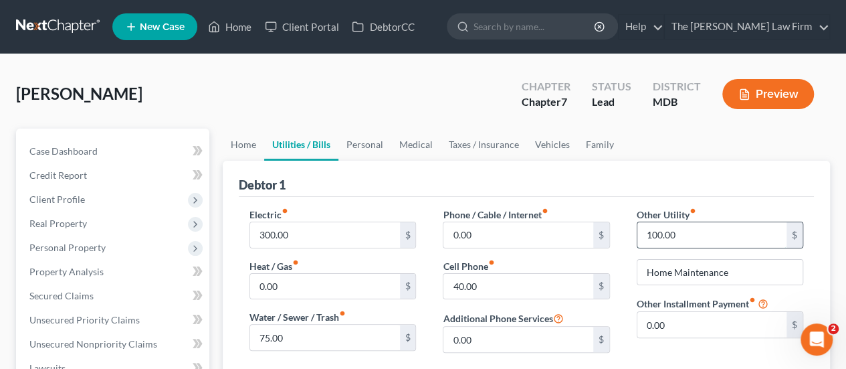
click at [722, 237] on input "100.00" at bounding box center [712, 234] width 149 height 25
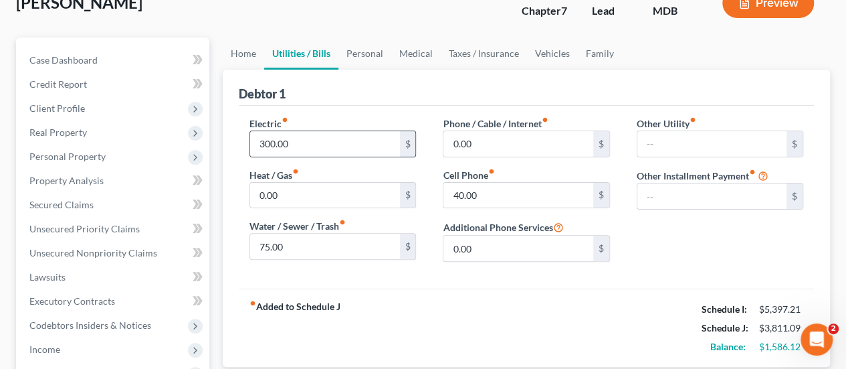
scroll to position [25, 0]
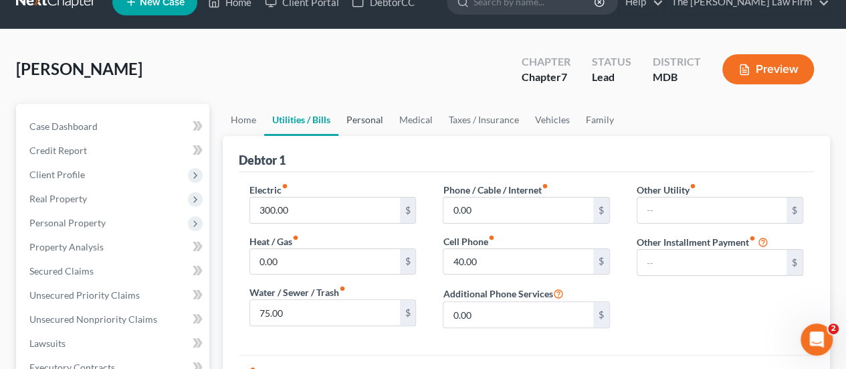
click at [367, 122] on link "Personal" at bounding box center [365, 120] width 53 height 32
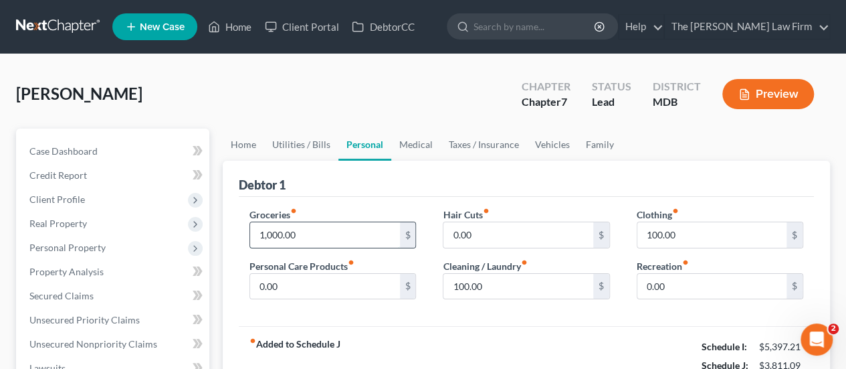
click at [306, 239] on input "1,000.00" at bounding box center [324, 234] width 149 height 25
type input "1,500"
type input "45"
type input "65"
type input "200"
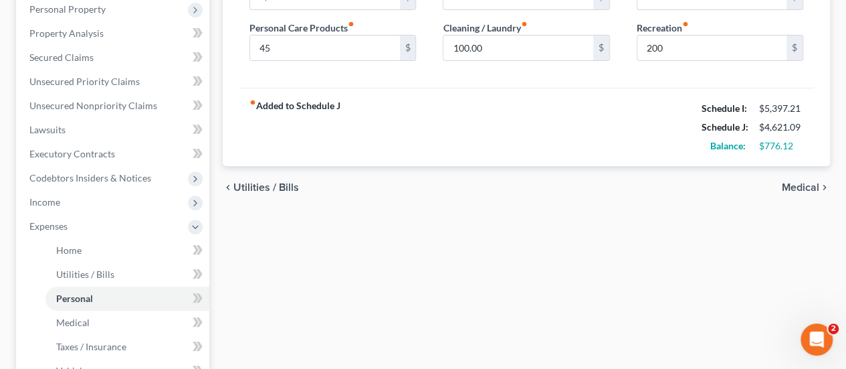
scroll to position [39, 0]
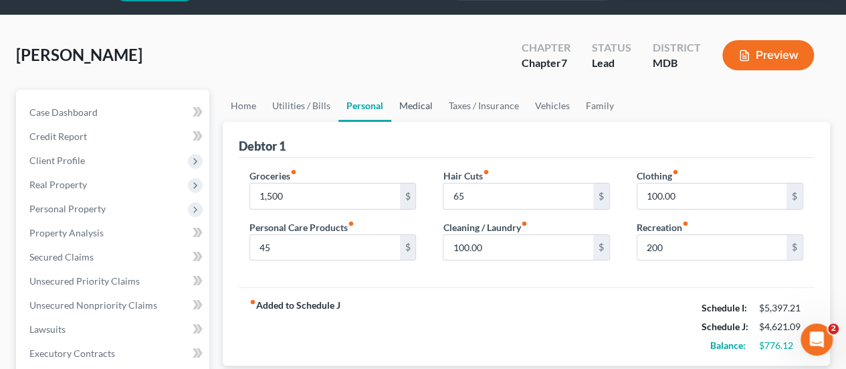
drag, startPoint x: 416, startPoint y: 95, endPoint x: 414, endPoint y: 104, distance: 8.9
click at [416, 95] on link "Medical" at bounding box center [416, 106] width 50 height 32
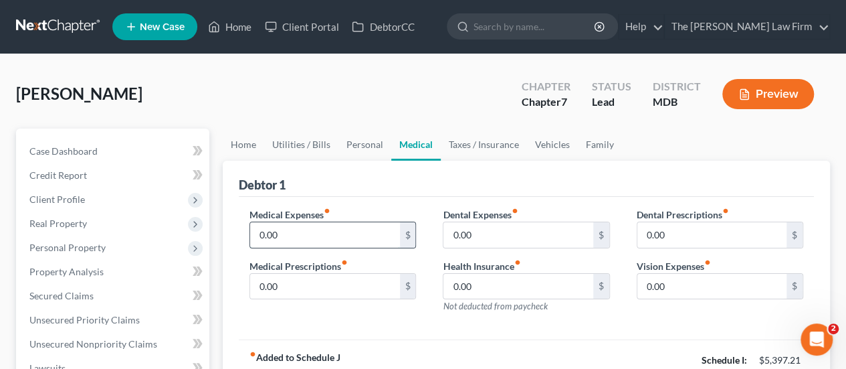
click at [285, 229] on input "0.00" at bounding box center [324, 234] width 149 height 25
type input "45"
click at [472, 154] on link "Taxes / Insurance" at bounding box center [484, 144] width 86 height 32
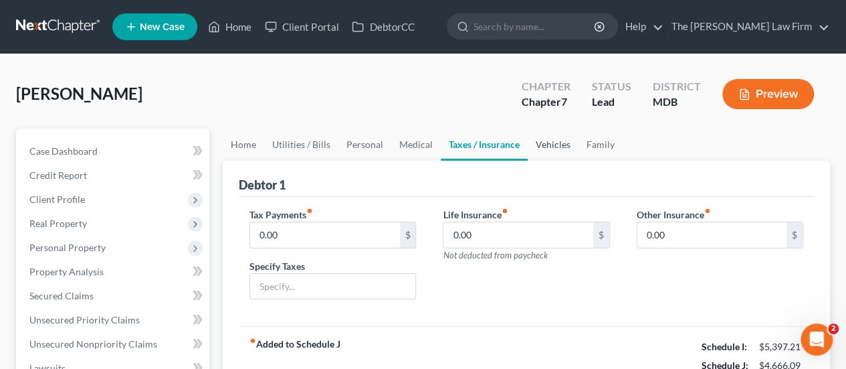
click at [550, 145] on link "Vehicles" at bounding box center [553, 144] width 51 height 32
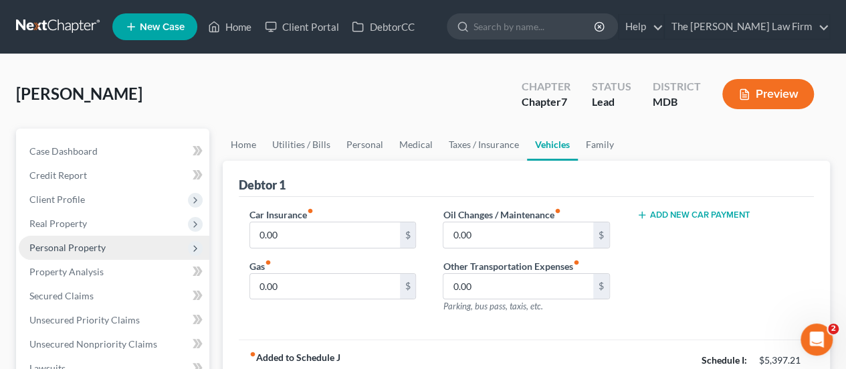
click at [68, 244] on span "Personal Property" at bounding box center [67, 247] width 76 height 11
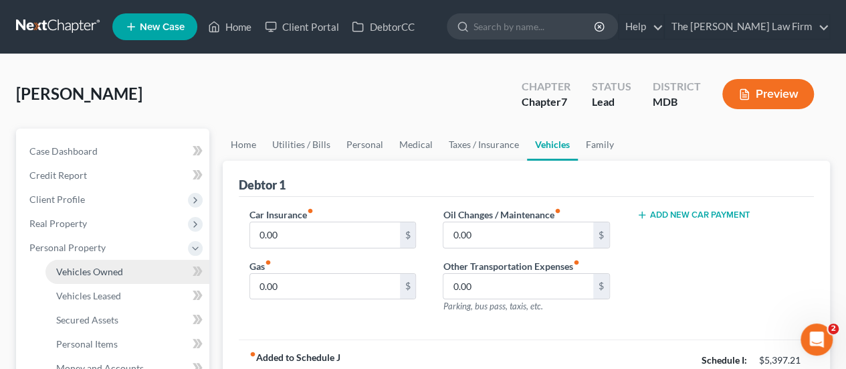
click at [104, 276] on span "Vehicles Owned" at bounding box center [89, 271] width 67 height 11
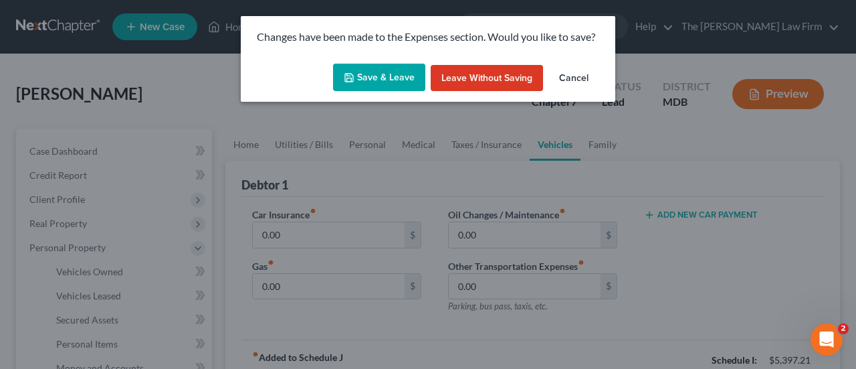
click at [357, 79] on button "Save & Leave" at bounding box center [379, 78] width 92 height 28
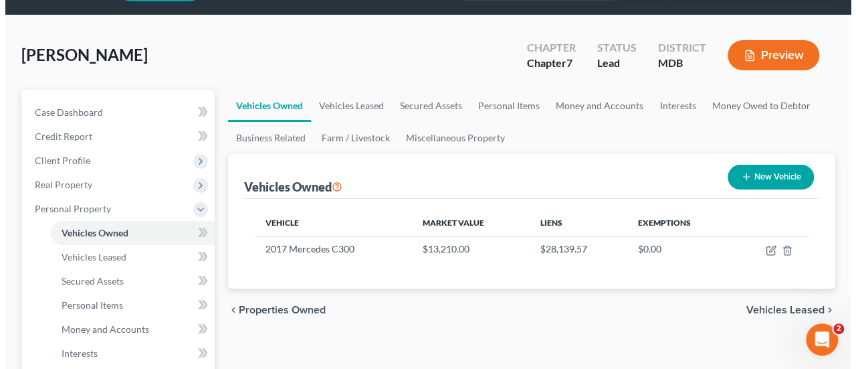
scroll to position [67, 0]
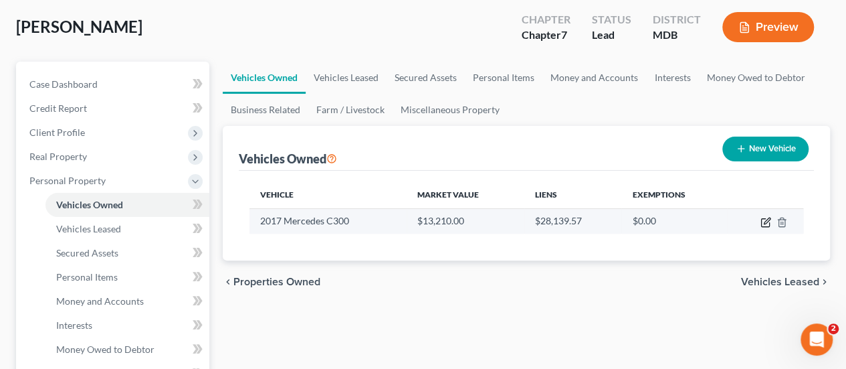
click at [761, 224] on icon "button" at bounding box center [765, 223] width 8 height 8
select select "0"
select select "9"
select select "2"
select select "0"
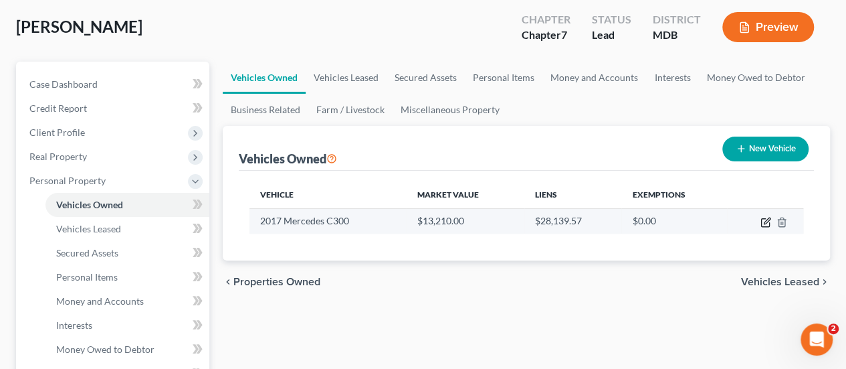
select select "45"
select select "0"
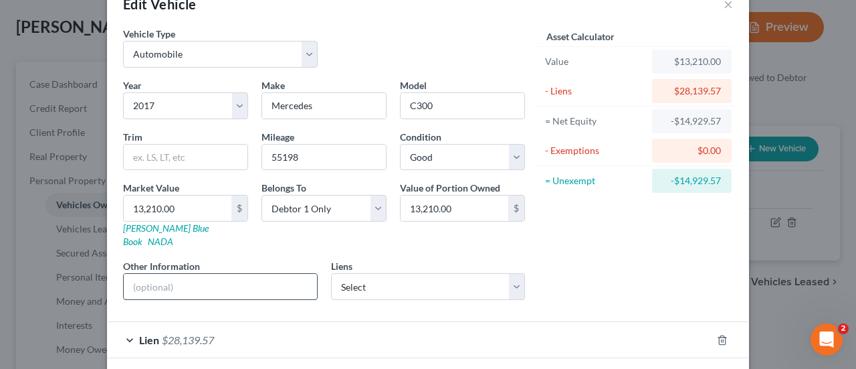
scroll to position [81, 0]
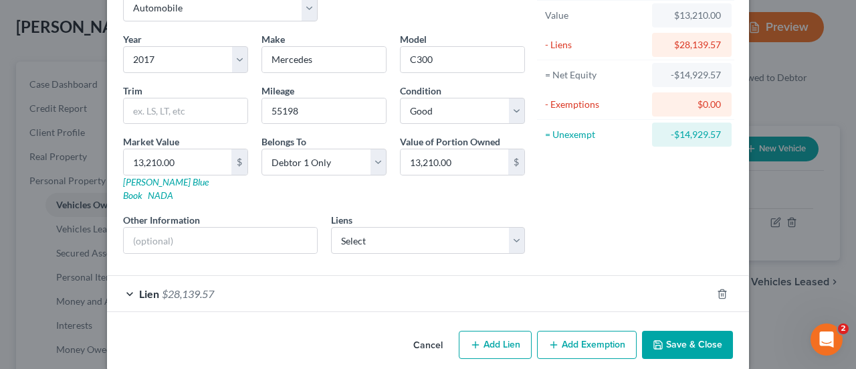
click at [229, 276] on div "Lien $28,139.57" at bounding box center [409, 293] width 605 height 35
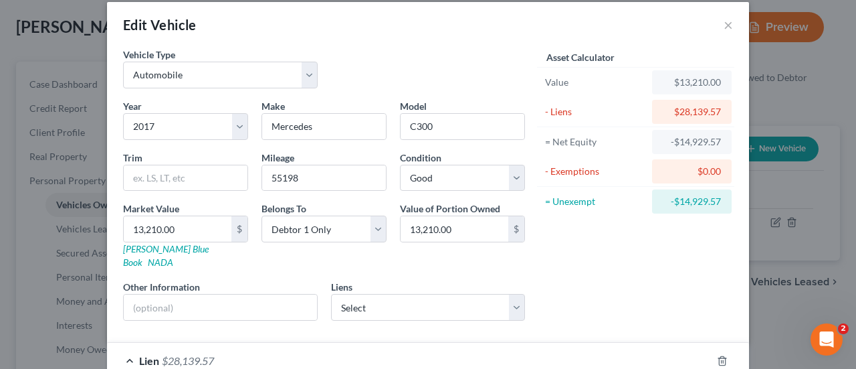
scroll to position [0, 0]
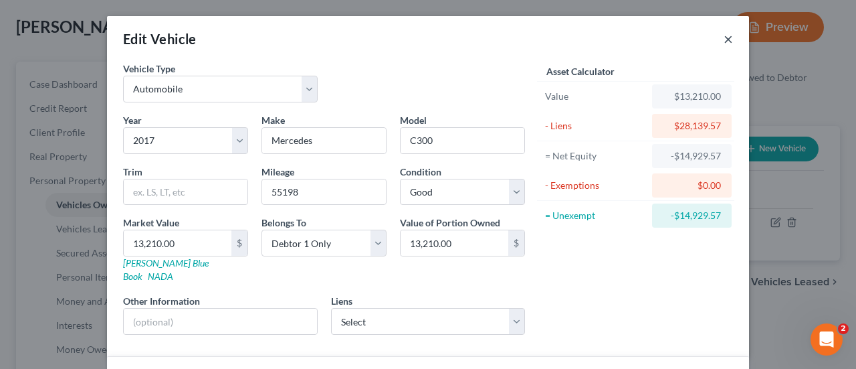
drag, startPoint x: 725, startPoint y: 41, endPoint x: 402, endPoint y: 206, distance: 362.1
click at [725, 41] on button "×" at bounding box center [728, 39] width 9 height 16
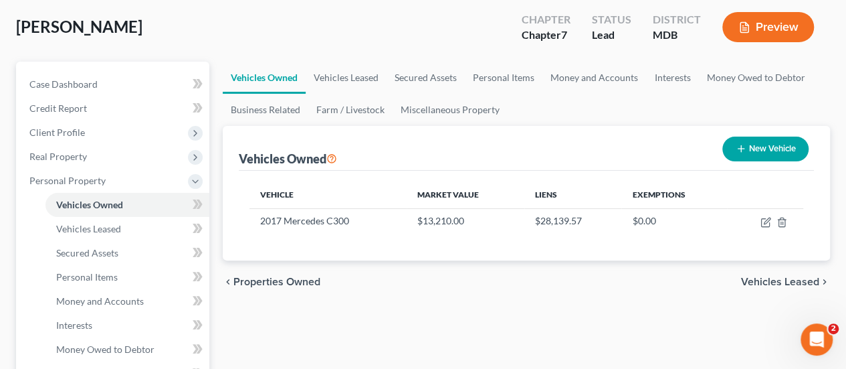
click at [232, 236] on div "Vehicles Owned New Vehicle Vehicle Market Value Liens Exemptions 2017 Mercedes …" at bounding box center [527, 193] width 608 height 134
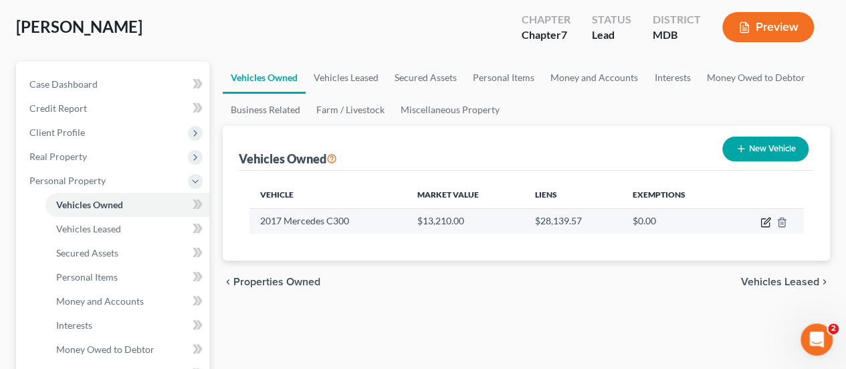
click at [768, 220] on icon "button" at bounding box center [767, 220] width 6 height 6
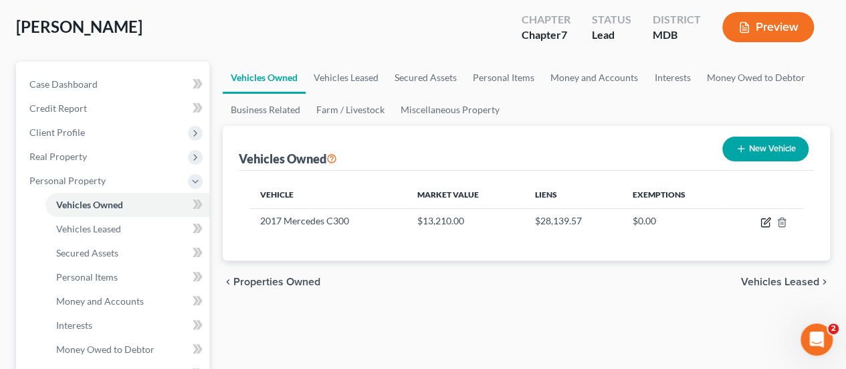
select select "0"
select select "9"
select select "2"
select select "0"
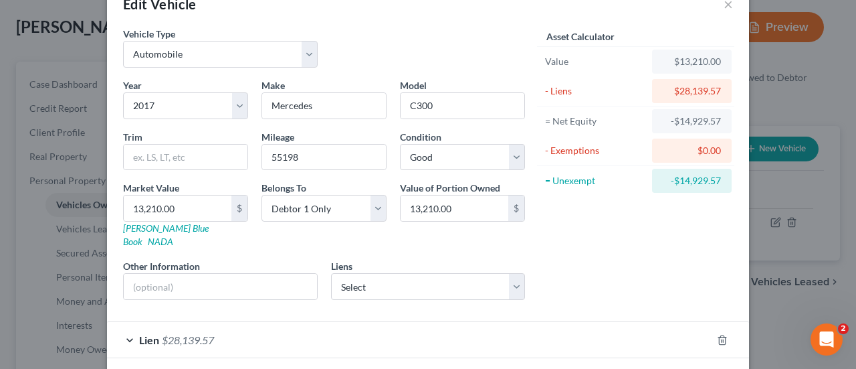
scroll to position [81, 0]
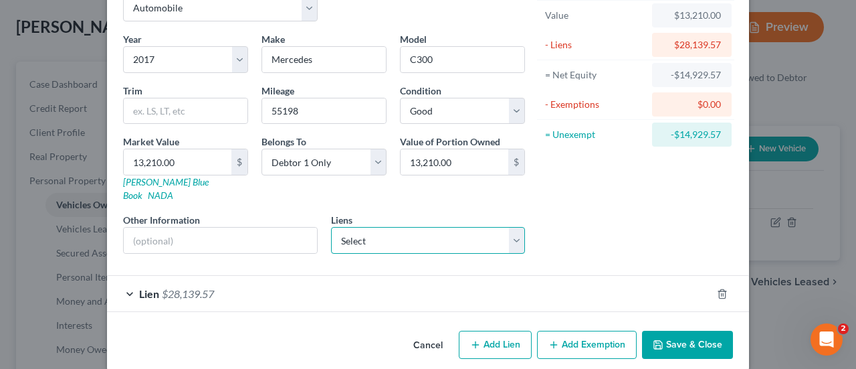
click at [343, 227] on select "Select Santander - $31,265.00 Chime Stride - $0.00" at bounding box center [428, 240] width 195 height 27
drag, startPoint x: 594, startPoint y: 225, endPoint x: 217, endPoint y: 266, distance: 379.6
click at [594, 225] on div "Asset Calculator Value $13,210.00 - Liens $28,139.57 = Net Equity -$14,929.57 -…" at bounding box center [636, 123] width 208 height 284
click at [167, 287] on span "$28,139.57" at bounding box center [188, 293] width 52 height 13
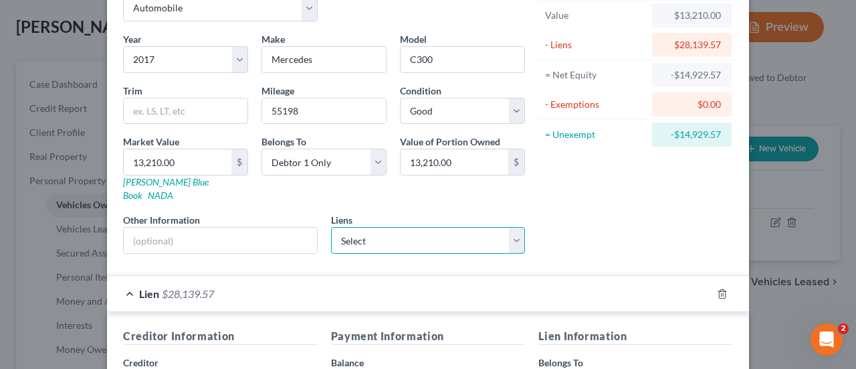
drag, startPoint x: 387, startPoint y: 228, endPoint x: 389, endPoint y: 235, distance: 7.0
click at [387, 228] on select "Select Santander - $31,265.00 Chime Stride - $0.00" at bounding box center [428, 240] width 195 height 27
select select "0"
click at [331, 227] on select "Select Santander - $31,265.00 Chime Stride - $0.00" at bounding box center [428, 240] width 195 height 27
select select
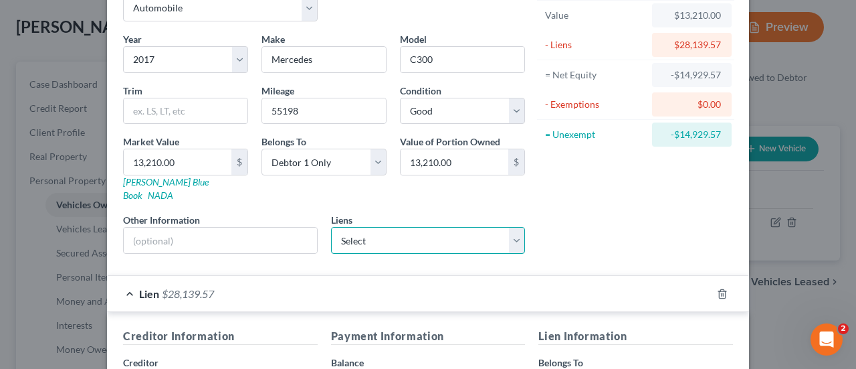
select select "45"
select select "0"
click at [719, 288] on icon "button" at bounding box center [722, 293] width 11 height 11
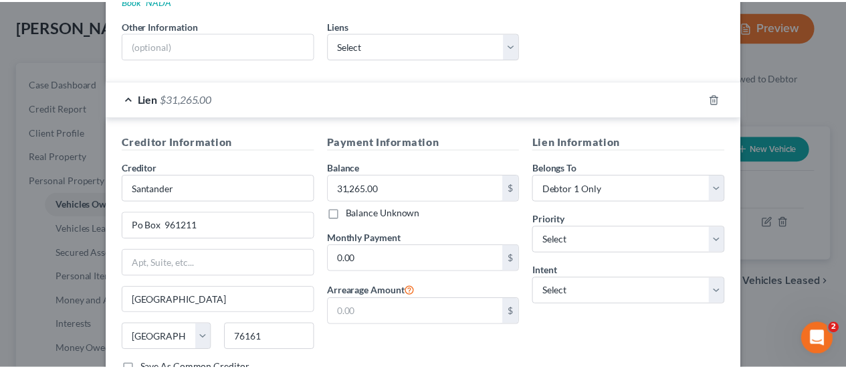
scroll to position [357, 0]
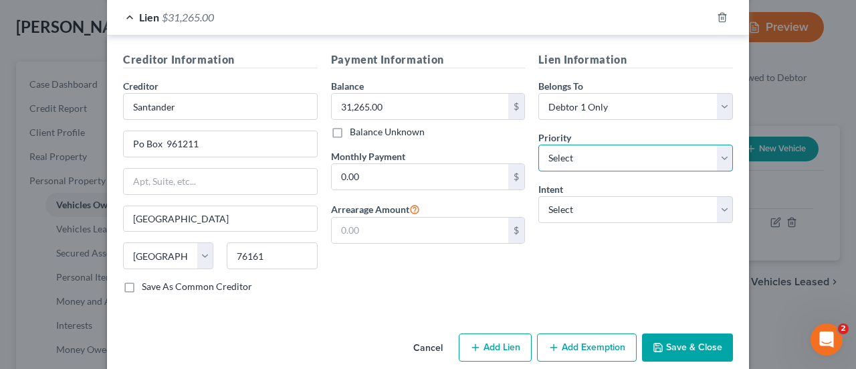
drag, startPoint x: 565, startPoint y: 145, endPoint x: 561, endPoint y: 152, distance: 8.1
click at [565, 145] on select "Select 1st 2nd 3rd 4th 5th 6th 7th 8th 9th 10th 11th 12th 13th 14th 15th 16th 1…" at bounding box center [636, 158] width 195 height 27
select select "0"
click at [539, 145] on select "Select 1st 2nd 3rd 4th 5th 6th 7th 8th 9th 10th 11th 12th 13th 14th 15th 16th 1…" at bounding box center [636, 158] width 195 height 27
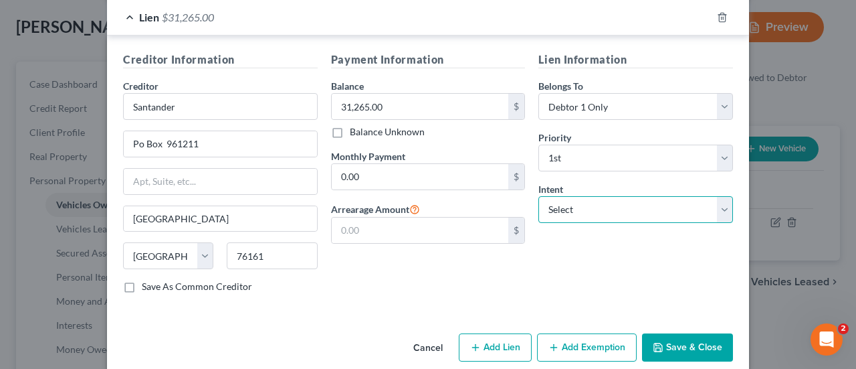
click at [575, 201] on select "Select Surrender Redeem Reaffirm Avoid Other" at bounding box center [636, 209] width 195 height 27
select select "2"
click at [539, 196] on select "Select Surrender Redeem Reaffirm Avoid Other" at bounding box center [636, 209] width 195 height 27
click at [681, 333] on button "Save & Close" at bounding box center [687, 347] width 91 height 28
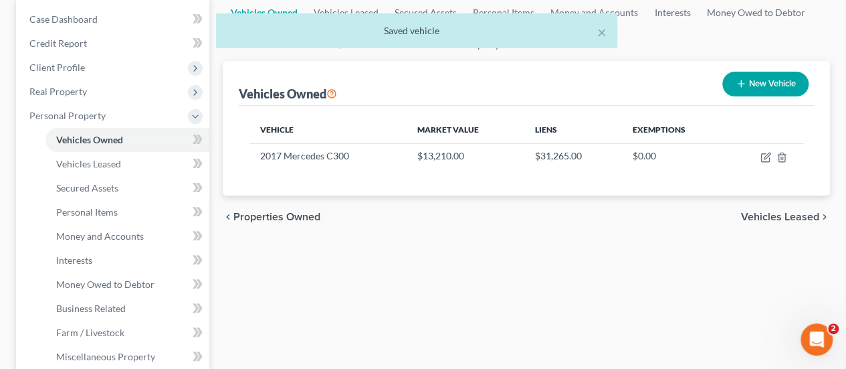
scroll to position [468, 0]
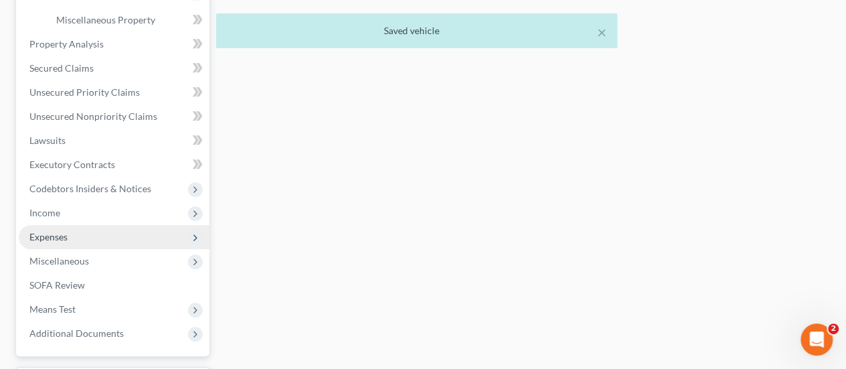
click at [67, 240] on span "Expenses" at bounding box center [48, 236] width 38 height 11
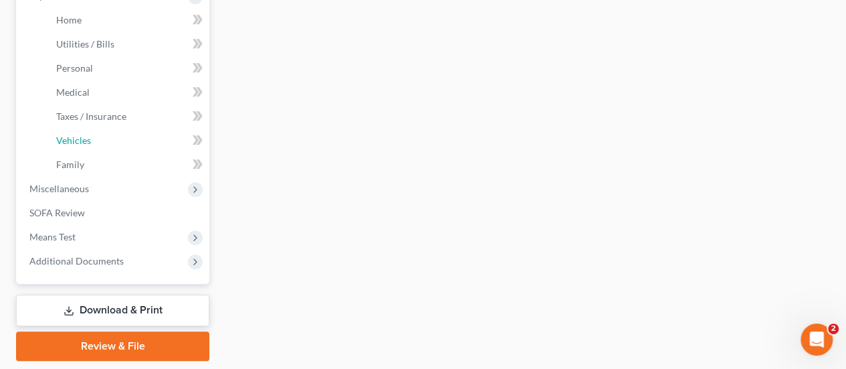
drag, startPoint x: 87, startPoint y: 148, endPoint x: 236, endPoint y: 188, distance: 153.9
click at [87, 148] on link "Vehicles" at bounding box center [128, 140] width 164 height 24
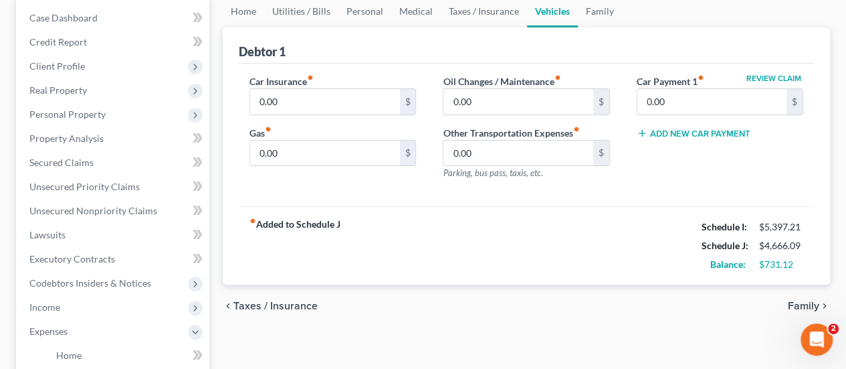
scroll to position [134, 0]
click at [69, 112] on span "Personal Property" at bounding box center [67, 113] width 76 height 11
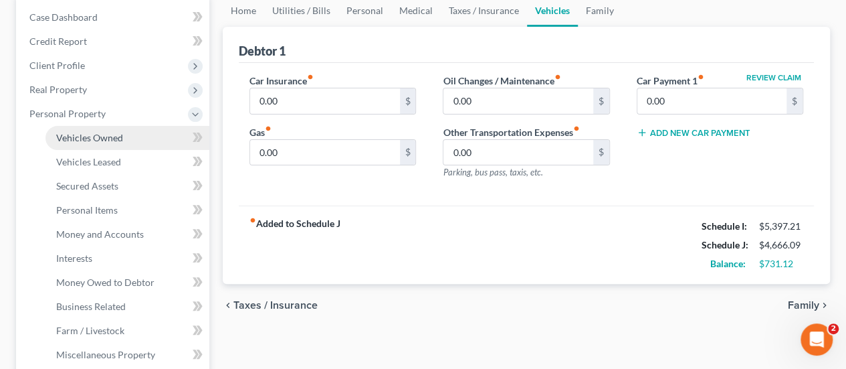
click at [87, 137] on span "Vehicles Owned" at bounding box center [89, 137] width 67 height 11
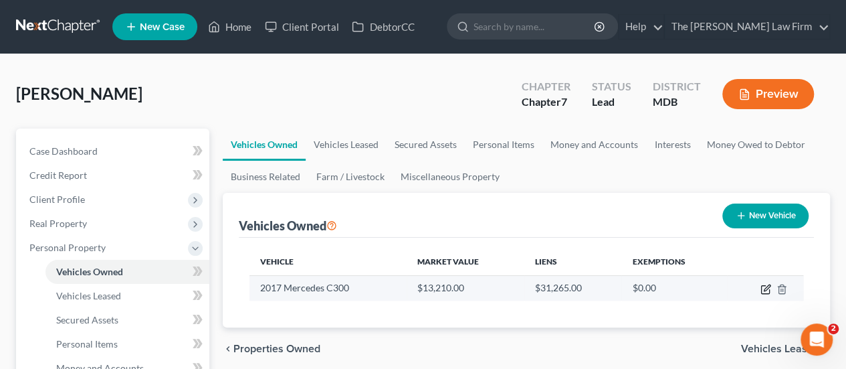
click at [765, 287] on icon "button" at bounding box center [767, 287] width 6 height 6
select select "0"
select select "9"
select select "2"
select select "0"
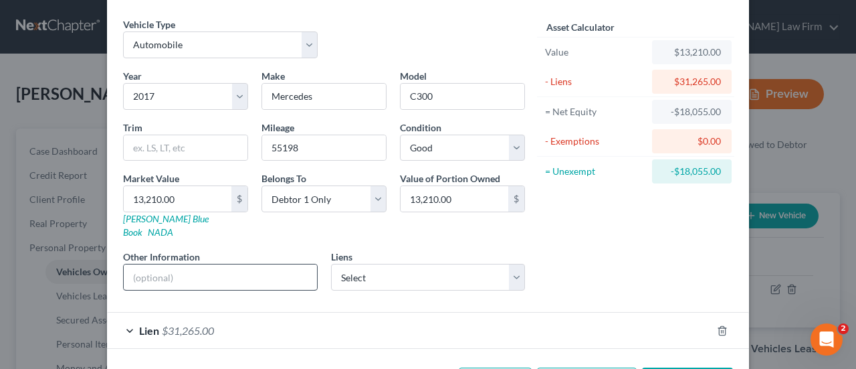
scroll to position [81, 0]
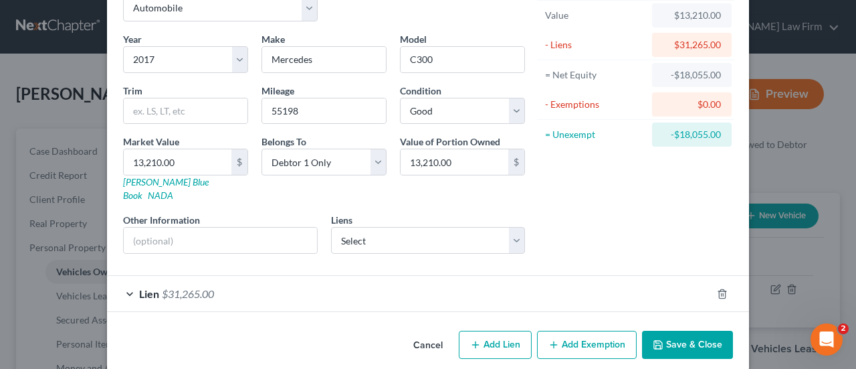
click at [202, 287] on span "$31,265.00" at bounding box center [188, 293] width 52 height 13
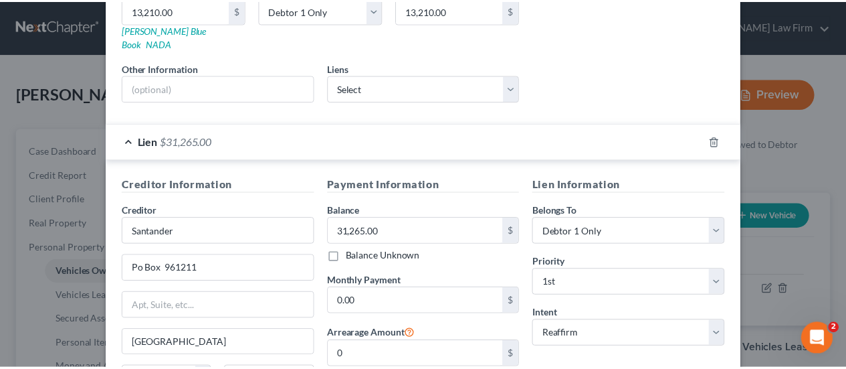
scroll to position [349, 0]
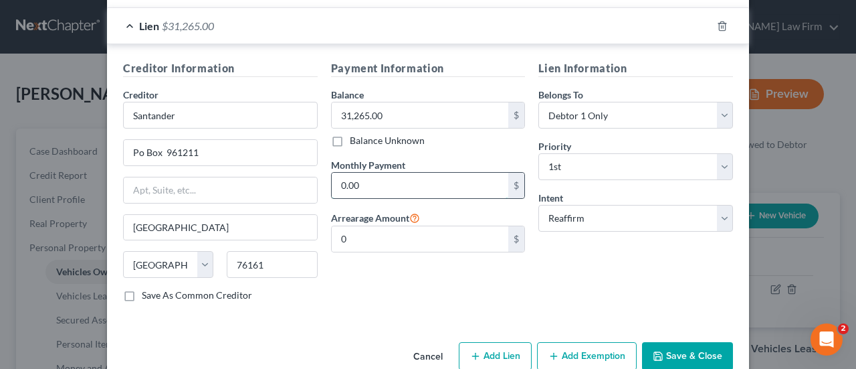
click at [375, 173] on input "0.00" at bounding box center [420, 185] width 177 height 25
type input "727.83"
click at [532, 276] on div "Lien Information Belongs To * Select Debtor 1 Only Debtor 2 Only Debtor 1 And D…" at bounding box center [636, 186] width 208 height 252
click at [696, 342] on button "Save & Close" at bounding box center [687, 356] width 91 height 28
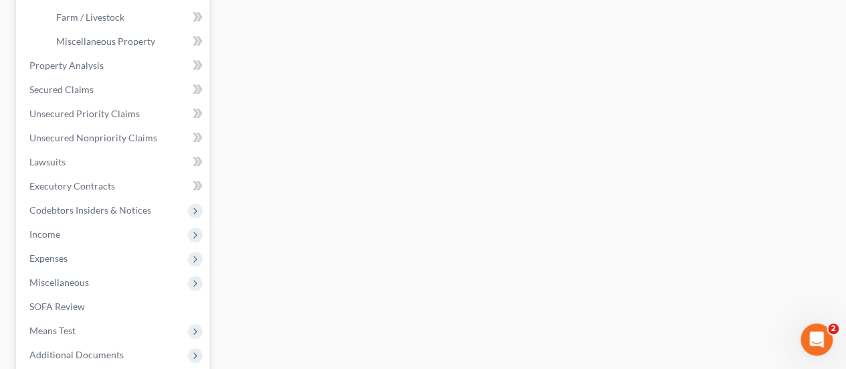
scroll to position [468, 0]
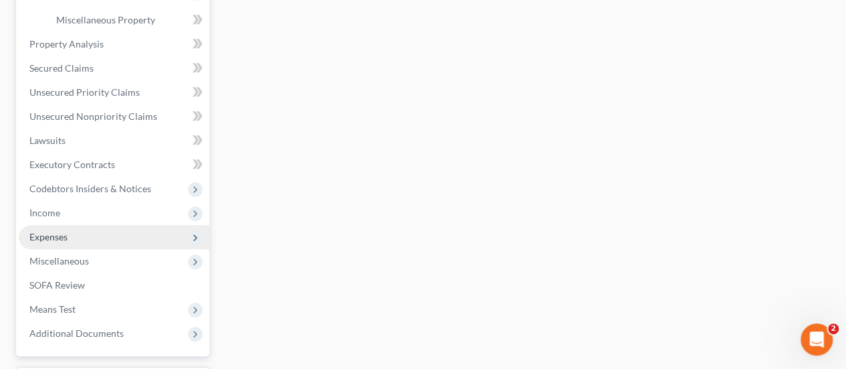
click at [53, 234] on span "Expenses" at bounding box center [48, 236] width 38 height 11
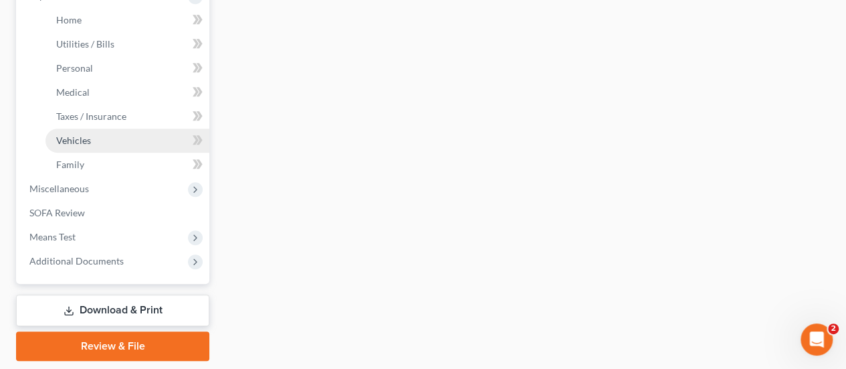
click at [81, 142] on span "Vehicles" at bounding box center [73, 139] width 35 height 11
type input "0.00"
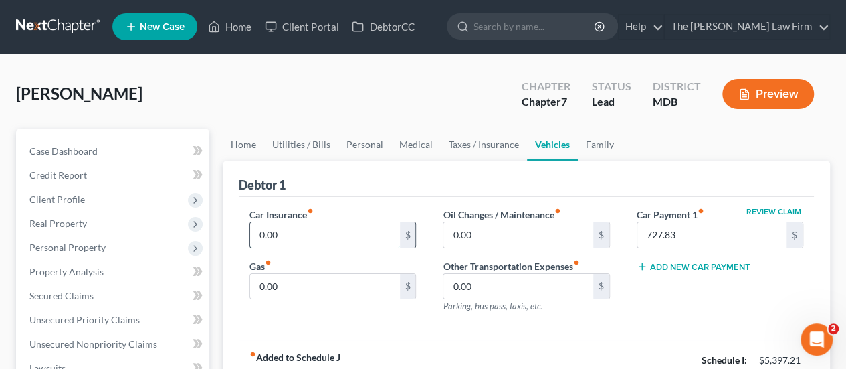
click at [296, 231] on input "0.00" at bounding box center [324, 234] width 149 height 25
type input "260"
type input "280"
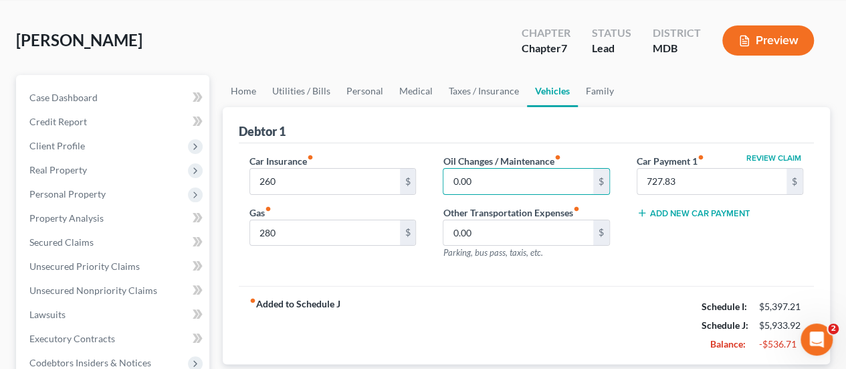
scroll to position [201, 0]
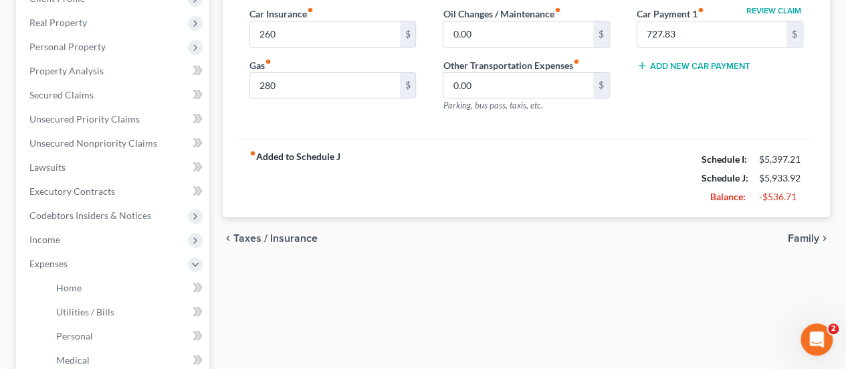
click at [493, 242] on div "chevron_left Taxes / Insurance Family chevron_right" at bounding box center [527, 238] width 608 height 43
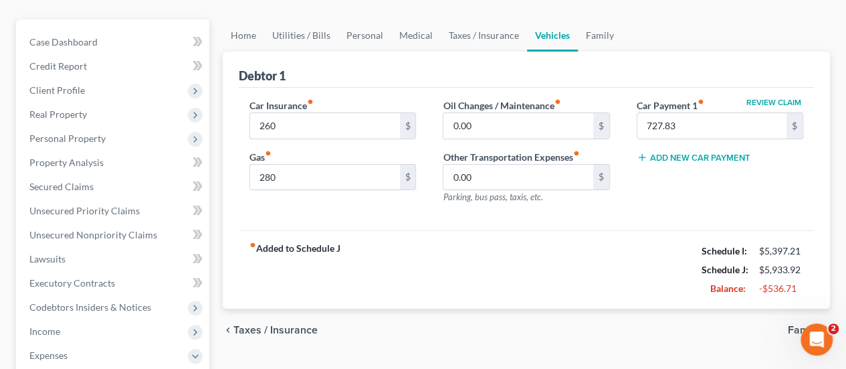
scroll to position [67, 0]
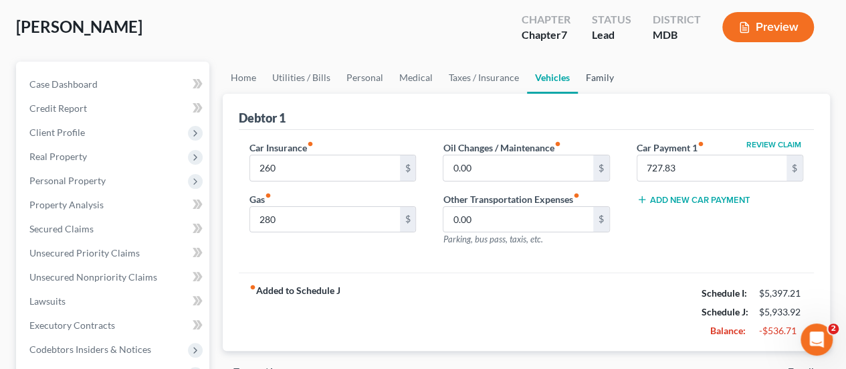
click at [596, 81] on link "Family" at bounding box center [600, 78] width 44 height 32
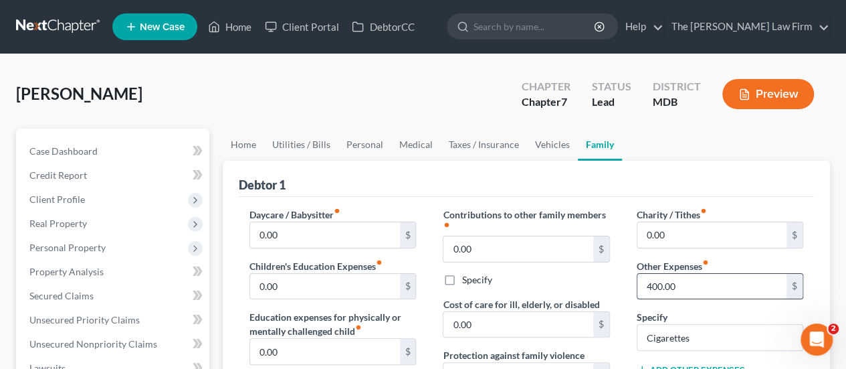
click at [679, 290] on input "400.00" at bounding box center [712, 286] width 149 height 25
type input "200"
click at [668, 155] on ul "Home Utilities / Bills Personal Medical Taxes / Insurance Vehicles Family" at bounding box center [527, 144] width 608 height 32
click at [548, 152] on link "Vehicles" at bounding box center [552, 144] width 51 height 32
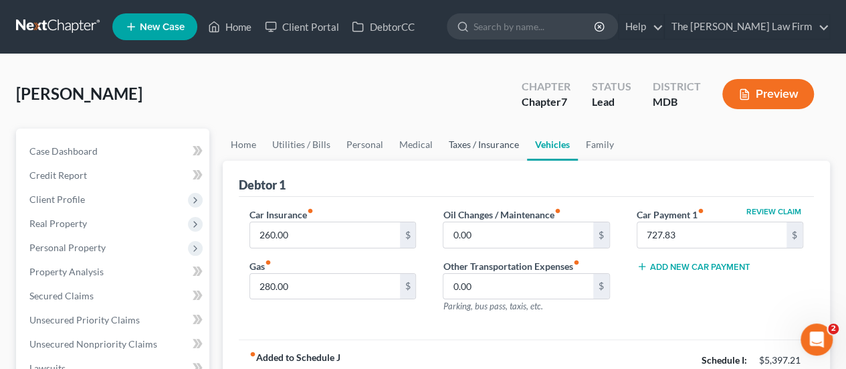
click at [497, 149] on link "Taxes / Insurance" at bounding box center [484, 144] width 86 height 32
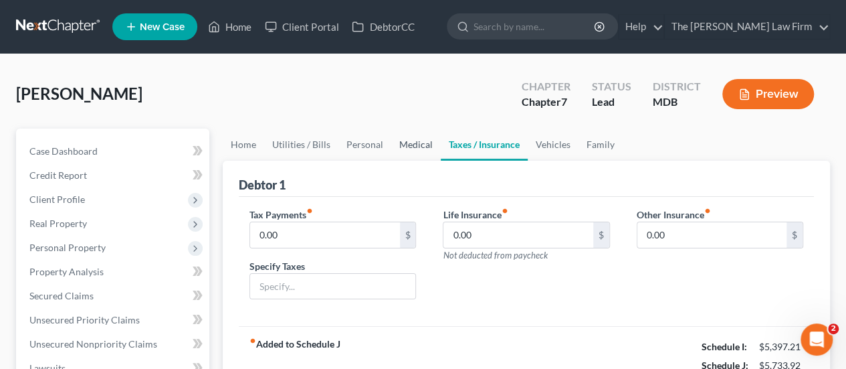
click at [411, 143] on link "Medical" at bounding box center [416, 144] width 50 height 32
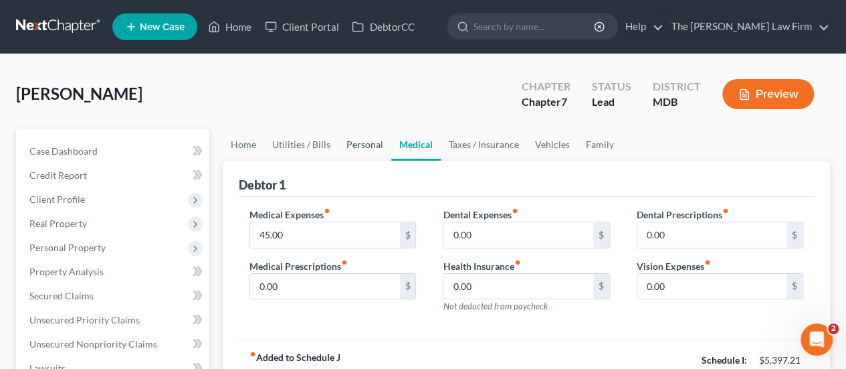
click at [339, 148] on link "Personal" at bounding box center [365, 144] width 53 height 32
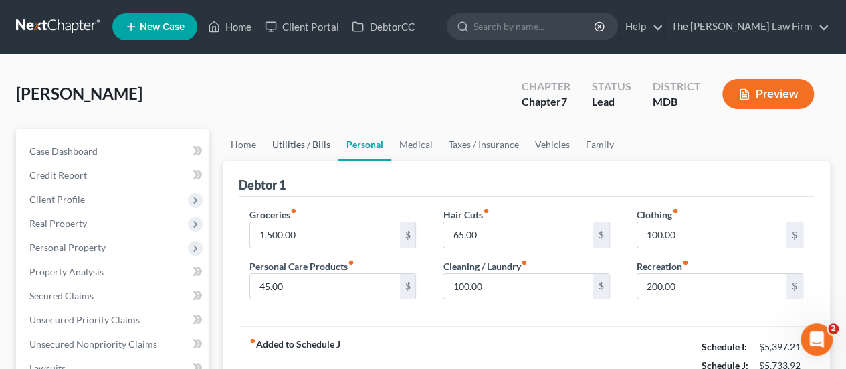
click at [308, 147] on link "Utilities / Bills" at bounding box center [301, 144] width 74 height 32
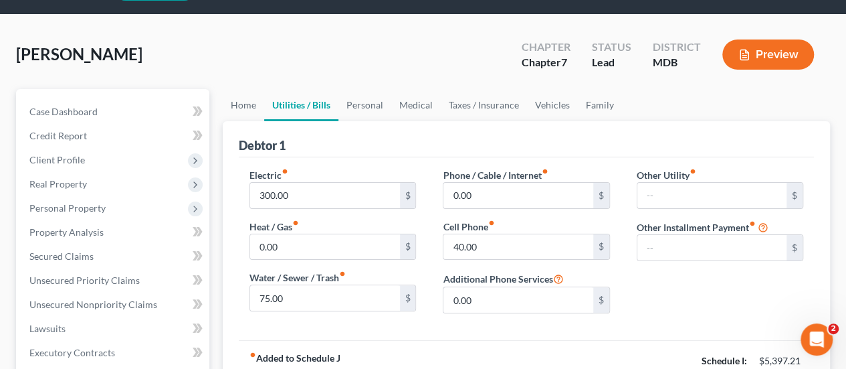
scroll to position [67, 0]
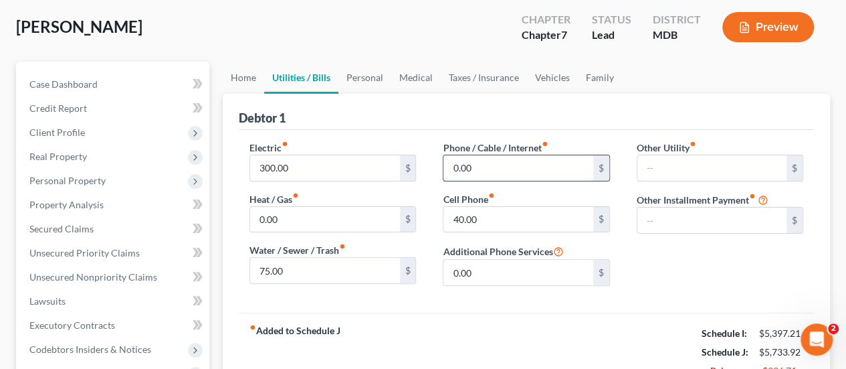
click at [487, 167] on input "0.00" at bounding box center [518, 167] width 149 height 25
type input "180"
type input "175"
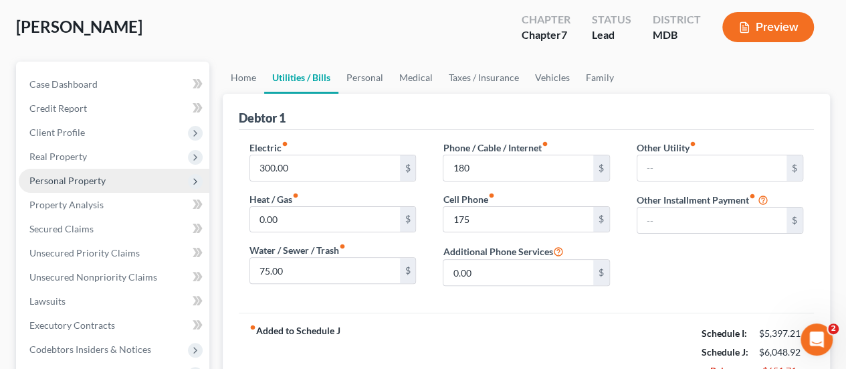
click at [59, 183] on span "Personal Property" at bounding box center [67, 180] width 76 height 11
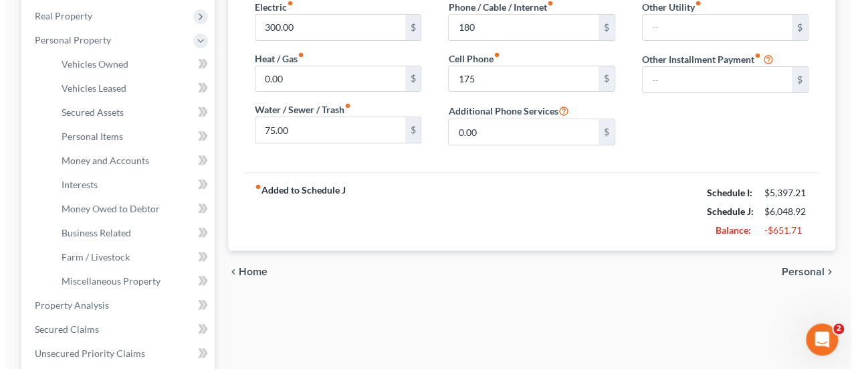
scroll to position [335, 0]
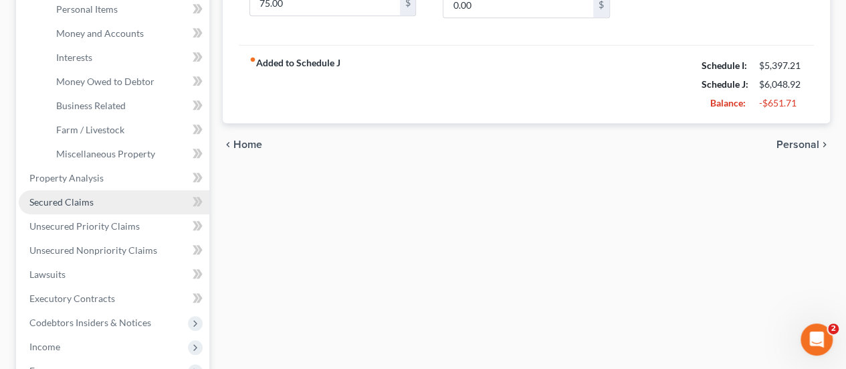
click at [92, 200] on span "Secured Claims" at bounding box center [61, 201] width 64 height 11
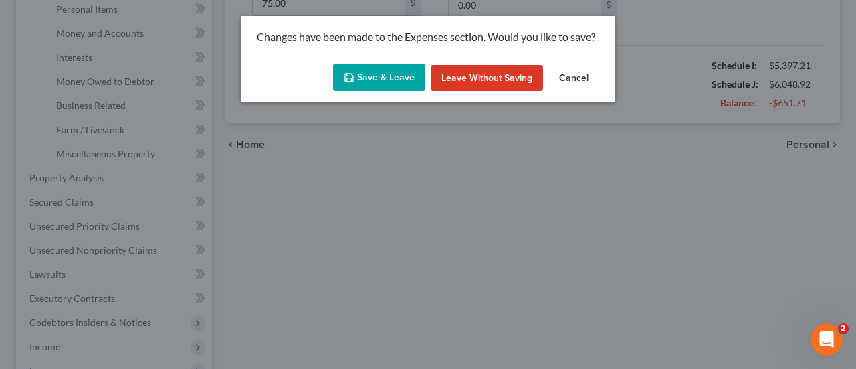
click at [392, 82] on button "Save & Leave" at bounding box center [379, 78] width 92 height 28
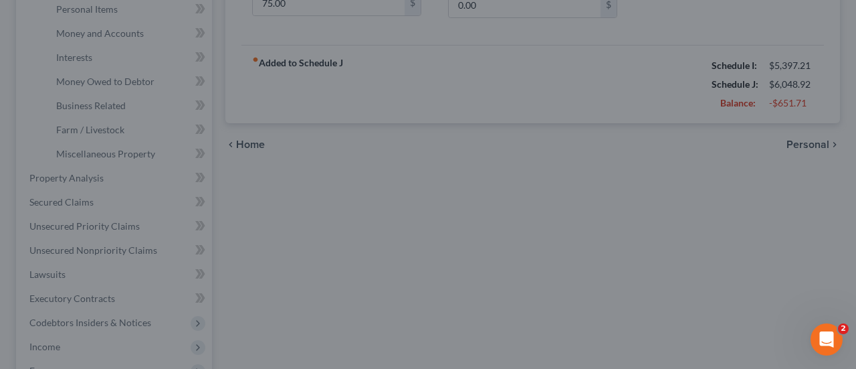
type input "180.00"
type input "175.00"
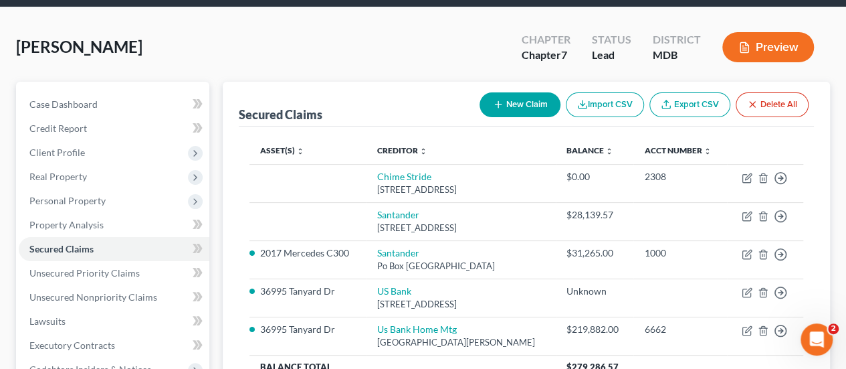
scroll to position [67, 0]
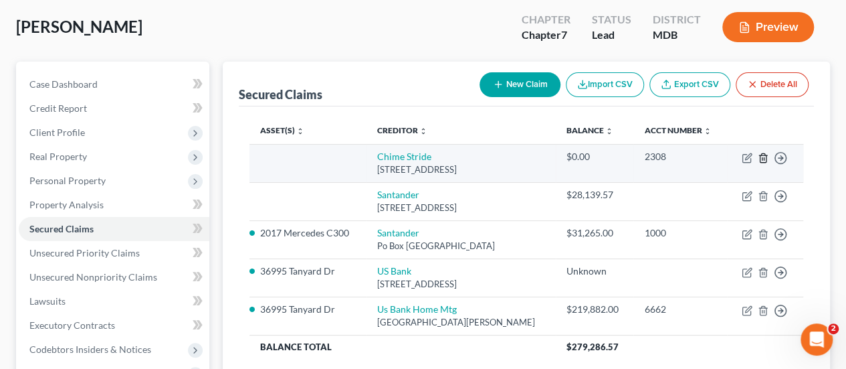
click at [763, 160] on line "button" at bounding box center [763, 158] width 0 height 3
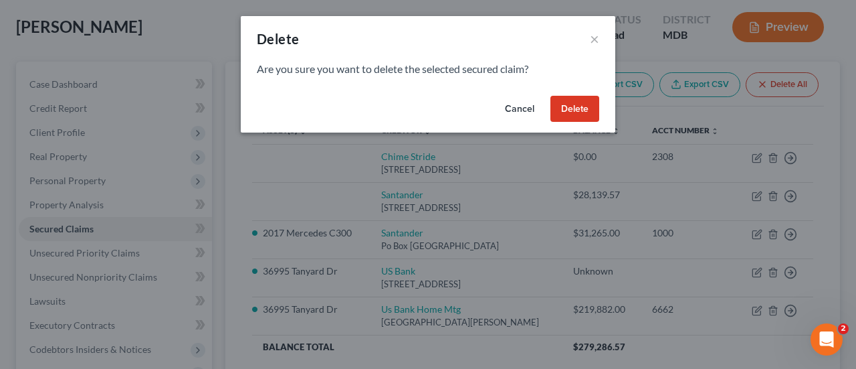
click at [577, 109] on button "Delete" at bounding box center [575, 109] width 49 height 27
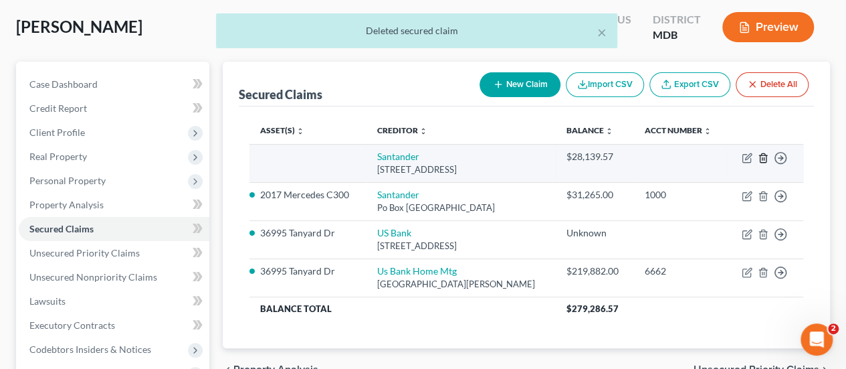
click at [767, 163] on icon "button" at bounding box center [763, 158] width 11 height 11
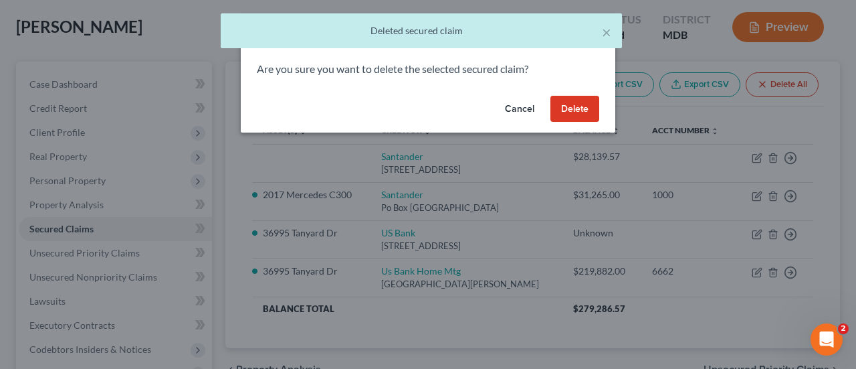
click at [587, 116] on button "Delete" at bounding box center [575, 109] width 49 height 27
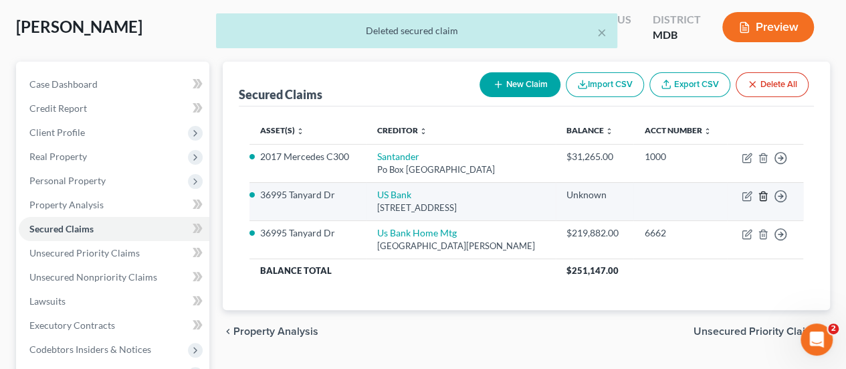
click at [763, 197] on icon "button" at bounding box center [763, 196] width 11 height 11
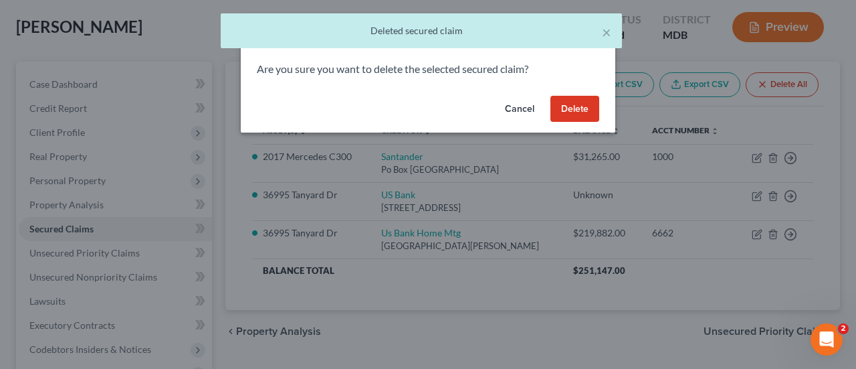
click at [563, 116] on button "Delete" at bounding box center [575, 109] width 49 height 27
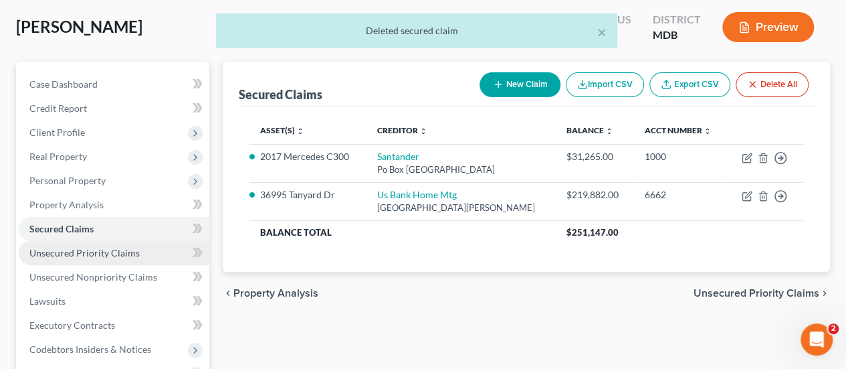
click at [111, 259] on link "Unsecured Priority Claims" at bounding box center [114, 253] width 191 height 24
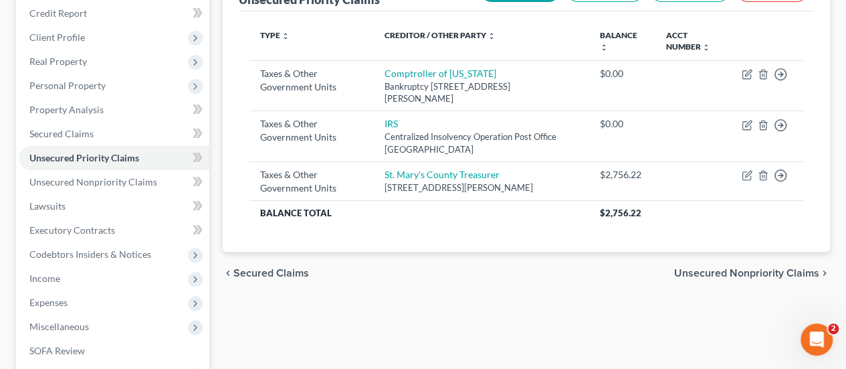
scroll to position [201, 0]
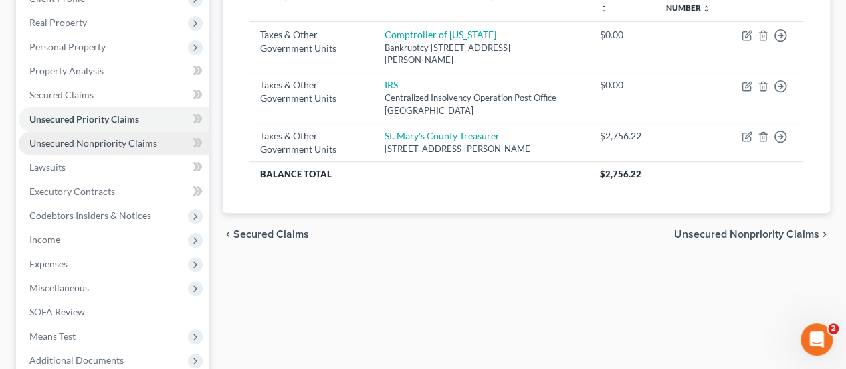
click at [104, 140] on span "Unsecured Nonpriority Claims" at bounding box center [93, 142] width 128 height 11
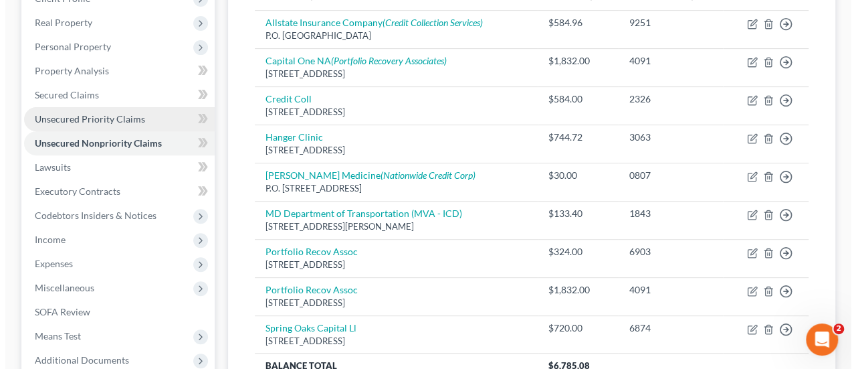
scroll to position [134, 0]
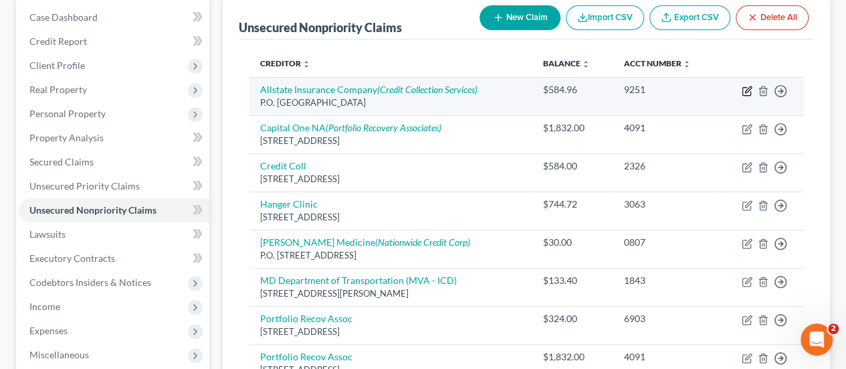
click at [751, 92] on icon "button" at bounding box center [747, 92] width 8 height 8
select select "45"
select select "14"
select select "0"
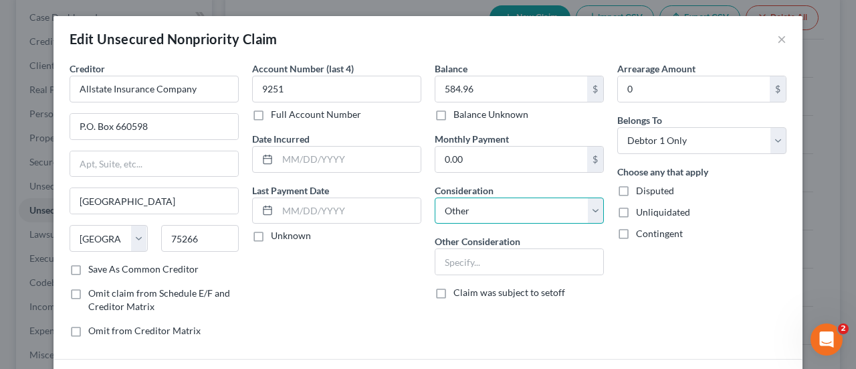
click at [474, 211] on select "Select Cable / Satellite Services Collection Agency Credit Card Debt Debt Couns…" at bounding box center [519, 210] width 169 height 27
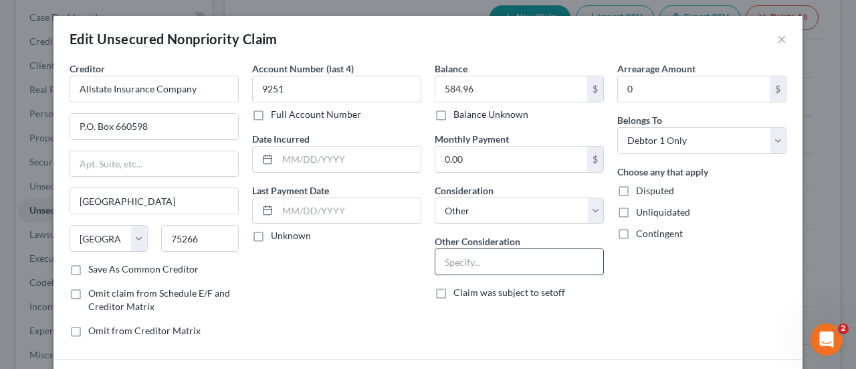
click at [481, 260] on input "text" at bounding box center [520, 261] width 168 height 25
type input "iNSURANCE"
drag, startPoint x: 513, startPoint y: 259, endPoint x: 373, endPoint y: 262, distance: 139.2
click at [373, 262] on div "Creditor * Allstate Insurance Company P.O. Box 660598 Dallas State AL AK AR AZ …" at bounding box center [428, 205] width 731 height 286
type input "Insurance"
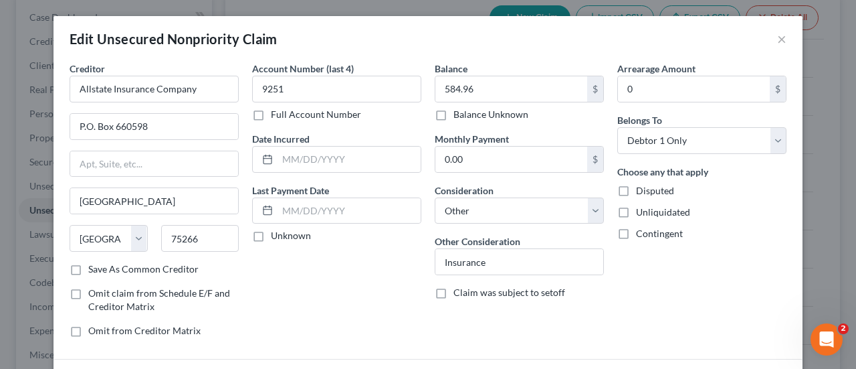
click at [688, 279] on div "Arrearage Amount 0 $ Belongs To * Select Debtor 1 Only Debtor 2 Only Debtor 1 A…" at bounding box center [702, 205] width 183 height 286
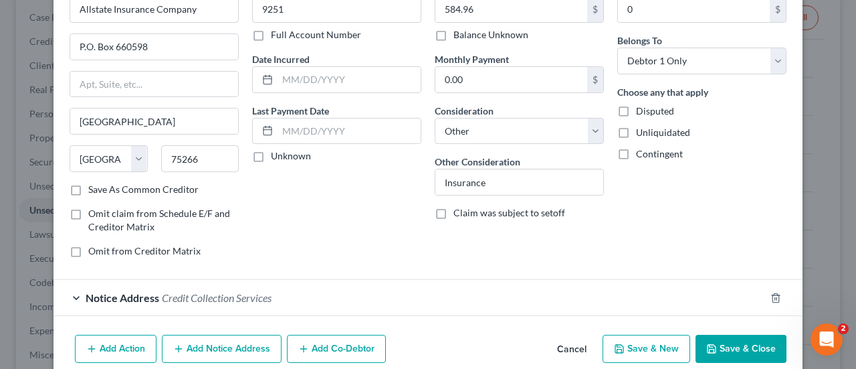
scroll to position [136, 0]
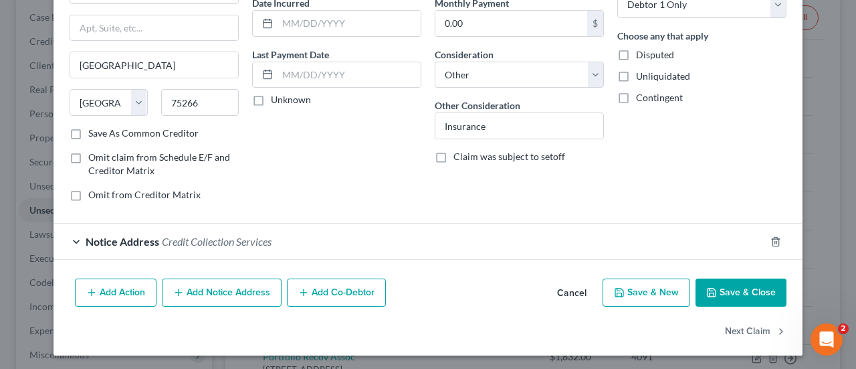
click at [735, 290] on button "Save & Close" at bounding box center [741, 292] width 91 height 28
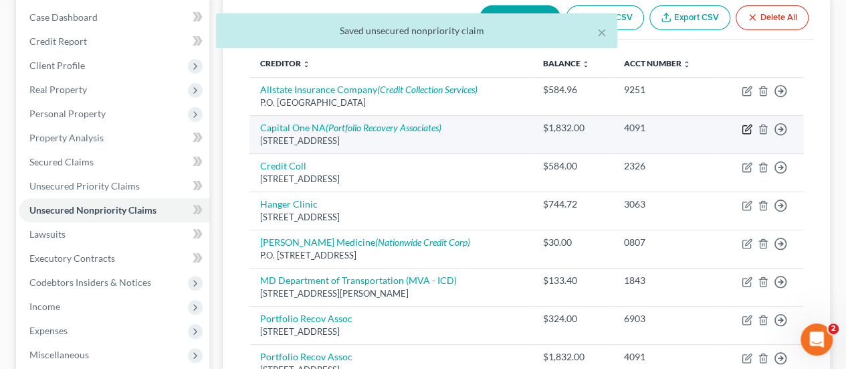
click at [751, 127] on icon "button" at bounding box center [747, 129] width 11 height 11
select select "48"
select select "2"
select select "0"
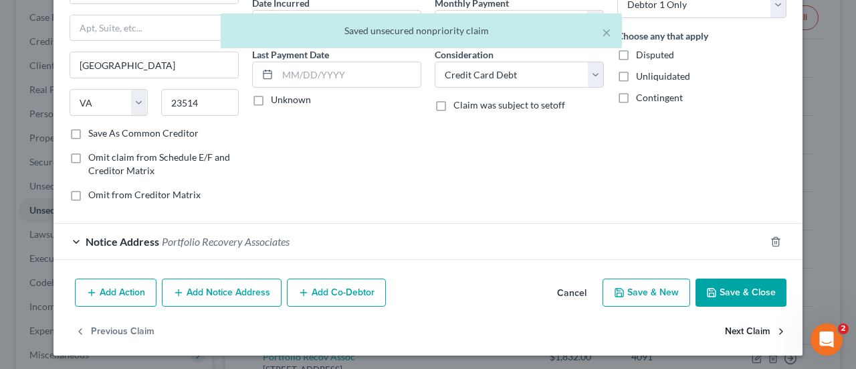
click at [757, 329] on button "Next Claim" at bounding box center [756, 331] width 62 height 28
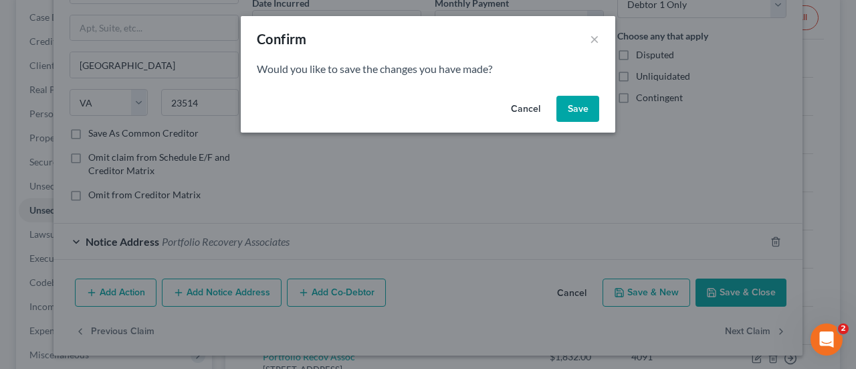
click at [590, 109] on button "Save" at bounding box center [578, 109] width 43 height 27
select select "22"
select select "0"
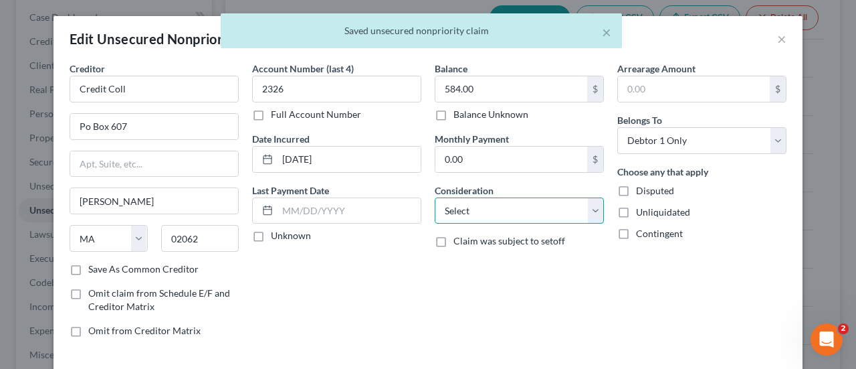
click at [478, 213] on select "Select Cable / Satellite Services Collection Agency Credit Card Debt Debt Couns…" at bounding box center [519, 210] width 169 height 27
select select "1"
click at [435, 197] on select "Select Cable / Satellite Services Collection Agency Credit Card Debt Debt Couns…" at bounding box center [519, 210] width 169 height 27
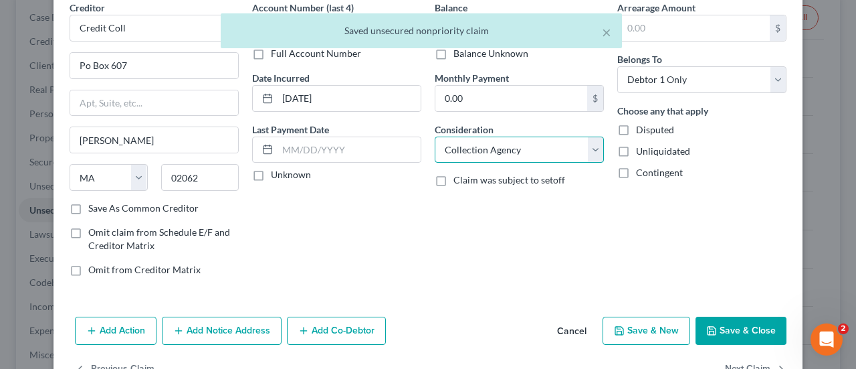
scroll to position [99, 0]
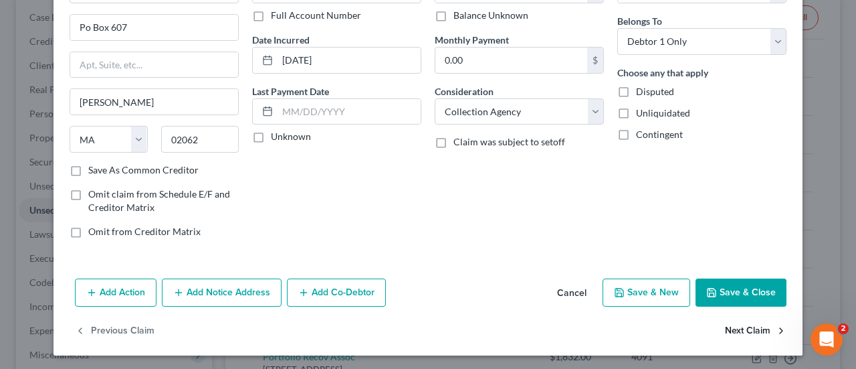
click at [736, 327] on button "Next Claim" at bounding box center [756, 331] width 62 height 28
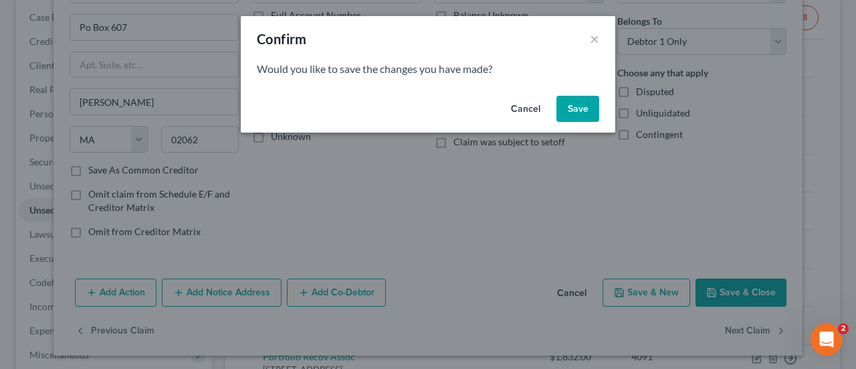
click at [582, 114] on button "Save" at bounding box center [578, 109] width 43 height 27
select select "14"
select select "9"
select select "0"
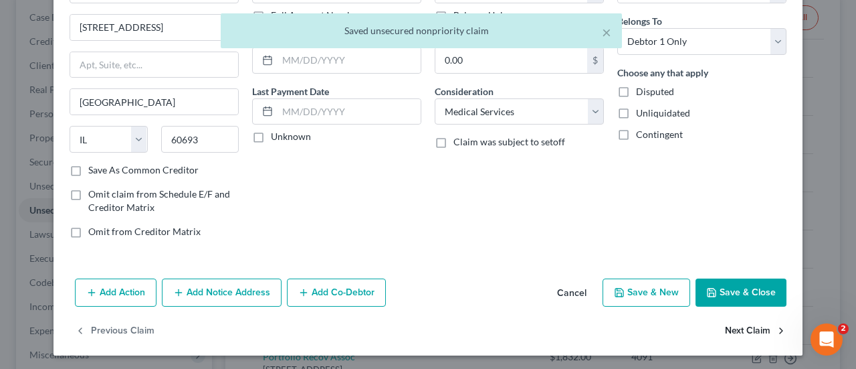
click at [734, 325] on button "Next Claim" at bounding box center [756, 331] width 62 height 28
select select "36"
select select "9"
select select "0"
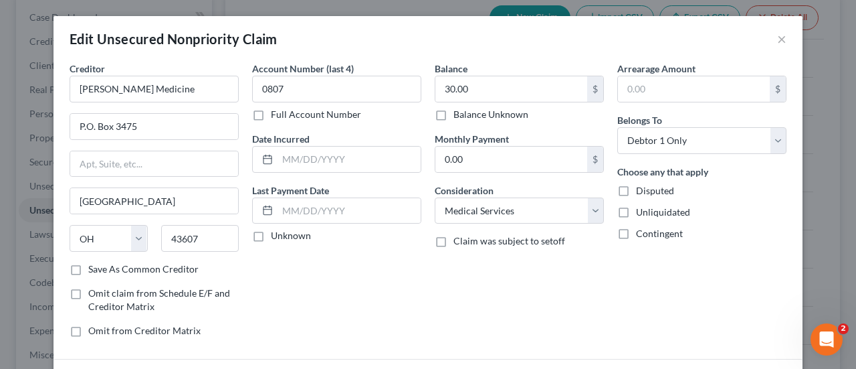
scroll to position [136, 0]
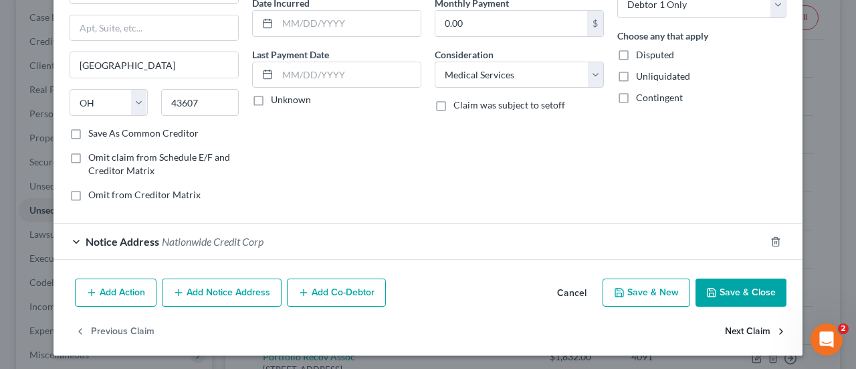
click at [725, 329] on button "Next Claim" at bounding box center [756, 331] width 62 height 28
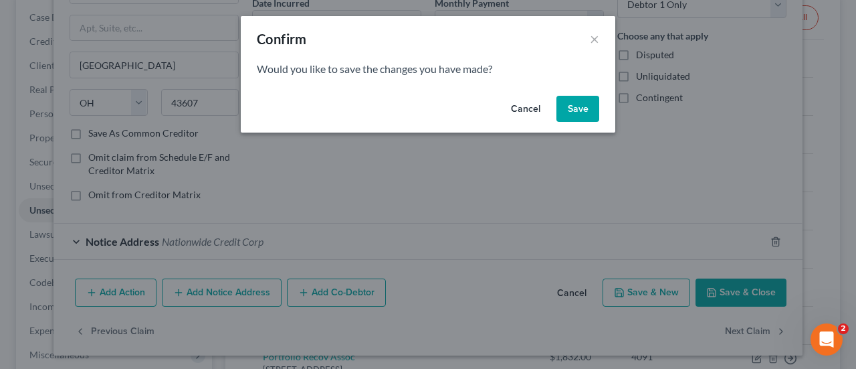
click at [575, 118] on button "Save" at bounding box center [578, 109] width 43 height 27
select select "21"
select select "14"
select select "0"
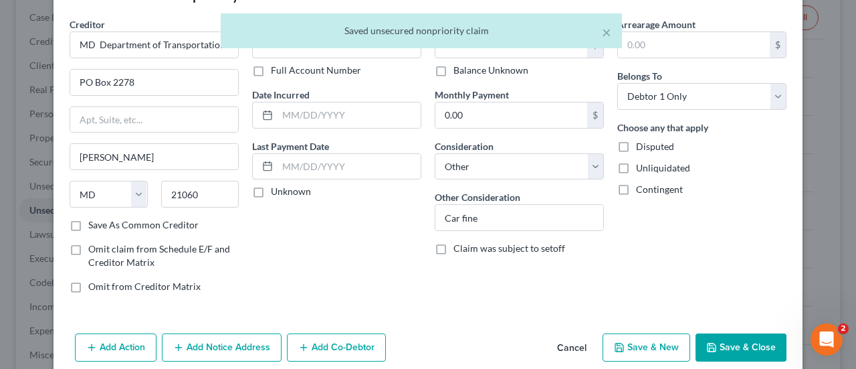
scroll to position [99, 0]
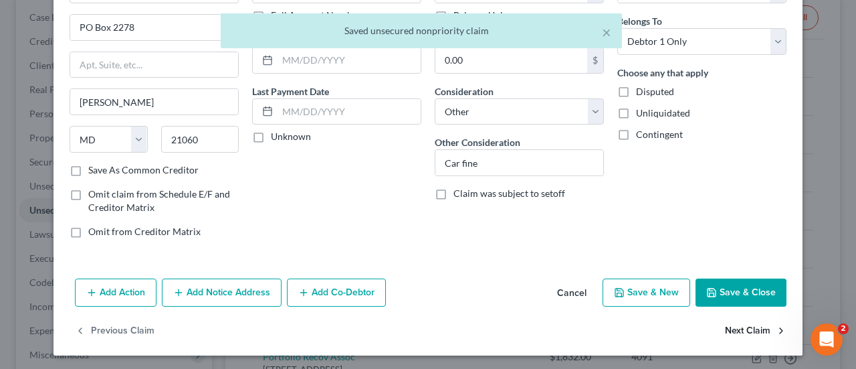
click at [740, 321] on button "Next Claim" at bounding box center [756, 331] width 62 height 28
select select "48"
select select "0"
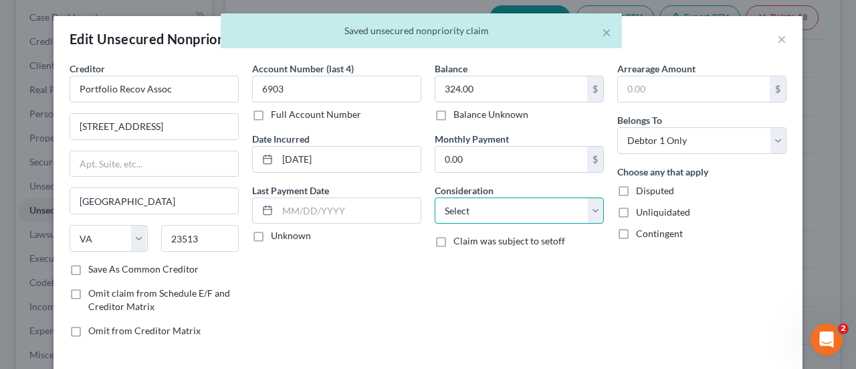
click at [517, 221] on select "Select Cable / Satellite Services Collection Agency Credit Card Debt Debt Couns…" at bounding box center [519, 210] width 169 height 27
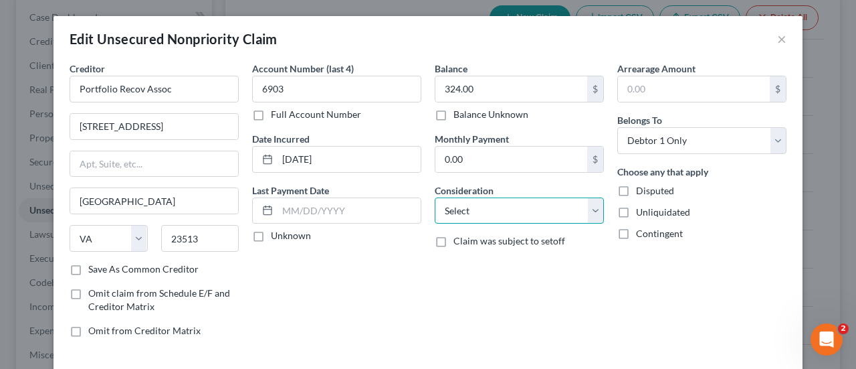
select select "1"
click at [435, 197] on select "Select Cable / Satellite Services Collection Agency Credit Card Debt Debt Couns…" at bounding box center [519, 210] width 169 height 27
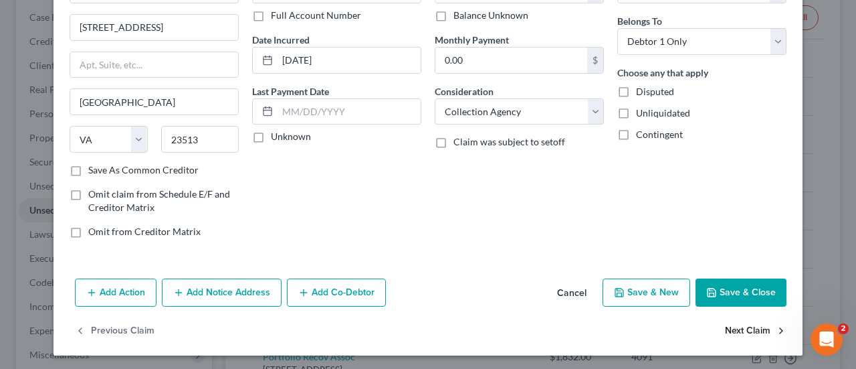
click at [749, 325] on button "Next Claim" at bounding box center [756, 331] width 62 height 28
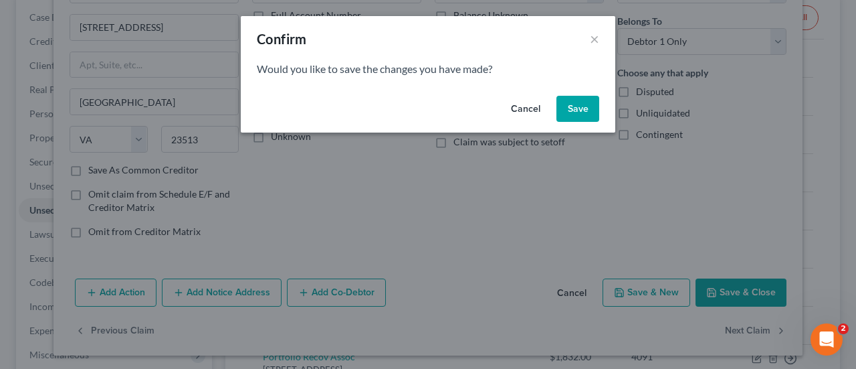
click at [577, 106] on button "Save" at bounding box center [578, 109] width 43 height 27
select select "48"
select select "0"
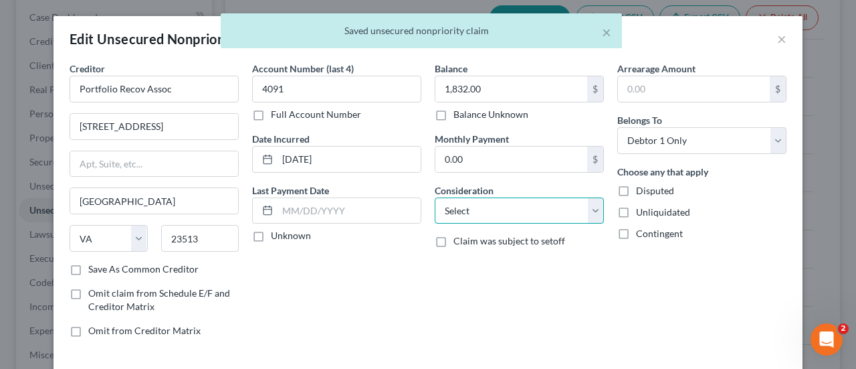
click at [496, 213] on select "Select Cable / Satellite Services Collection Agency Credit Card Debt Debt Couns…" at bounding box center [519, 210] width 169 height 27
select select "1"
click at [435, 197] on select "Select Cable / Satellite Services Collection Agency Credit Card Debt Debt Couns…" at bounding box center [519, 210] width 169 height 27
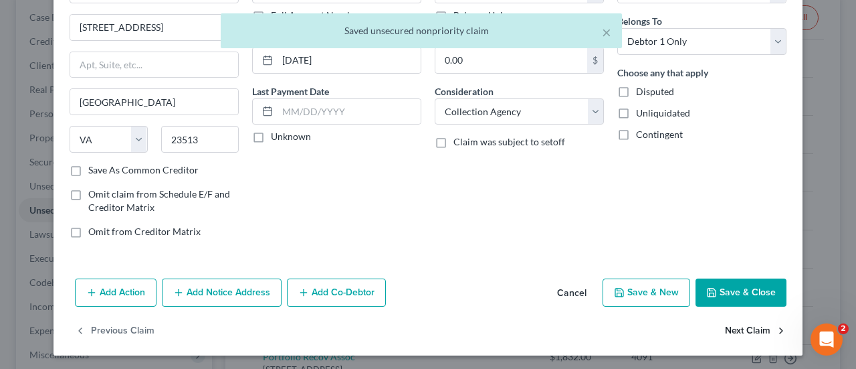
click at [751, 326] on button "Next Claim" at bounding box center [756, 331] width 62 height 28
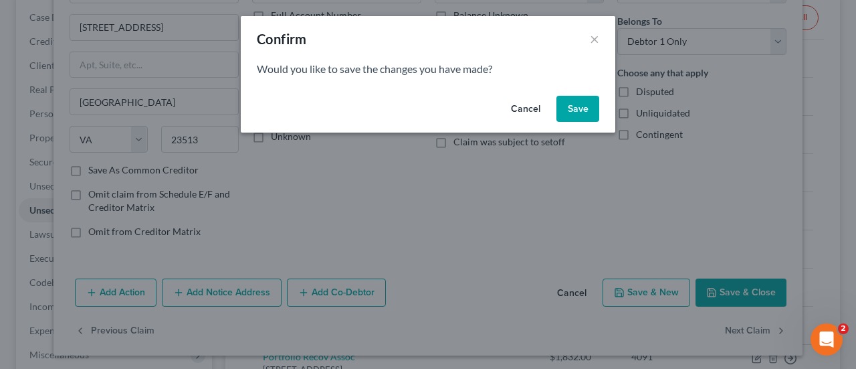
click at [569, 107] on button "Save" at bounding box center [578, 109] width 43 height 27
select select "48"
select select "0"
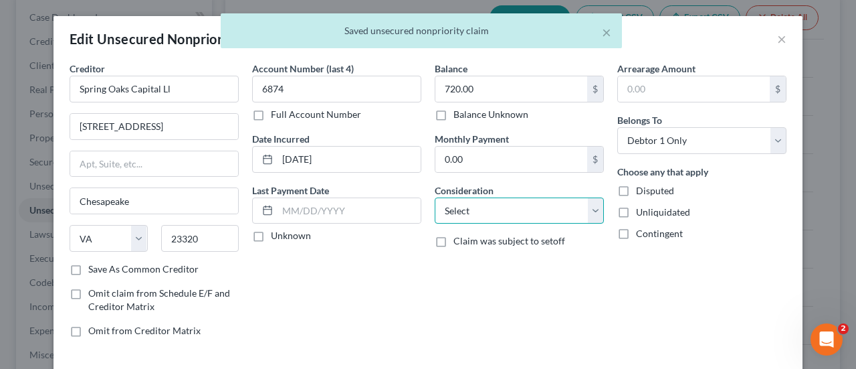
click at [538, 207] on select "Select Cable / Satellite Services Collection Agency Credit Card Debt Debt Couns…" at bounding box center [519, 210] width 169 height 27
select select "1"
click at [435, 197] on select "Select Cable / Satellite Services Collection Agency Credit Card Debt Debt Couns…" at bounding box center [519, 210] width 169 height 27
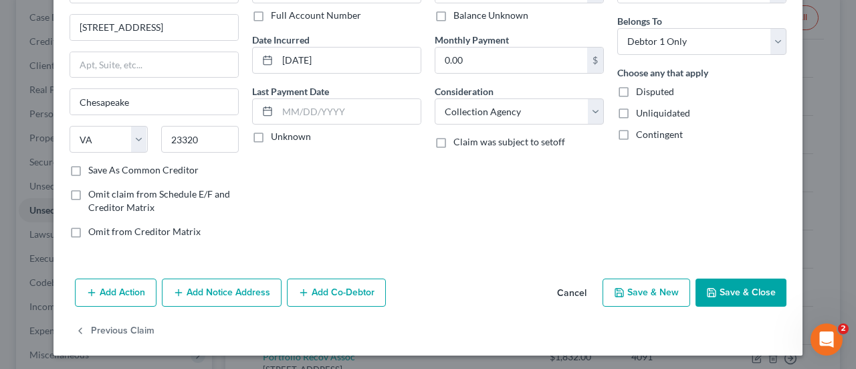
click at [739, 291] on button "Save & Close" at bounding box center [741, 292] width 91 height 28
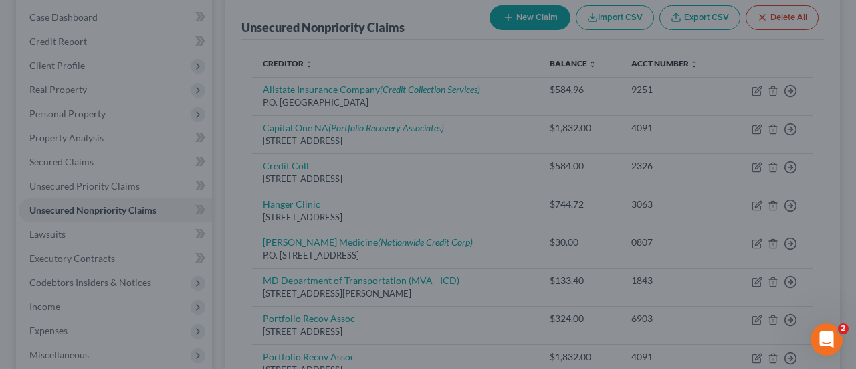
type input "0"
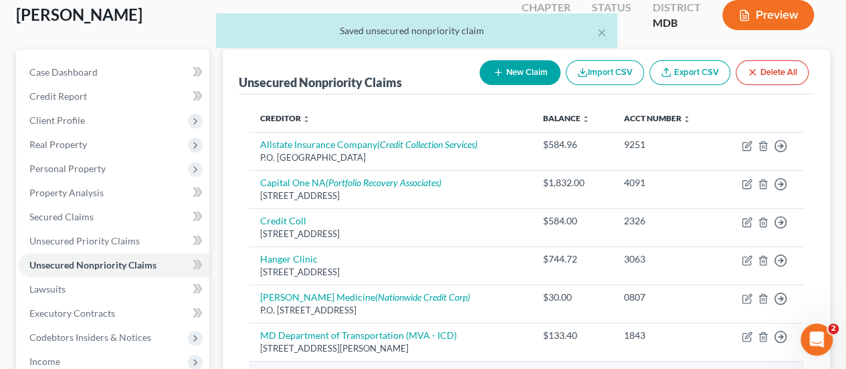
scroll to position [73, 0]
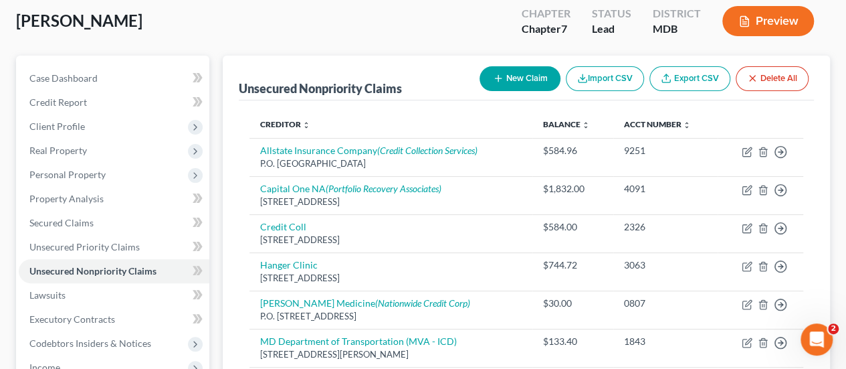
click at [302, 33] on div "Hardesty, Roger Upgraded Chapter Chapter 7 Status Lead District MDB Preview" at bounding box center [423, 26] width 814 height 58
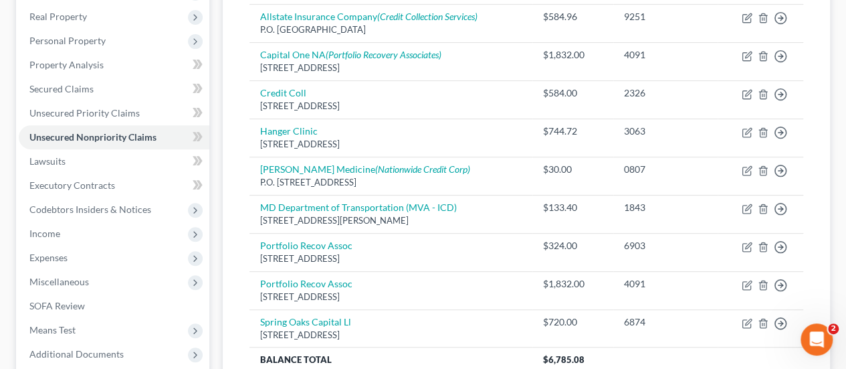
scroll to position [140, 0]
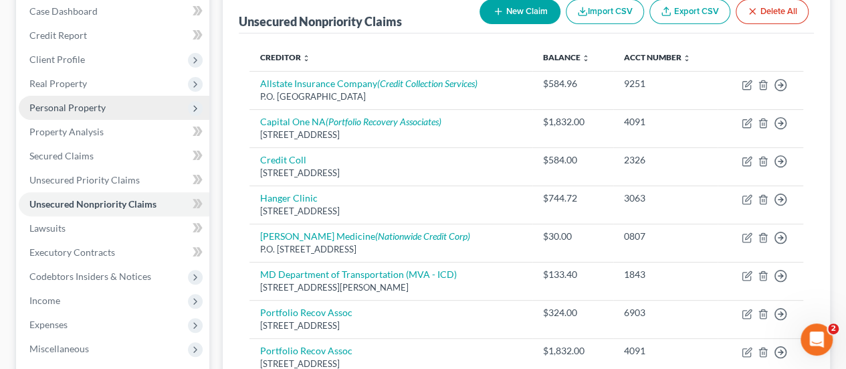
click at [72, 108] on span "Personal Property" at bounding box center [67, 107] width 76 height 11
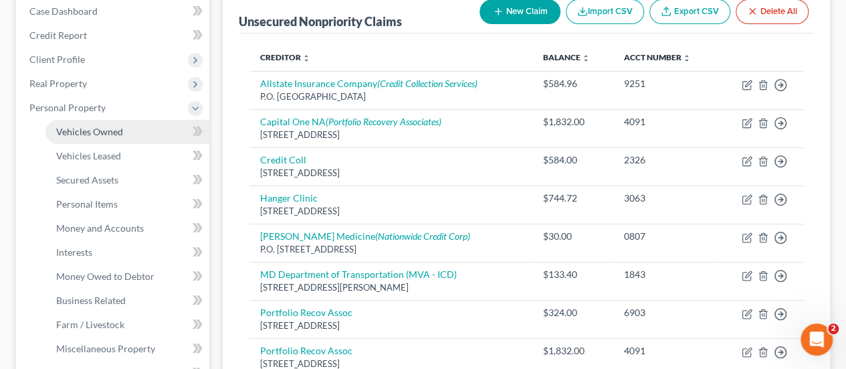
click at [99, 137] on link "Vehicles Owned" at bounding box center [128, 132] width 164 height 24
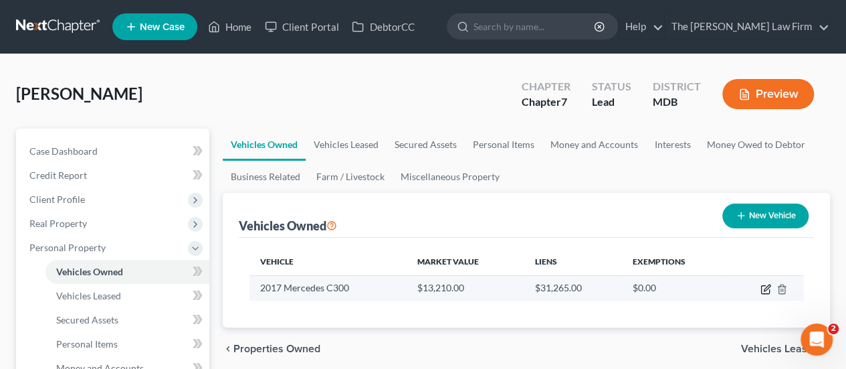
click at [761, 286] on icon "button" at bounding box center [765, 290] width 8 height 8
select select "0"
select select "9"
select select "2"
select select "0"
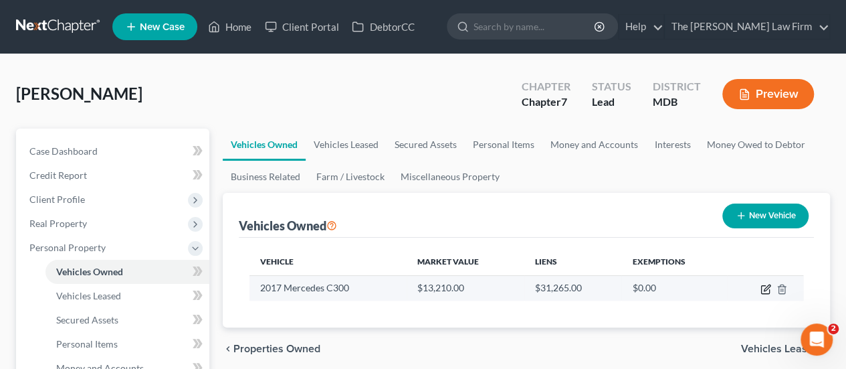
select select "45"
select select "0"
select select "2"
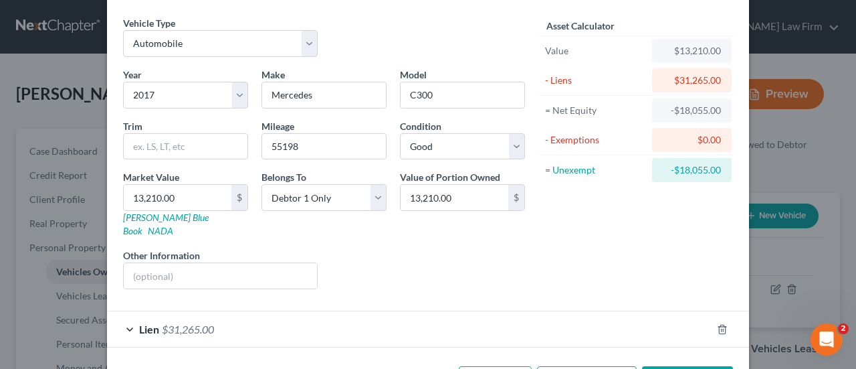
scroll to position [81, 0]
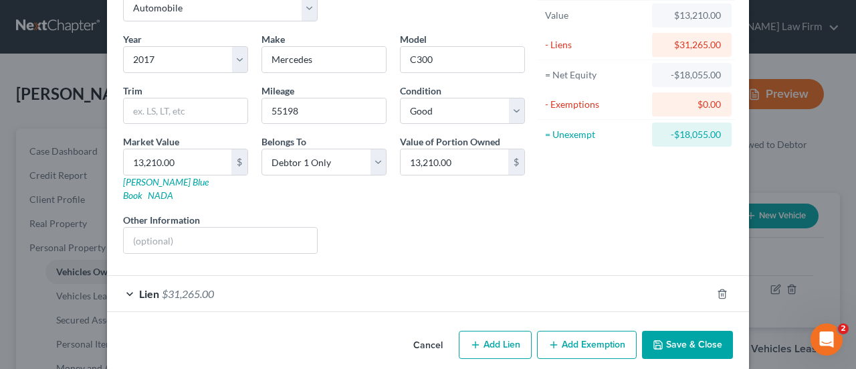
click at [181, 287] on span "$31,265.00" at bounding box center [188, 293] width 52 height 13
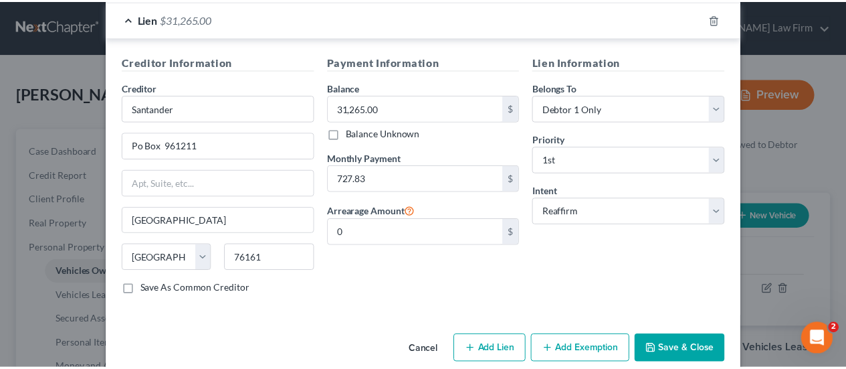
scroll to position [357, 0]
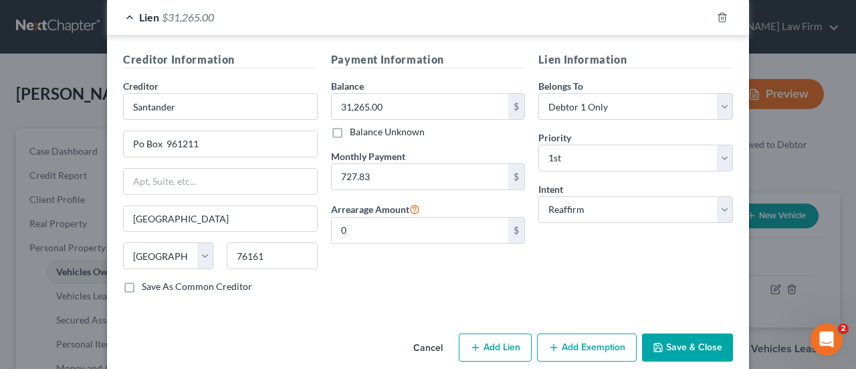
click at [680, 333] on button "Save & Close" at bounding box center [687, 347] width 91 height 28
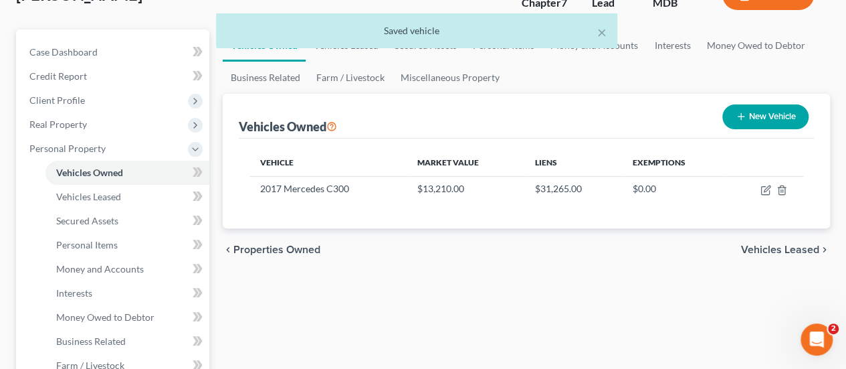
scroll to position [335, 0]
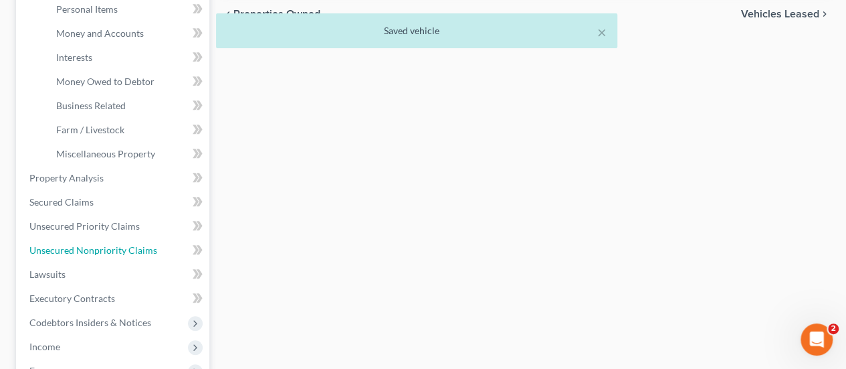
drag, startPoint x: 98, startPoint y: 243, endPoint x: 289, endPoint y: 244, distance: 191.4
click at [98, 243] on link "Unsecured Nonpriority Claims" at bounding box center [114, 250] width 191 height 24
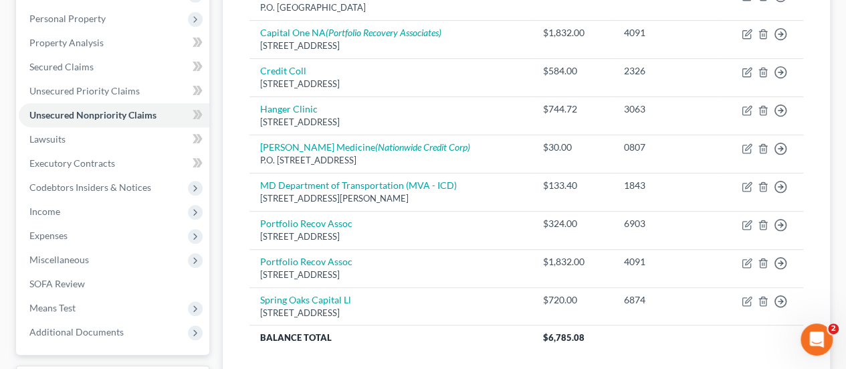
scroll to position [268, 0]
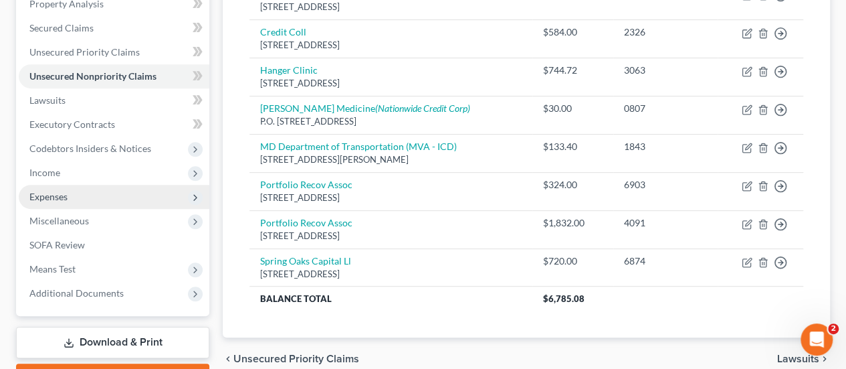
click at [54, 191] on span "Expenses" at bounding box center [48, 196] width 38 height 11
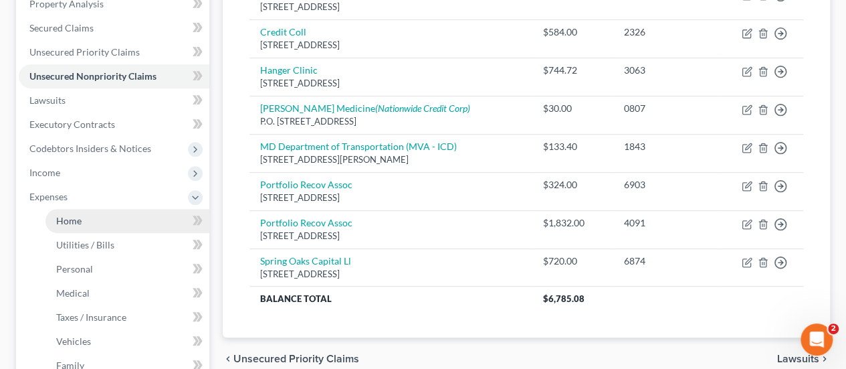
click at [87, 217] on link "Home" at bounding box center [128, 221] width 164 height 24
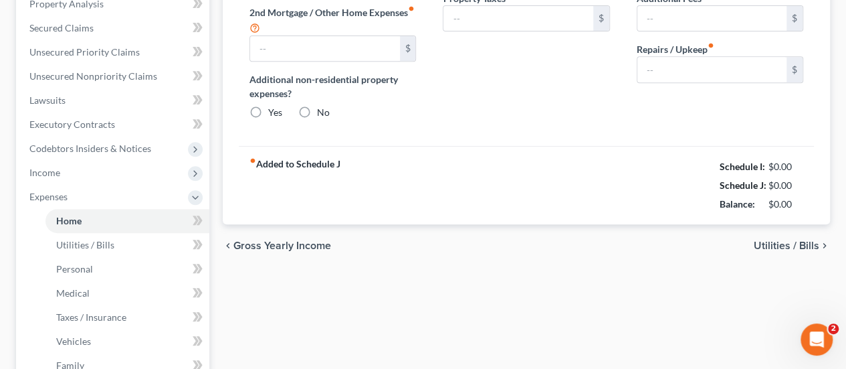
type input "1,590.09"
type input "0.00"
radio input "true"
type input "0.00"
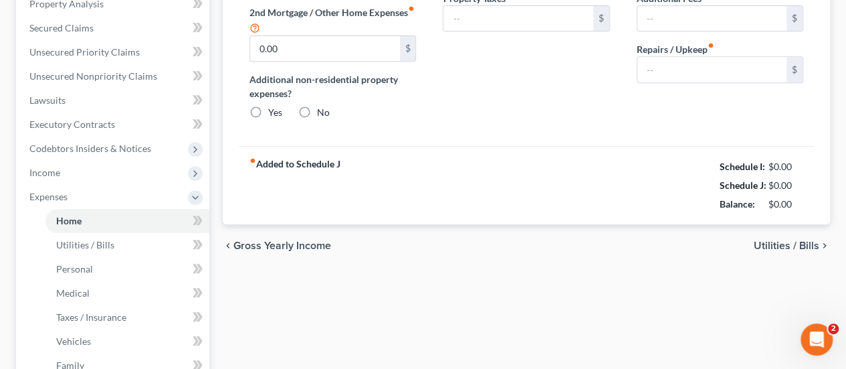
type input "6.00"
type input "0.00"
type input "200.00"
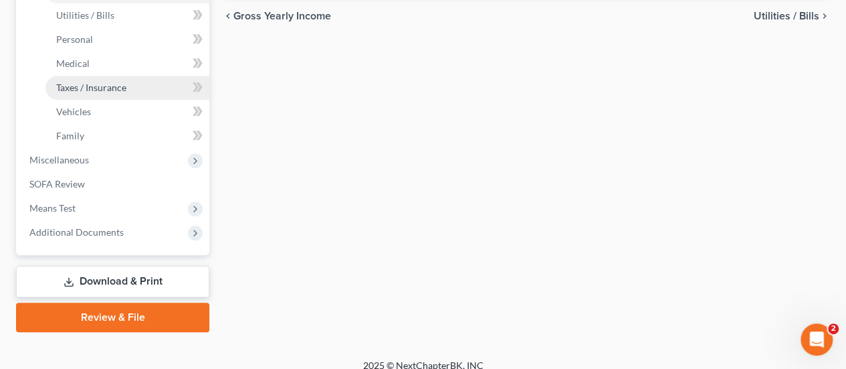
scroll to position [509, 0]
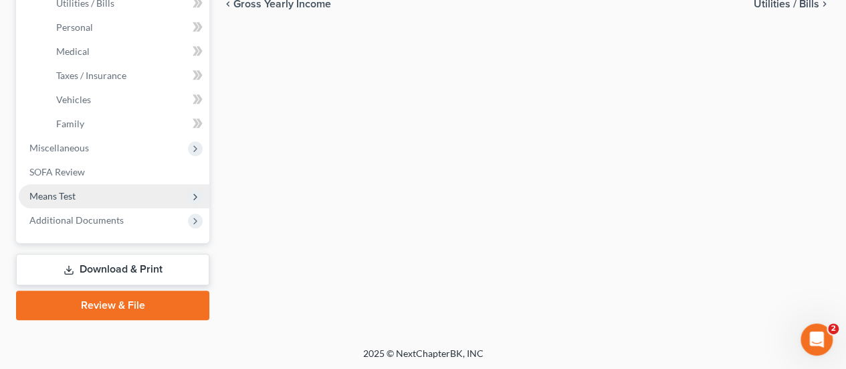
click at [62, 198] on span "Means Test" at bounding box center [52, 195] width 46 height 11
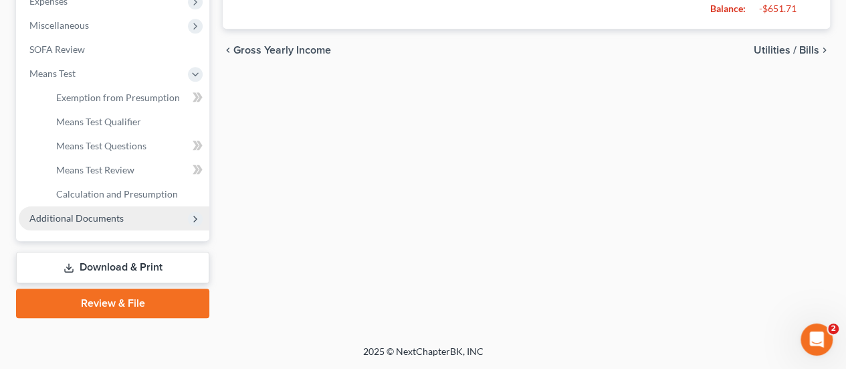
scroll to position [461, 0]
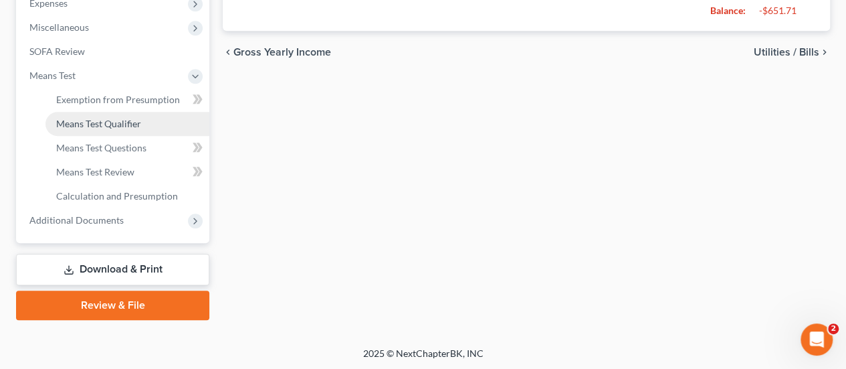
click at [113, 126] on span "Means Test Qualifier" at bounding box center [98, 123] width 85 height 11
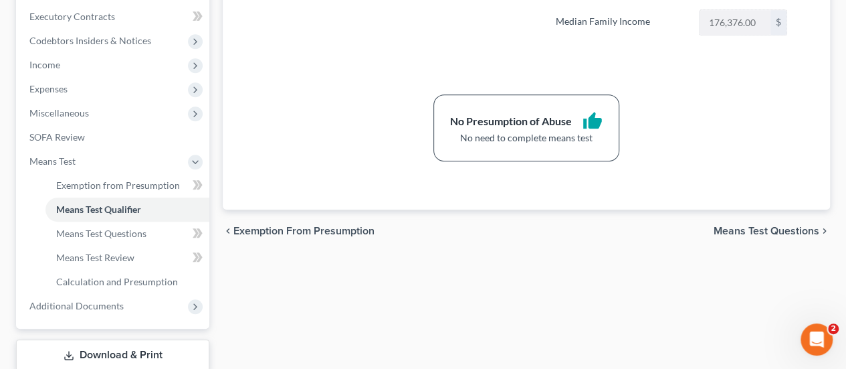
scroll to position [461, 0]
